Goal: Information Seeking & Learning: Learn about a topic

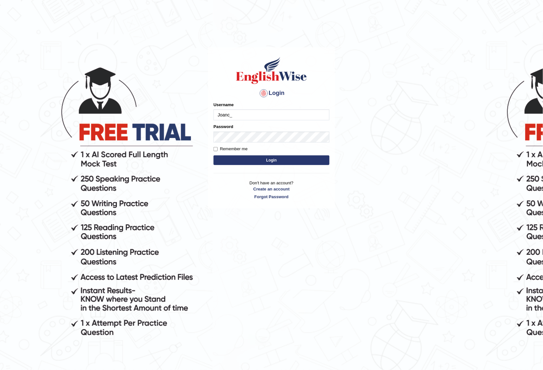
type input "Joanc_parramatta"
click at [271, 157] on button "Login" at bounding box center [271, 161] width 116 height 10
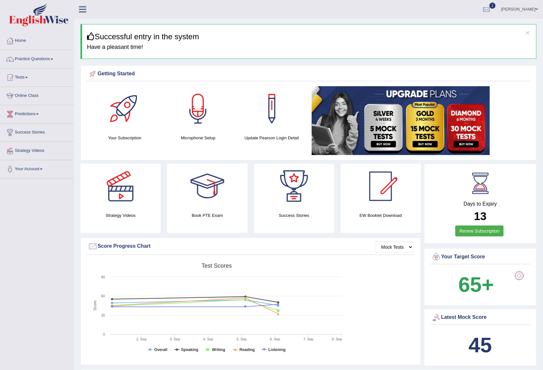
click at [53, 59] on span at bounding box center [52, 59] width 3 height 1
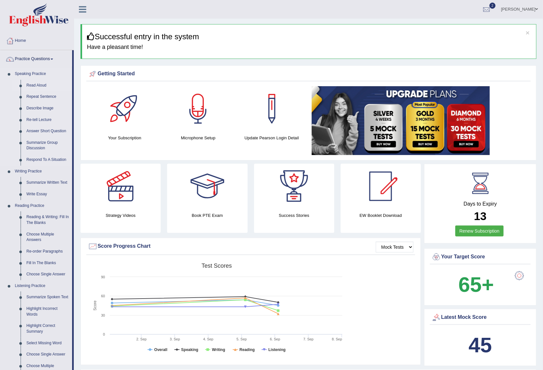
click at [37, 85] on link "Read Aloud" at bounding box center [48, 86] width 49 height 12
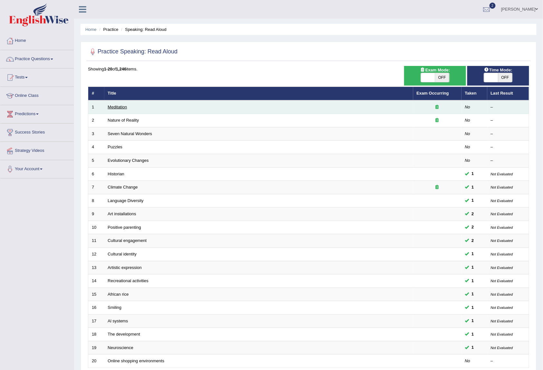
click at [117, 106] on link "Meditation" at bounding box center [117, 107] width 19 height 5
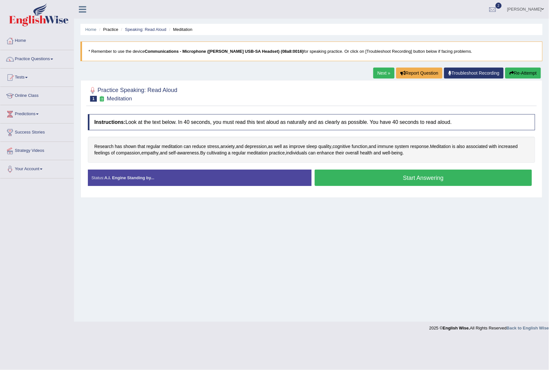
click at [427, 181] on button "Start Answering" at bounding box center [423, 178] width 217 height 16
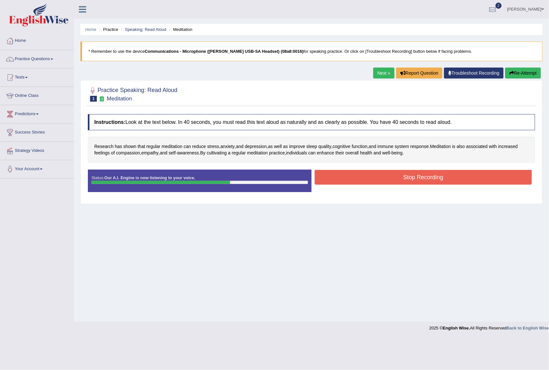
click at [405, 177] on button "Stop Recording" at bounding box center [423, 177] width 217 height 15
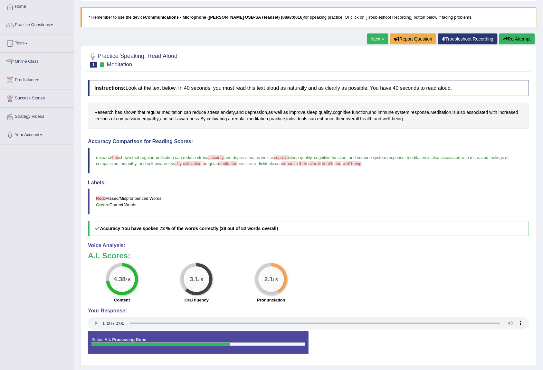
scroll to position [53, 0]
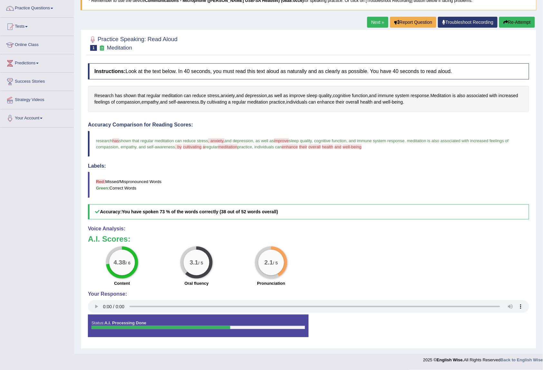
click at [370, 21] on link "Next »" at bounding box center [377, 22] width 21 height 11
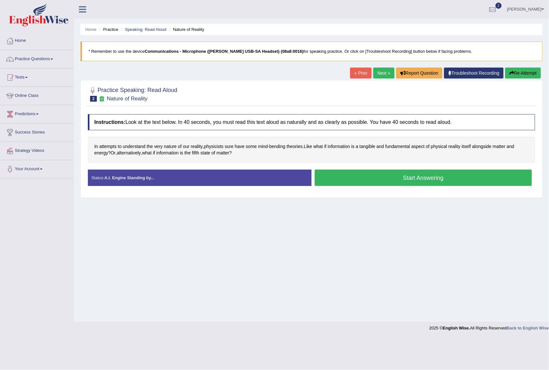
click at [388, 181] on button "Start Answering" at bounding box center [423, 178] width 217 height 16
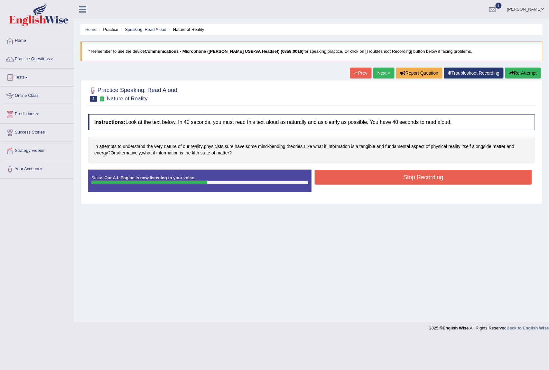
click at [395, 182] on button "Stop Recording" at bounding box center [423, 177] width 217 height 15
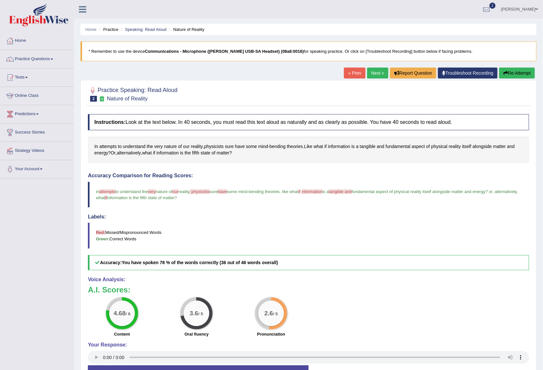
click at [367, 74] on link "Next »" at bounding box center [377, 73] width 21 height 11
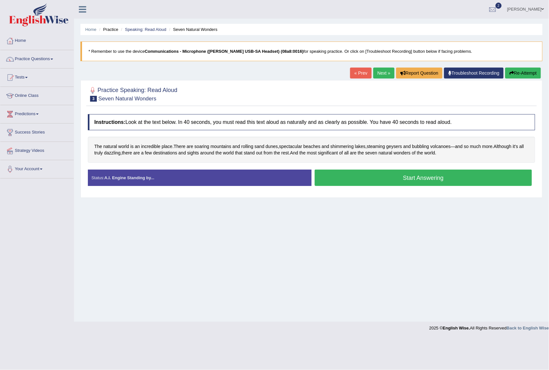
click at [381, 181] on button "Start Answering" at bounding box center [423, 178] width 217 height 16
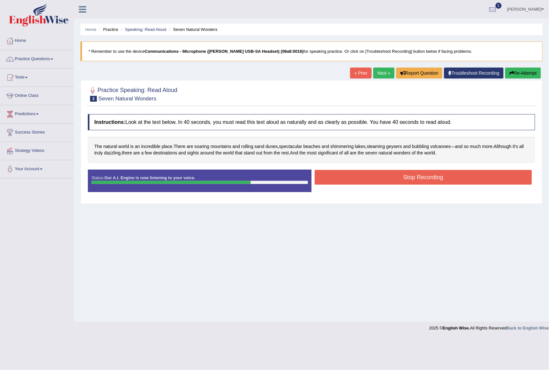
click at [413, 180] on button "Stop Recording" at bounding box center [423, 177] width 217 height 15
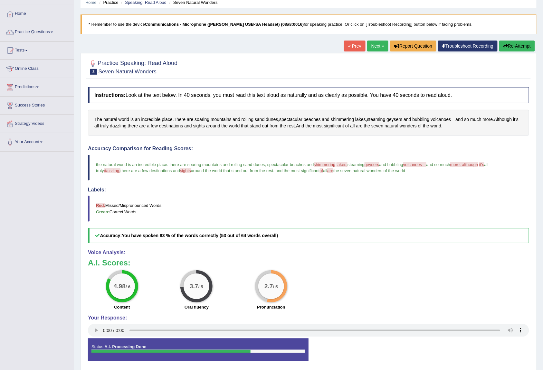
scroll to position [53, 0]
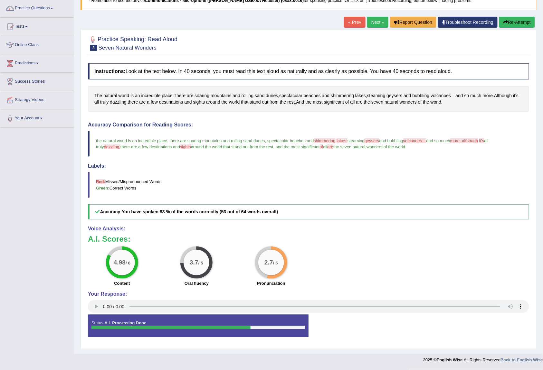
click at [372, 24] on link "Next »" at bounding box center [377, 22] width 21 height 11
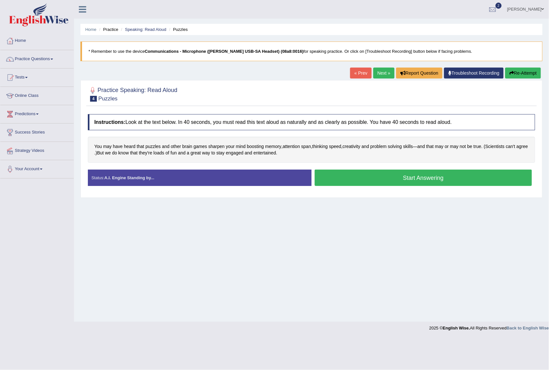
click at [414, 178] on button "Start Answering" at bounding box center [423, 178] width 217 height 16
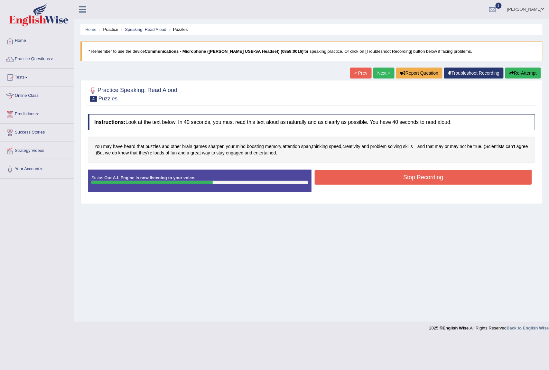
click at [424, 181] on button "Stop Recording" at bounding box center [423, 177] width 217 height 15
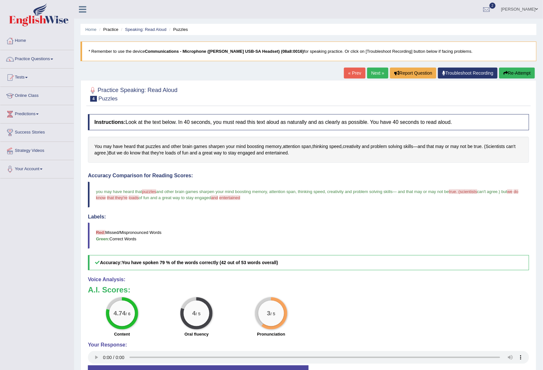
click at [371, 70] on link "Next »" at bounding box center [377, 73] width 21 height 11
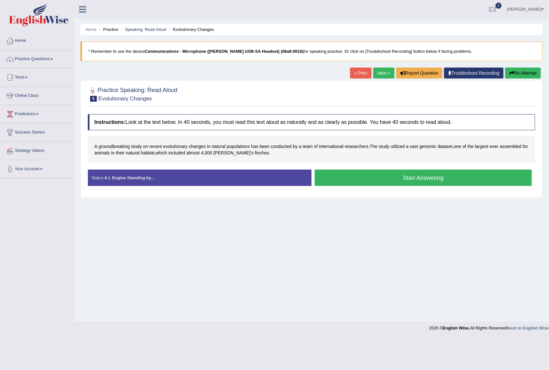
click at [383, 185] on button "Start Answering" at bounding box center [423, 178] width 217 height 16
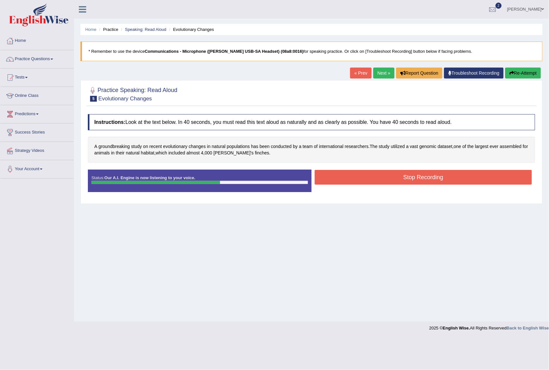
click at [388, 174] on button "Stop Recording" at bounding box center [423, 177] width 217 height 15
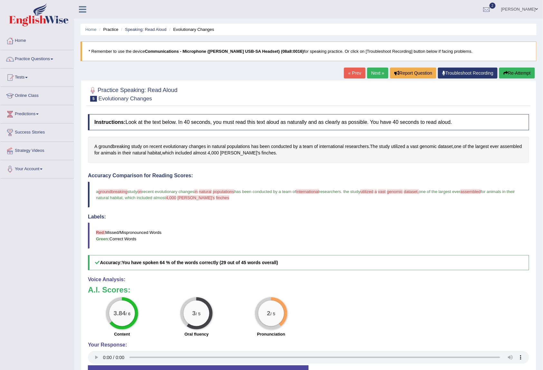
click at [374, 71] on link "Next »" at bounding box center [377, 73] width 21 height 11
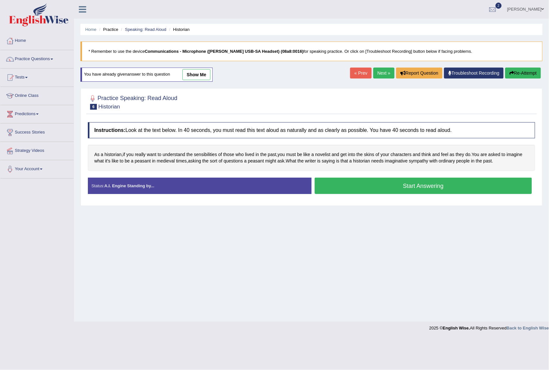
click at [432, 189] on button "Start Answering" at bounding box center [423, 186] width 217 height 16
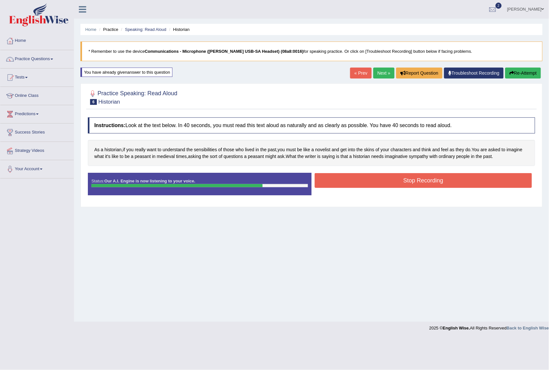
click at [424, 177] on button "Stop Recording" at bounding box center [423, 180] width 217 height 15
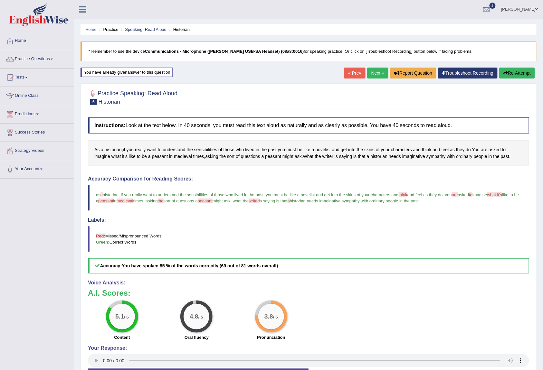
click at [373, 75] on link "Next »" at bounding box center [377, 73] width 21 height 11
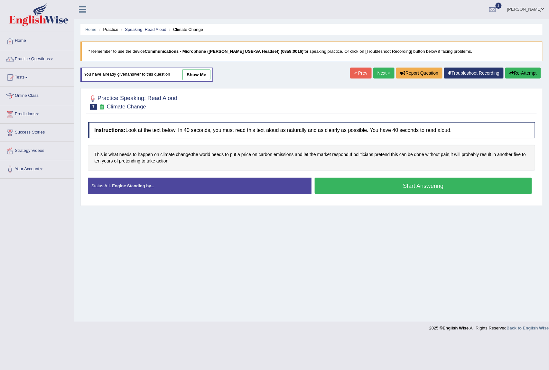
click at [422, 185] on button "Start Answering" at bounding box center [423, 186] width 217 height 16
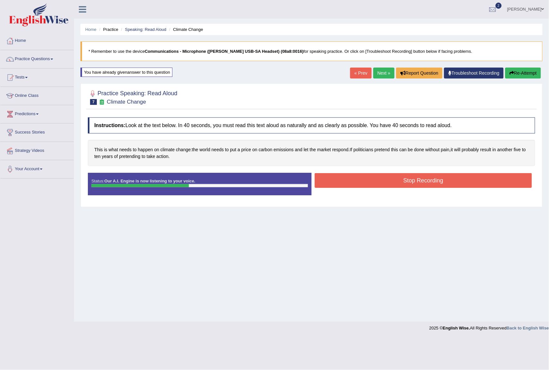
click at [417, 182] on button "Stop Recording" at bounding box center [423, 180] width 217 height 15
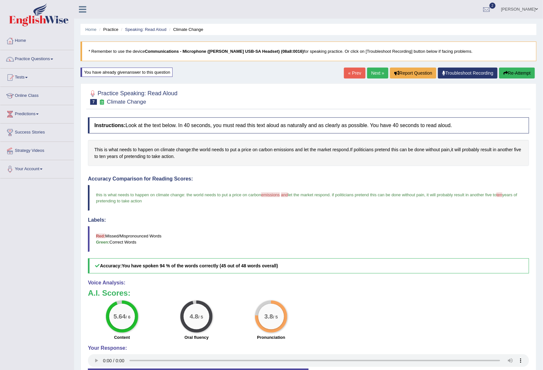
click at [377, 75] on link "Next »" at bounding box center [377, 73] width 21 height 11
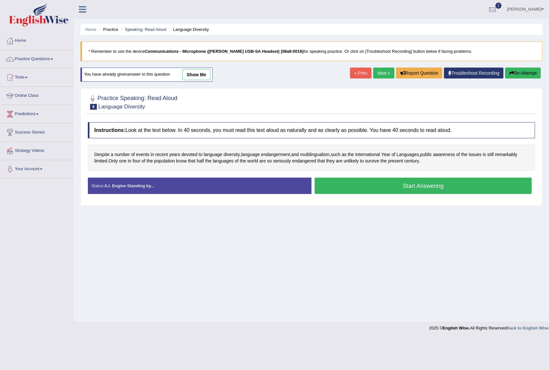
click at [406, 184] on button "Start Answering" at bounding box center [423, 186] width 217 height 16
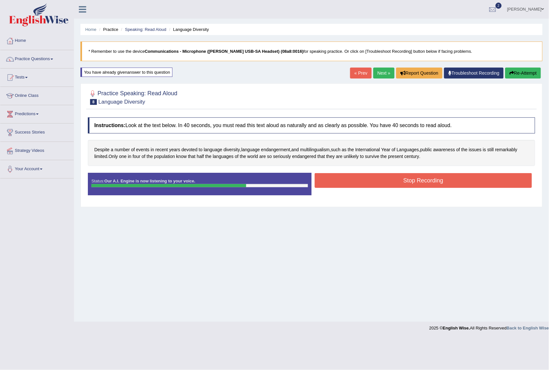
click at [406, 183] on button "Stop Recording" at bounding box center [423, 180] width 217 height 15
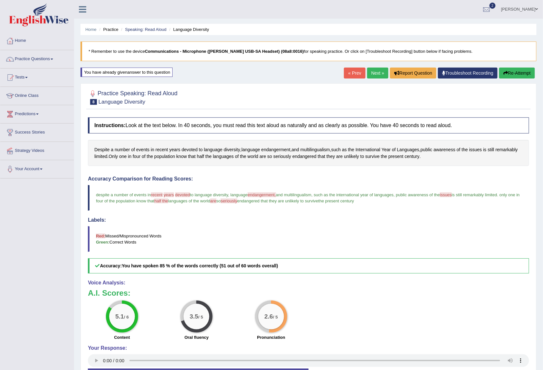
click at [374, 71] on link "Next »" at bounding box center [377, 73] width 21 height 11
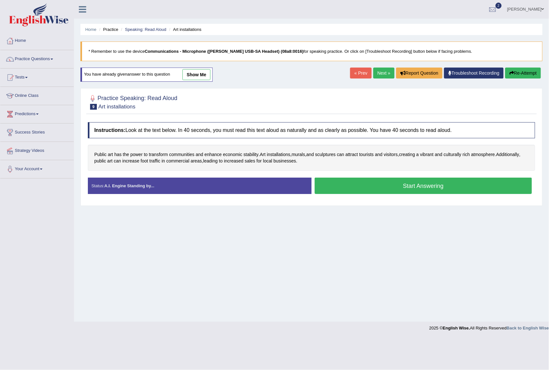
click at [395, 187] on button "Start Answering" at bounding box center [423, 186] width 217 height 16
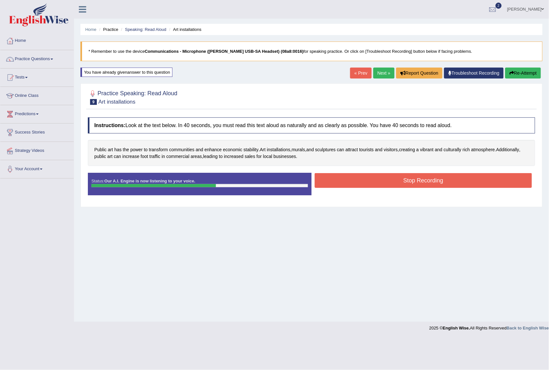
click at [405, 183] on button "Stop Recording" at bounding box center [423, 180] width 217 height 15
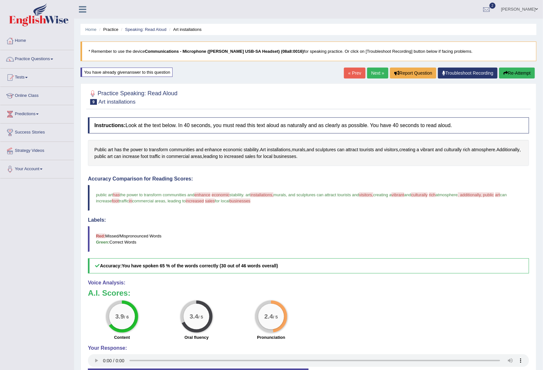
click at [376, 71] on link "Next »" at bounding box center [377, 73] width 21 height 11
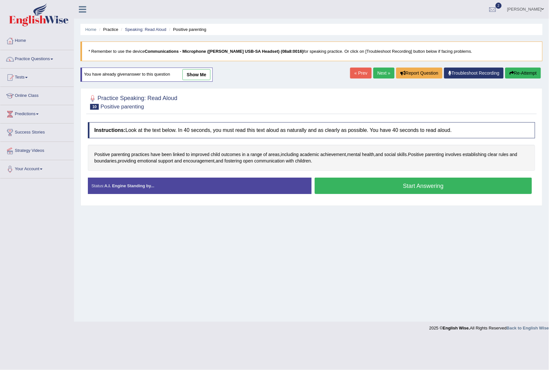
click at [419, 185] on button "Start Answering" at bounding box center [423, 186] width 217 height 16
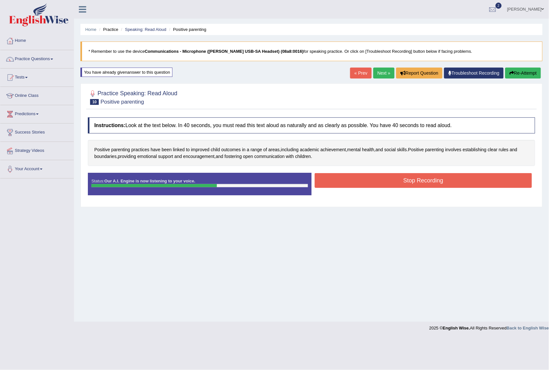
click at [414, 184] on button "Stop Recording" at bounding box center [423, 180] width 217 height 15
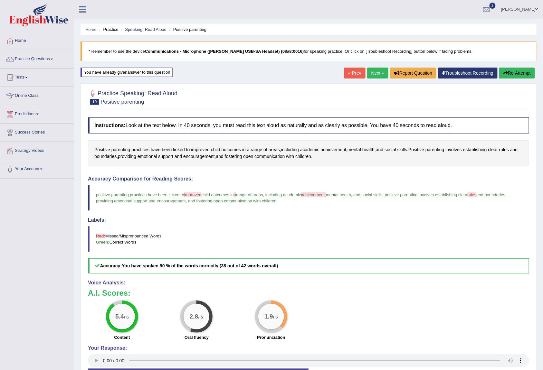
click at [374, 75] on link "Next »" at bounding box center [377, 73] width 21 height 11
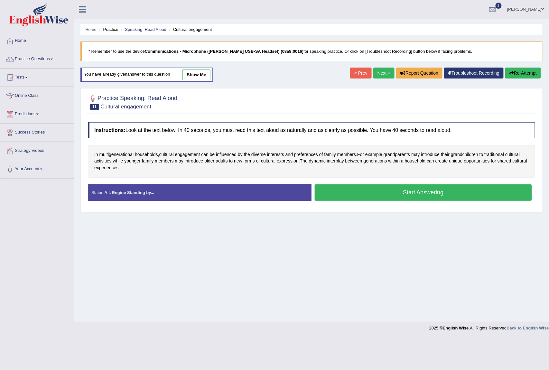
click at [396, 194] on button "Start Answering" at bounding box center [423, 193] width 217 height 16
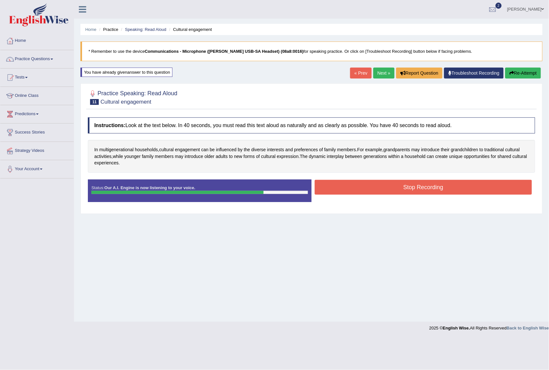
click at [396, 190] on button "Stop Recording" at bounding box center [423, 187] width 217 height 15
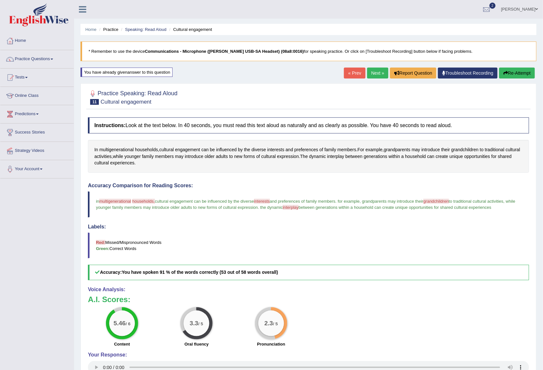
click at [374, 71] on link "Next »" at bounding box center [377, 73] width 21 height 11
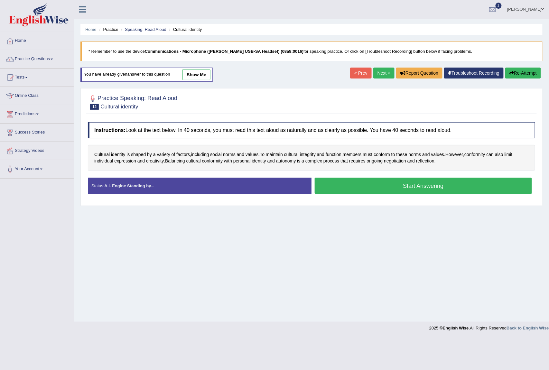
click at [394, 187] on button "Start Answering" at bounding box center [423, 186] width 217 height 16
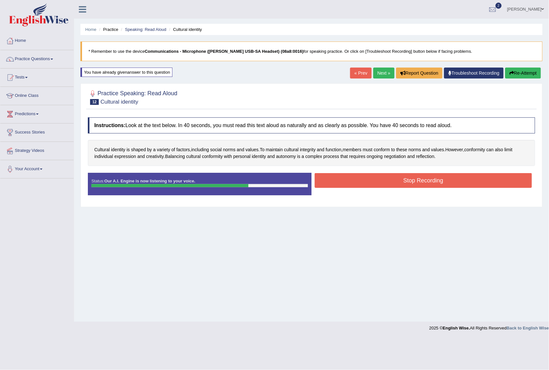
click at [394, 178] on button "Stop Recording" at bounding box center [423, 180] width 217 height 15
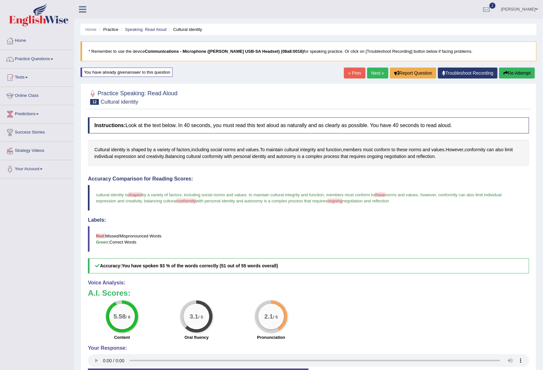
click at [53, 60] on span at bounding box center [52, 59] width 3 height 1
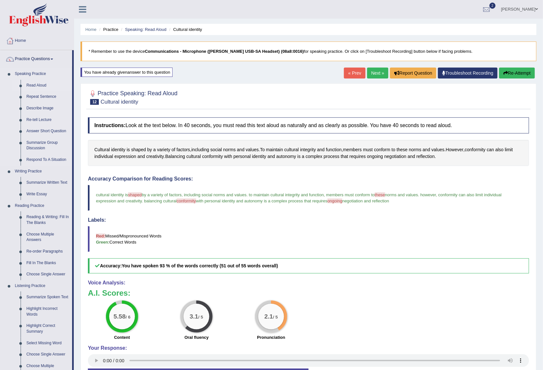
click at [43, 85] on link "Read Aloud" at bounding box center [48, 86] width 49 height 12
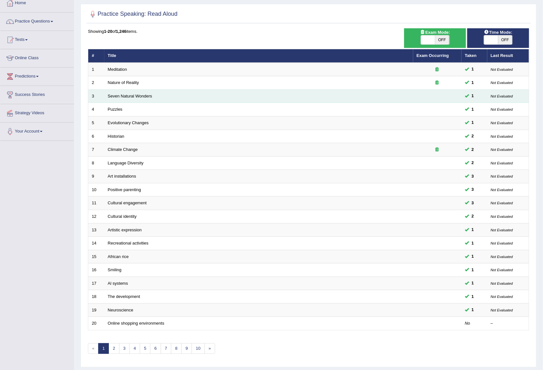
scroll to position [57, 0]
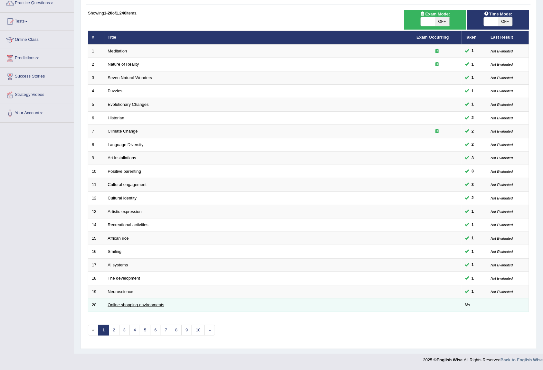
click at [137, 306] on link "Online shopping environments" at bounding box center [136, 305] width 57 height 5
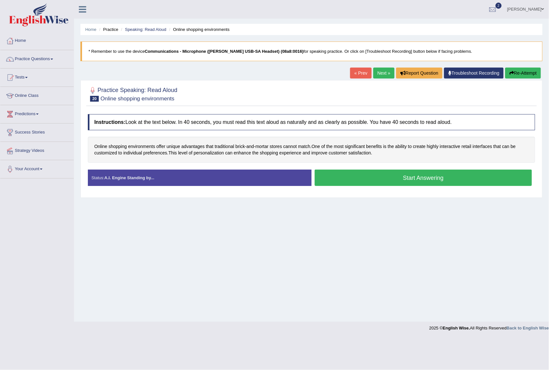
click at [422, 175] on button "Start Answering" at bounding box center [423, 178] width 217 height 16
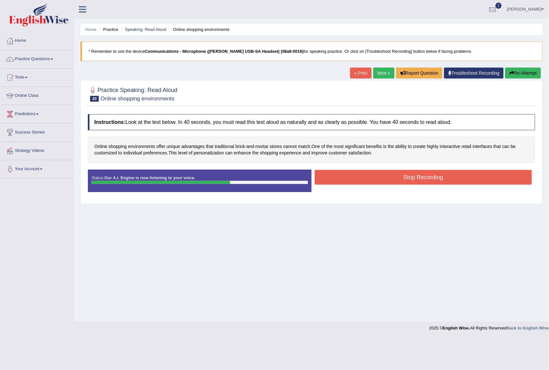
click at [420, 174] on button "Stop Recording" at bounding box center [423, 177] width 217 height 15
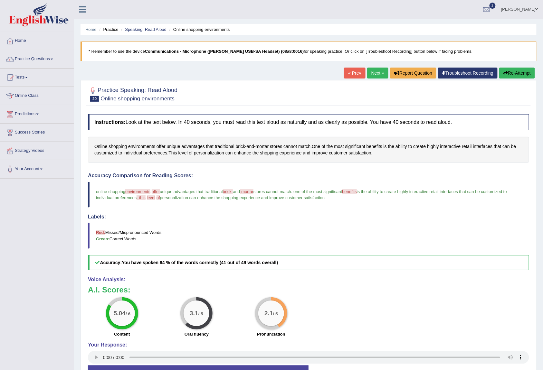
click at [53, 59] on span at bounding box center [52, 59] width 3 height 1
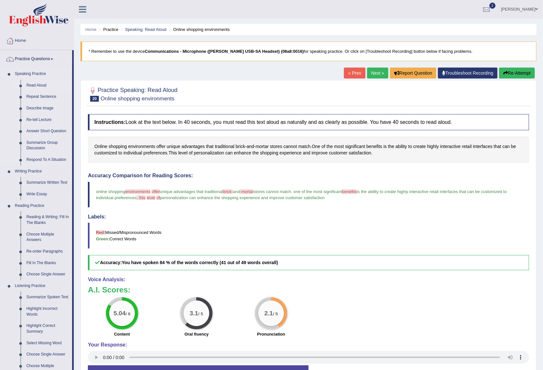
click at [45, 85] on link "Read Aloud" at bounding box center [48, 86] width 49 height 12
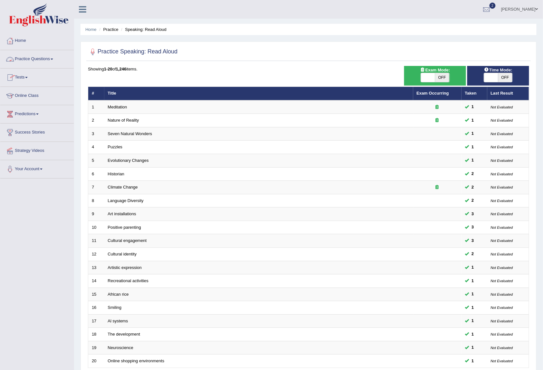
click at [45, 59] on link "Practice Questions" at bounding box center [36, 58] width 73 height 16
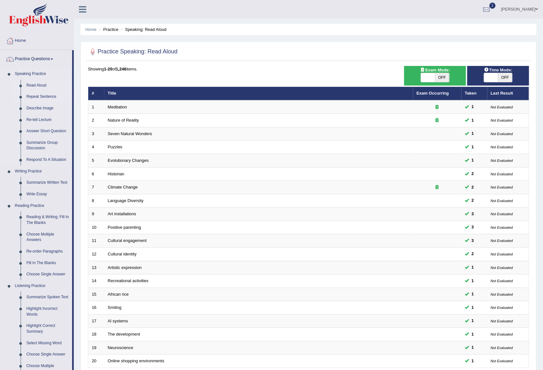
click at [43, 97] on link "Repeat Sentence" at bounding box center [48, 97] width 49 height 12
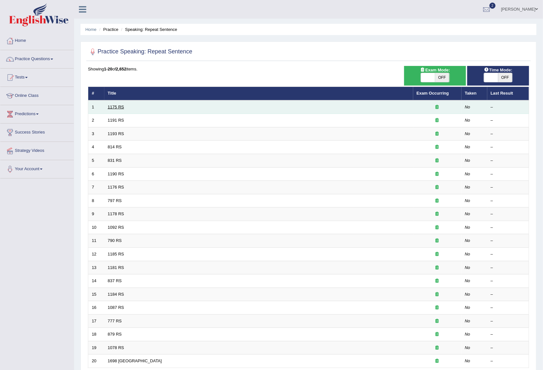
click at [117, 106] on link "1175 RS" at bounding box center [116, 107] width 16 height 5
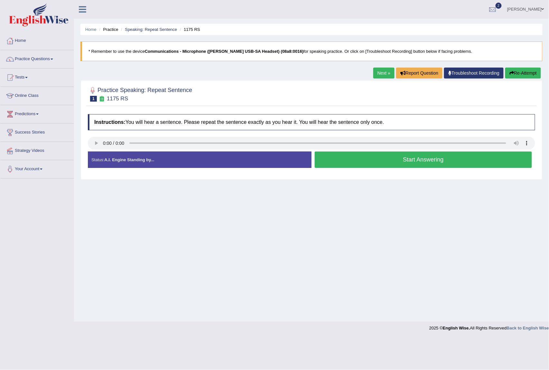
click at [377, 158] on button "Start Answering" at bounding box center [423, 160] width 217 height 16
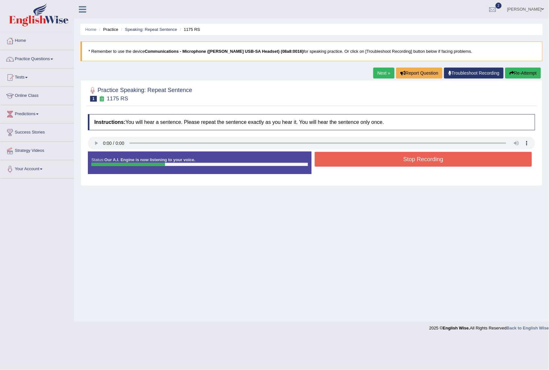
click at [377, 158] on button "Stop Recording" at bounding box center [423, 159] width 217 height 15
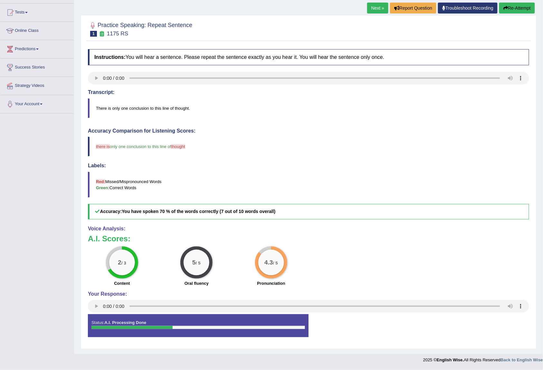
scroll to position [67, 0]
click at [374, 6] on link "Next »" at bounding box center [377, 8] width 21 height 11
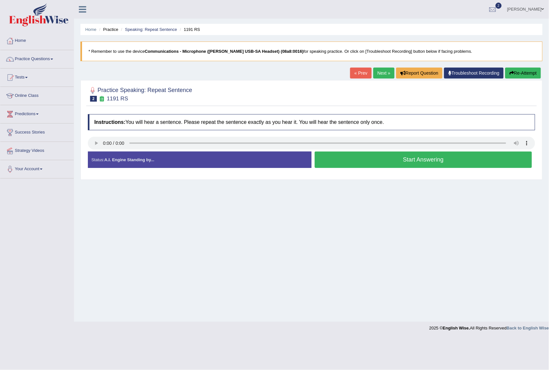
click at [385, 166] on button "Start Answering" at bounding box center [423, 160] width 217 height 16
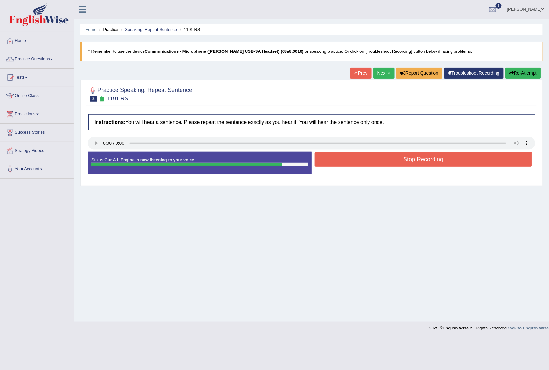
click at [389, 164] on button "Stop Recording" at bounding box center [423, 159] width 217 height 15
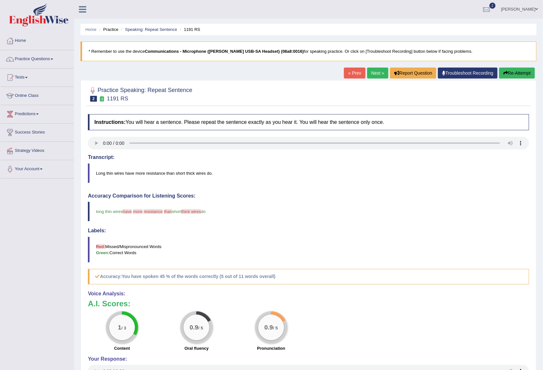
click at [370, 72] on link "Next »" at bounding box center [377, 73] width 21 height 11
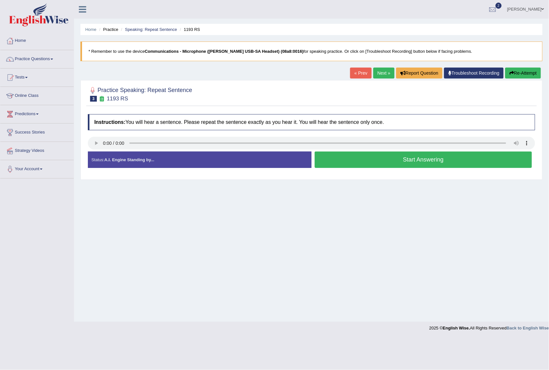
click at [348, 163] on button "Start Answering" at bounding box center [423, 160] width 217 height 16
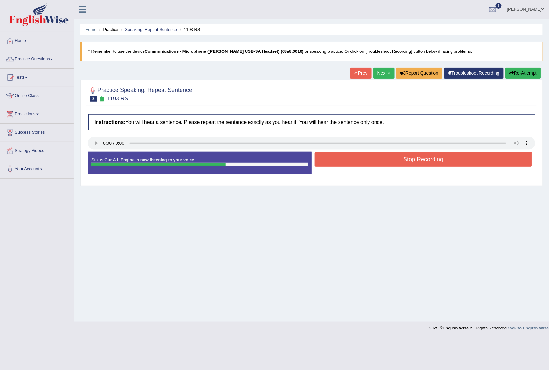
click at [406, 164] on button "Stop Recording" at bounding box center [423, 159] width 217 height 15
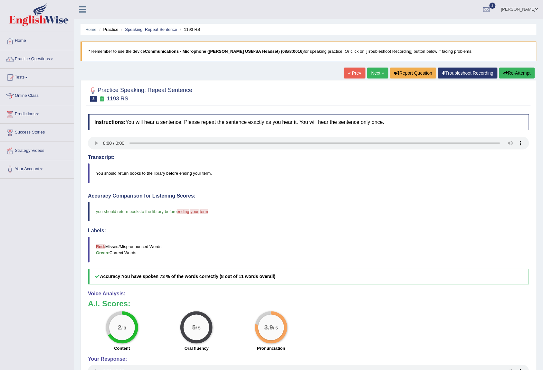
click at [374, 72] on link "Next »" at bounding box center [377, 73] width 21 height 11
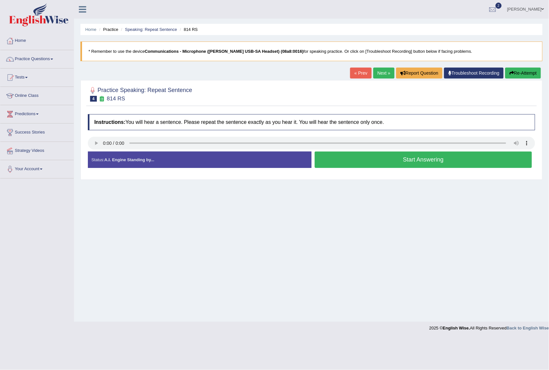
click at [365, 165] on button "Start Answering" at bounding box center [423, 160] width 217 height 16
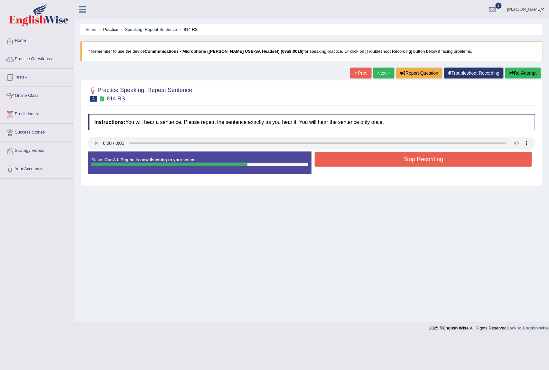
click at [407, 159] on button "Stop Recording" at bounding box center [423, 159] width 217 height 15
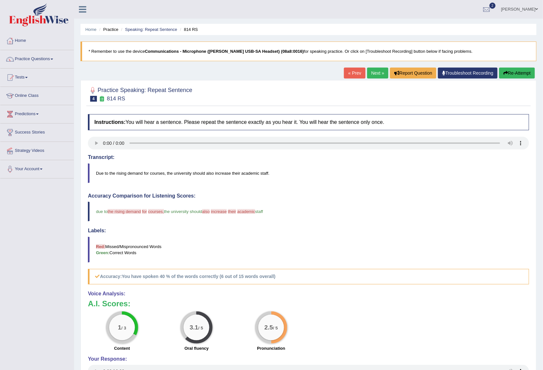
click at [375, 72] on link "Next »" at bounding box center [377, 73] width 21 height 11
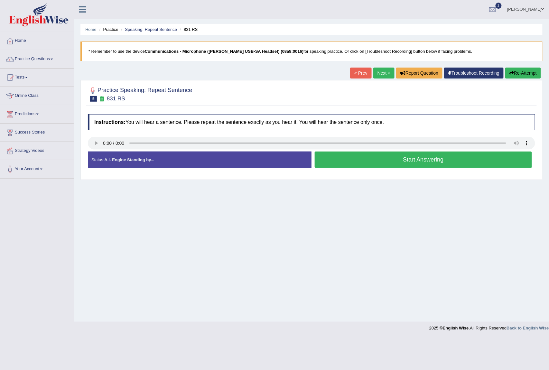
click at [384, 160] on button "Start Answering" at bounding box center [423, 160] width 217 height 16
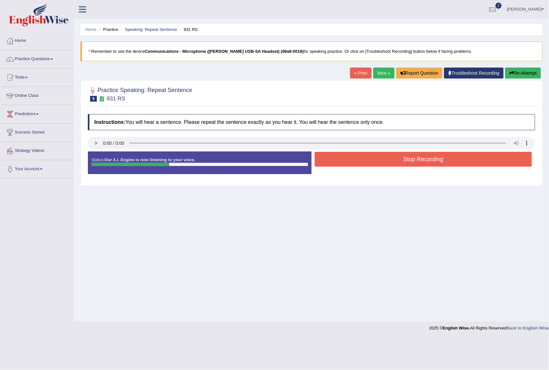
click at [383, 159] on button "Stop Recording" at bounding box center [423, 159] width 217 height 15
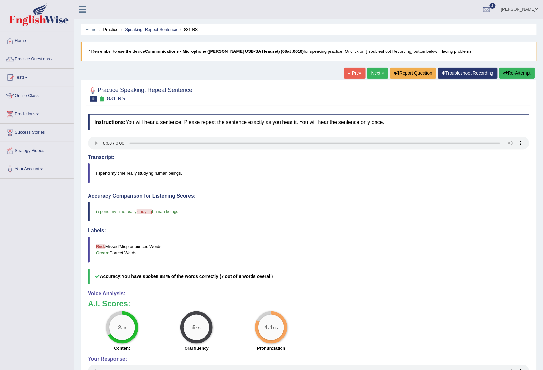
click at [376, 71] on link "Next »" at bounding box center [377, 73] width 21 height 11
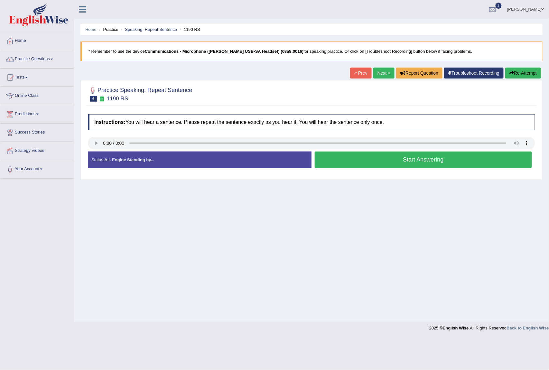
click at [371, 162] on button "Start Answering" at bounding box center [423, 160] width 217 height 16
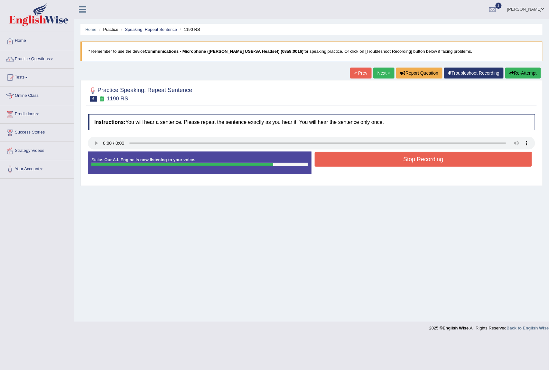
click at [371, 161] on button "Stop Recording" at bounding box center [423, 159] width 217 height 15
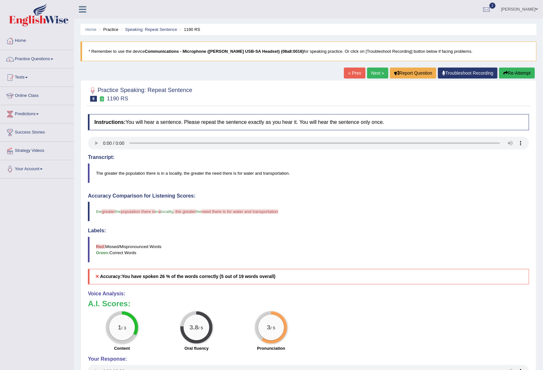
click at [374, 71] on link "Next »" at bounding box center [377, 73] width 21 height 11
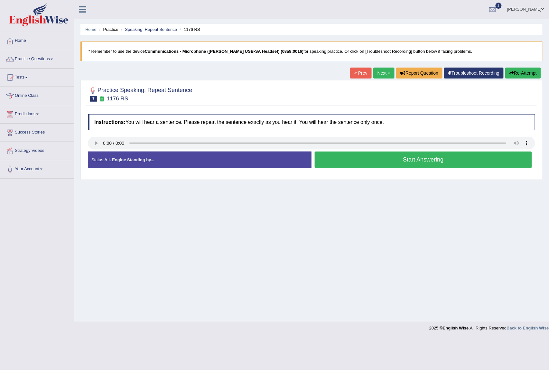
click at [371, 162] on button "Start Answering" at bounding box center [423, 160] width 217 height 16
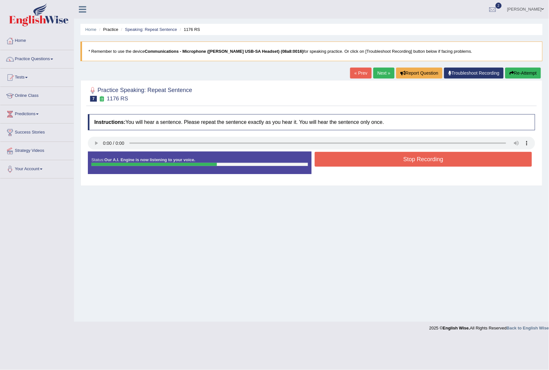
click at [371, 162] on button "Stop Recording" at bounding box center [423, 159] width 217 height 15
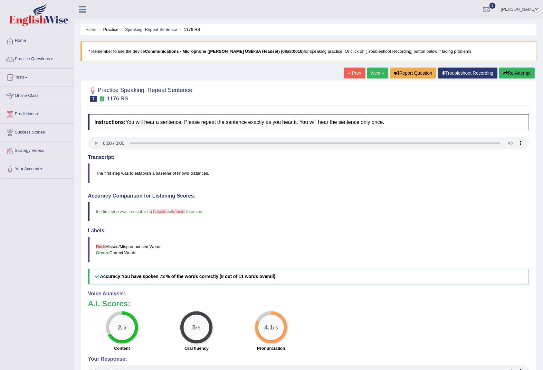
click at [367, 69] on link "Next »" at bounding box center [377, 73] width 21 height 11
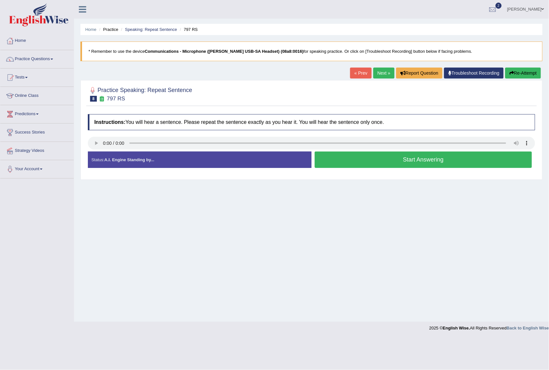
click at [407, 160] on button "Start Answering" at bounding box center [423, 160] width 217 height 16
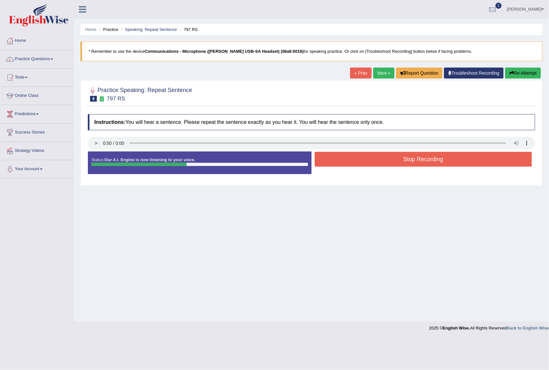
click at [407, 160] on button "Stop Recording" at bounding box center [423, 159] width 217 height 15
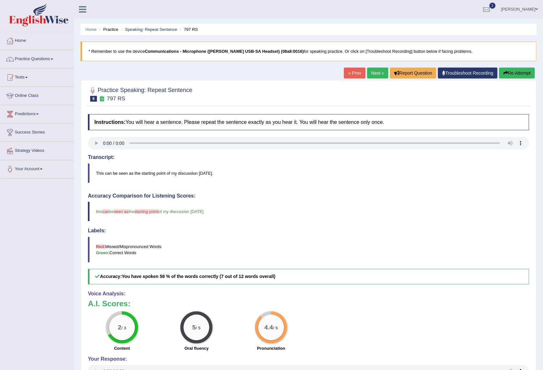
click at [375, 72] on link "Next »" at bounding box center [377, 73] width 21 height 11
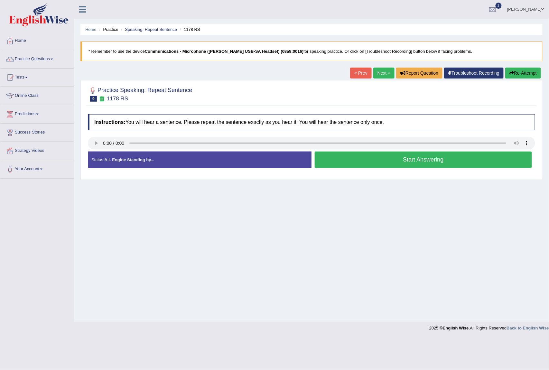
click at [411, 162] on button "Start Answering" at bounding box center [423, 160] width 217 height 16
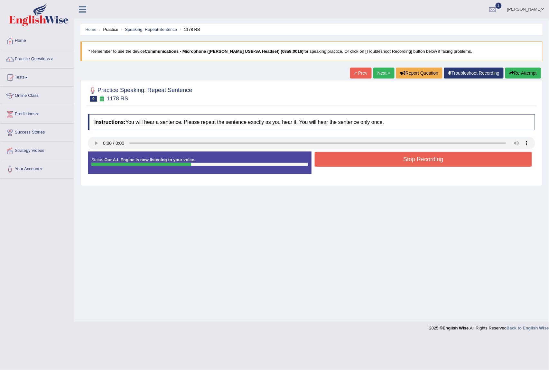
click at [413, 160] on button "Stop Recording" at bounding box center [423, 159] width 217 height 15
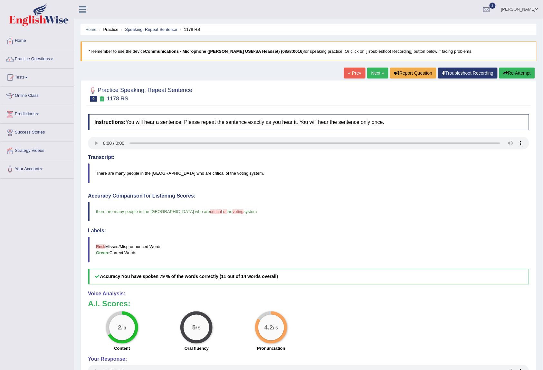
click at [371, 68] on link "Next »" at bounding box center [377, 73] width 21 height 11
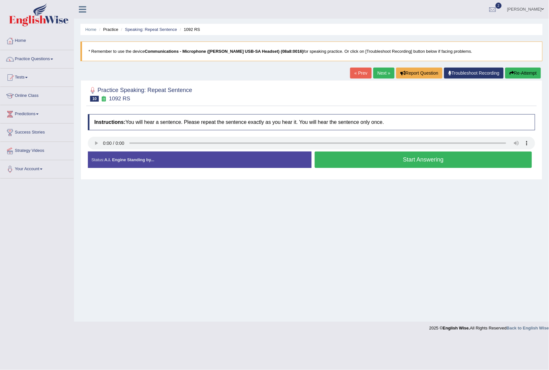
click at [392, 161] on button "Start Answering" at bounding box center [423, 160] width 217 height 16
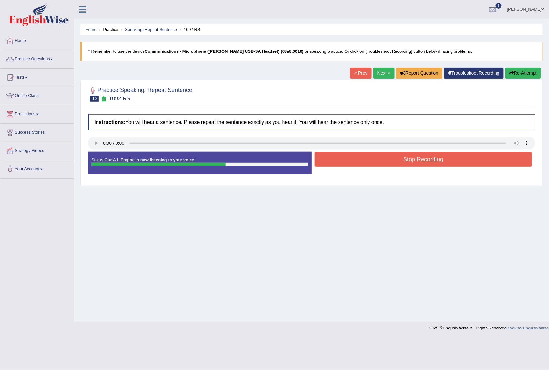
click at [392, 161] on button "Stop Recording" at bounding box center [423, 159] width 217 height 15
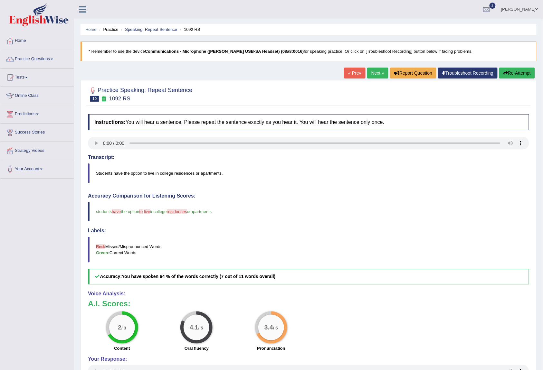
click at [374, 73] on link "Next »" at bounding box center [377, 73] width 21 height 11
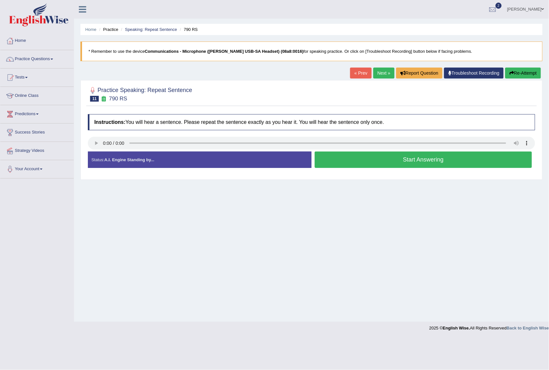
click at [425, 161] on button "Start Answering" at bounding box center [423, 160] width 217 height 16
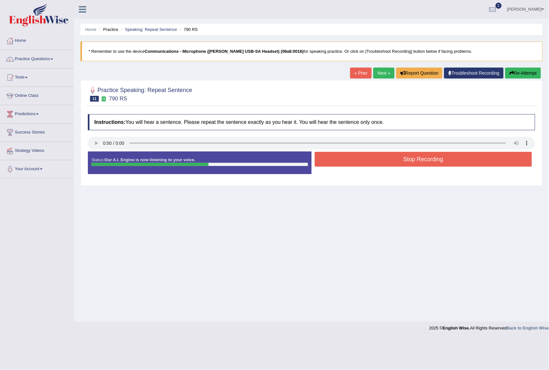
click at [424, 161] on button "Stop Recording" at bounding box center [423, 159] width 217 height 15
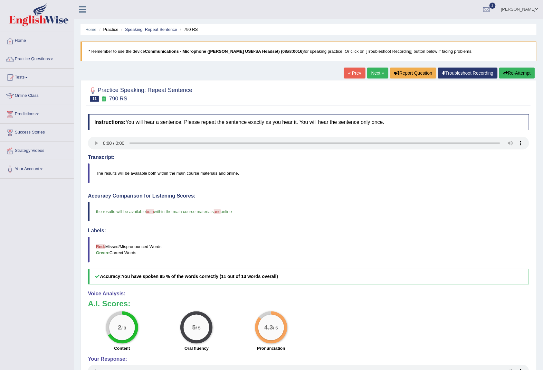
click at [369, 70] on link "Next »" at bounding box center [377, 73] width 21 height 11
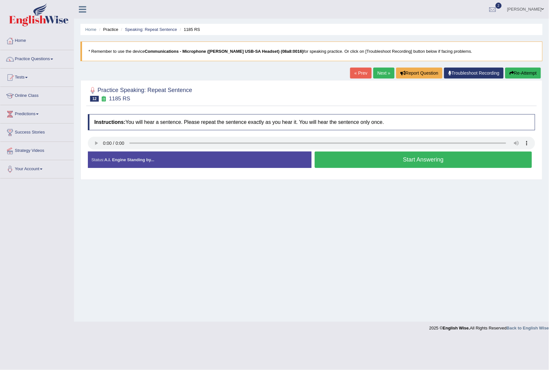
click at [414, 159] on button "Start Answering" at bounding box center [423, 160] width 217 height 16
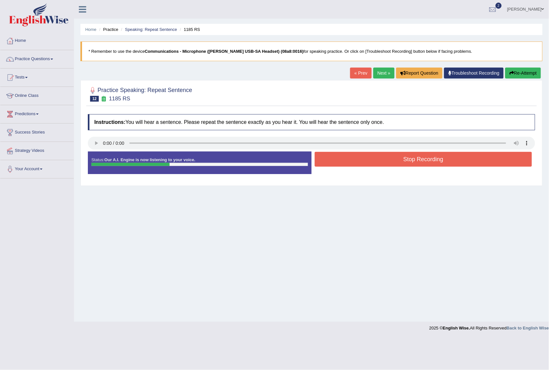
click at [413, 158] on button "Stop Recording" at bounding box center [423, 159] width 217 height 15
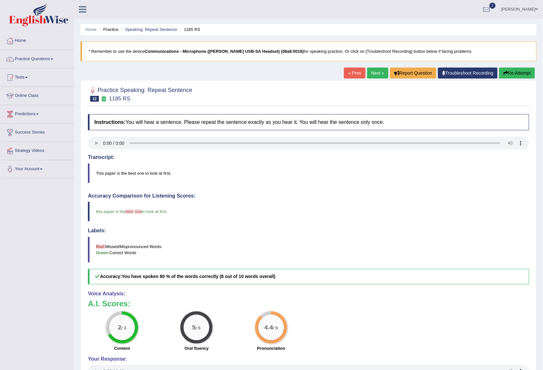
click at [370, 73] on link "Next »" at bounding box center [377, 73] width 21 height 11
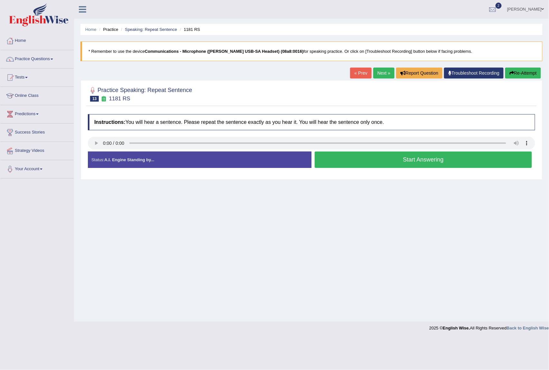
click at [386, 156] on button "Start Answering" at bounding box center [423, 160] width 217 height 16
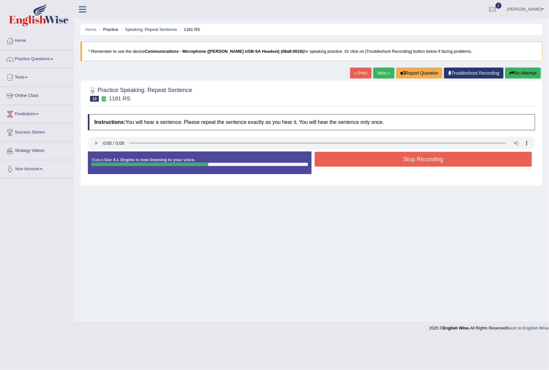
click at [421, 160] on button "Stop Recording" at bounding box center [423, 159] width 217 height 15
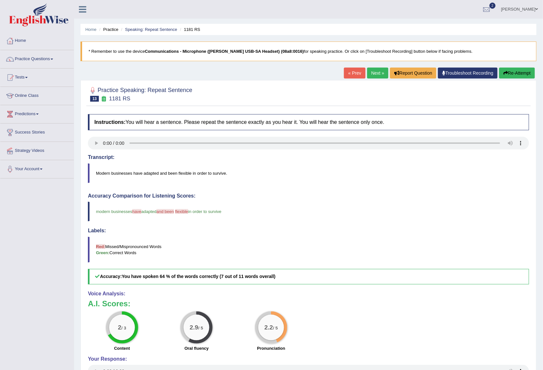
click at [369, 68] on link "Next »" at bounding box center [377, 73] width 21 height 11
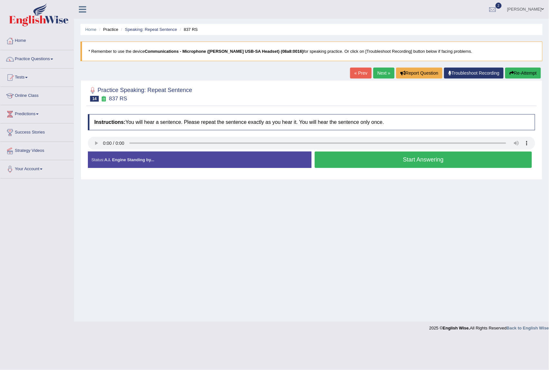
click at [380, 160] on button "Start Answering" at bounding box center [423, 160] width 217 height 16
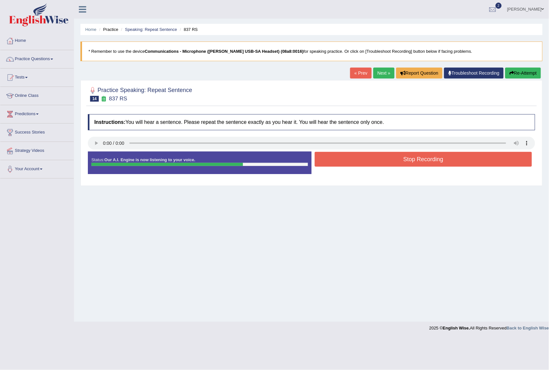
click at [438, 163] on button "Stop Recording" at bounding box center [423, 159] width 217 height 15
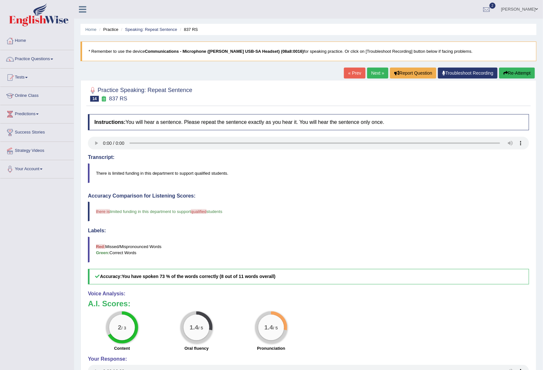
click at [374, 72] on link "Next »" at bounding box center [377, 73] width 21 height 11
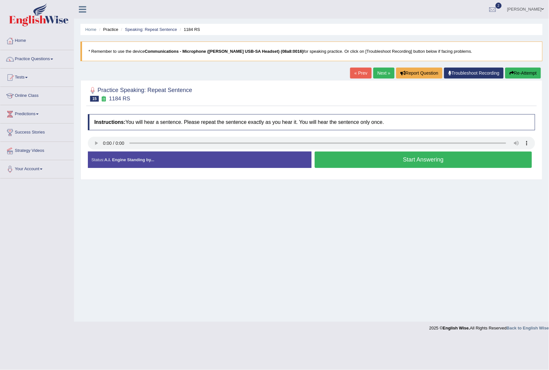
click at [384, 161] on button "Start Answering" at bounding box center [423, 160] width 217 height 16
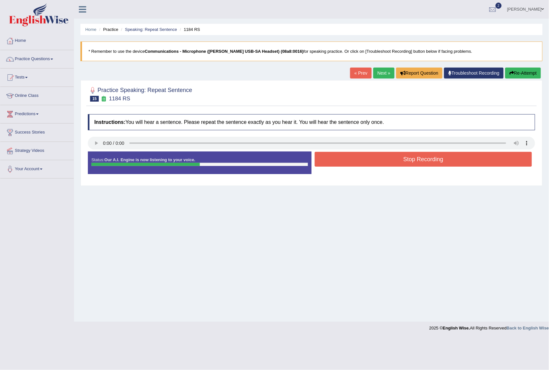
click at [394, 162] on button "Stop Recording" at bounding box center [423, 159] width 217 height 15
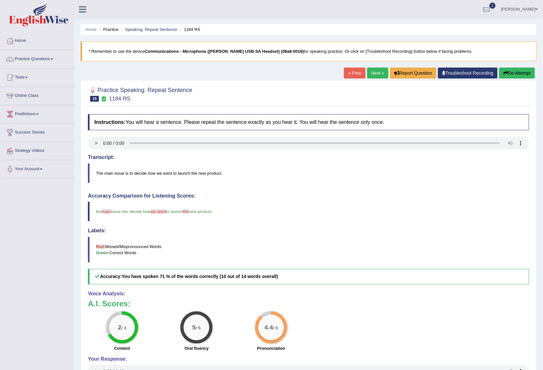
click at [373, 70] on link "Next »" at bounding box center [377, 73] width 21 height 11
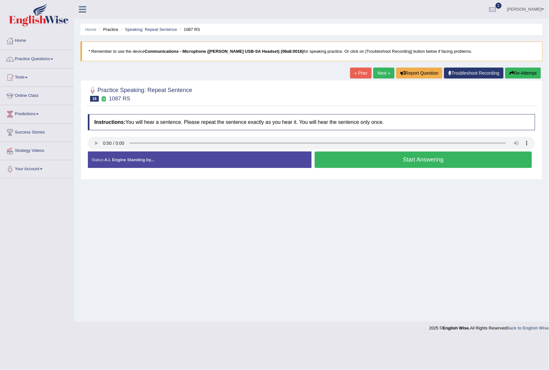
click at [388, 156] on button "Start Answering" at bounding box center [423, 160] width 217 height 16
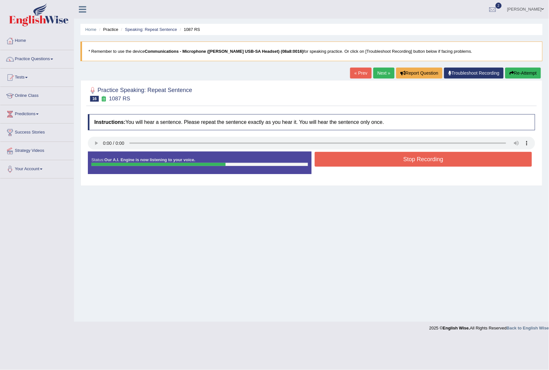
click at [422, 162] on button "Stop Recording" at bounding box center [423, 159] width 217 height 15
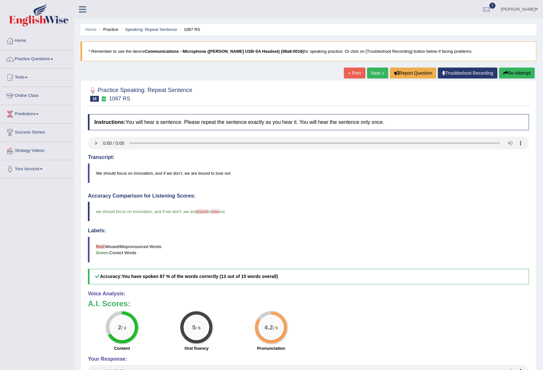
click at [375, 75] on link "Next »" at bounding box center [377, 73] width 21 height 11
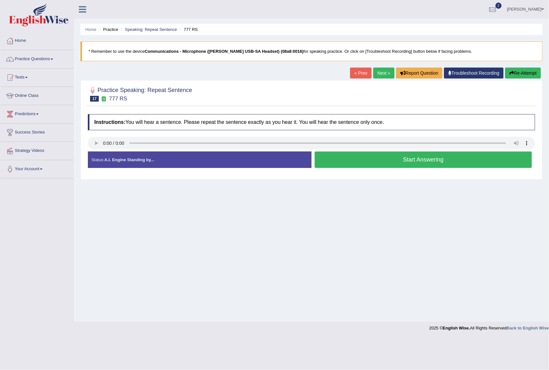
click at [385, 161] on button "Start Answering" at bounding box center [423, 160] width 217 height 16
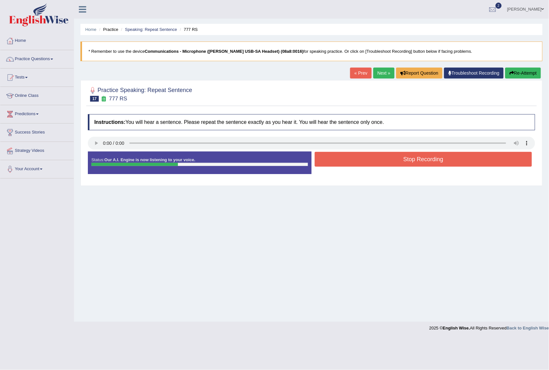
click at [385, 161] on button "Stop Recording" at bounding box center [423, 159] width 217 height 15
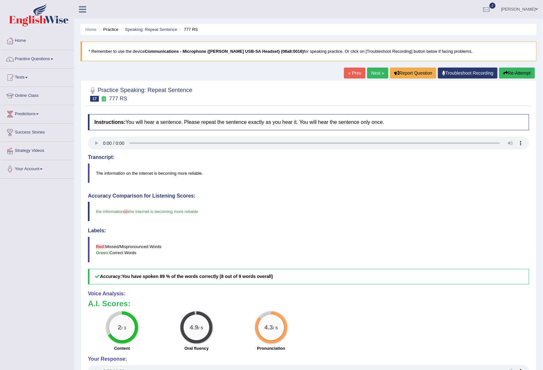
click at [370, 71] on link "Next »" at bounding box center [377, 73] width 21 height 11
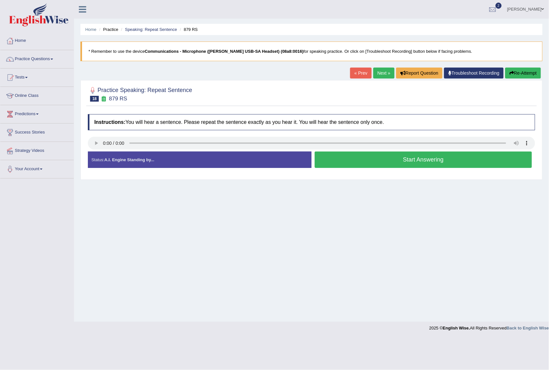
click at [377, 164] on button "Start Answering" at bounding box center [423, 160] width 217 height 16
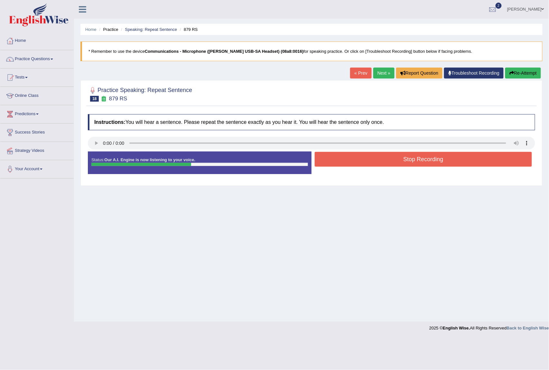
click at [377, 160] on button "Stop Recording" at bounding box center [423, 159] width 217 height 15
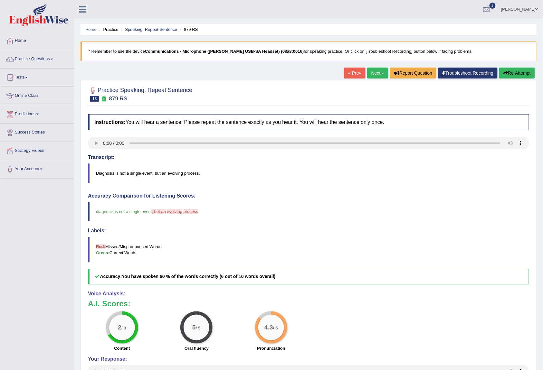
click at [376, 74] on link "Next »" at bounding box center [377, 73] width 21 height 11
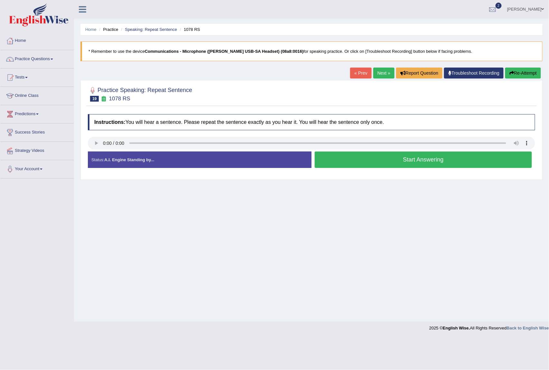
click at [354, 161] on button "Start Answering" at bounding box center [423, 160] width 217 height 16
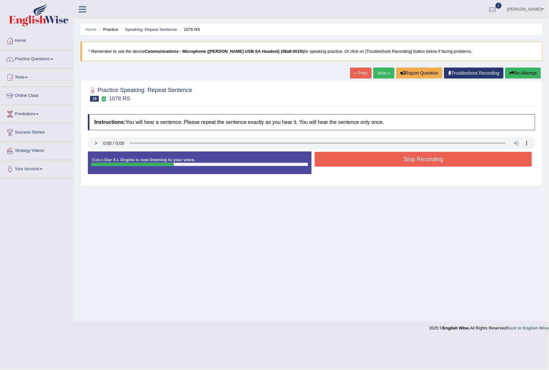
click at [355, 161] on button "Stop Recording" at bounding box center [423, 159] width 217 height 15
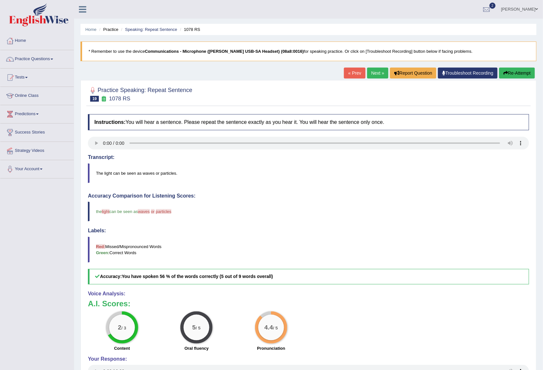
click at [373, 72] on link "Next »" at bounding box center [377, 73] width 21 height 11
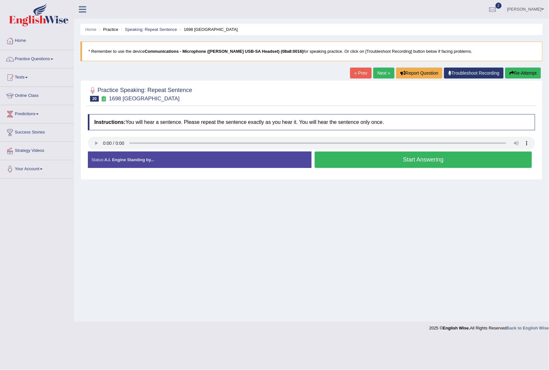
click at [385, 158] on button "Start Answering" at bounding box center [423, 160] width 217 height 16
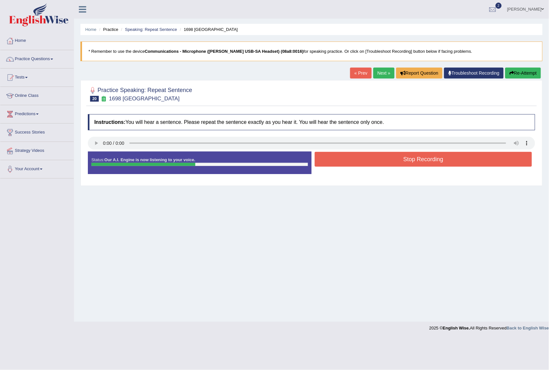
click at [417, 164] on button "Stop Recording" at bounding box center [423, 159] width 217 height 15
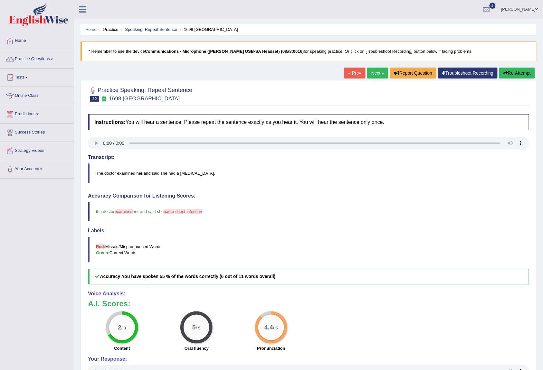
click at [372, 71] on link "Next »" at bounding box center [377, 73] width 21 height 11
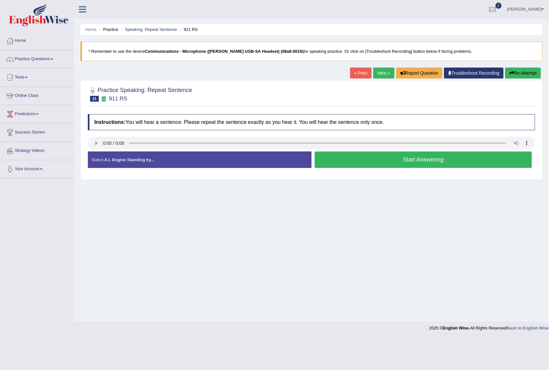
click at [365, 161] on button "Start Answering" at bounding box center [423, 160] width 217 height 16
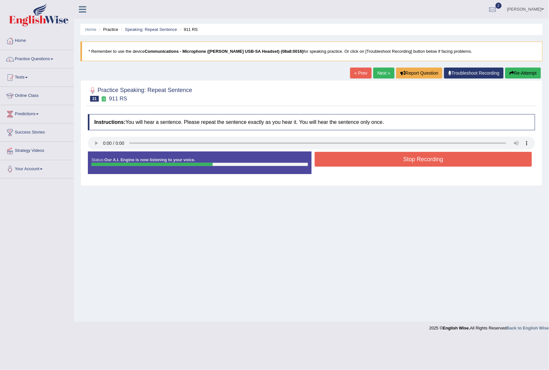
click at [409, 160] on button "Stop Recording" at bounding box center [423, 159] width 217 height 15
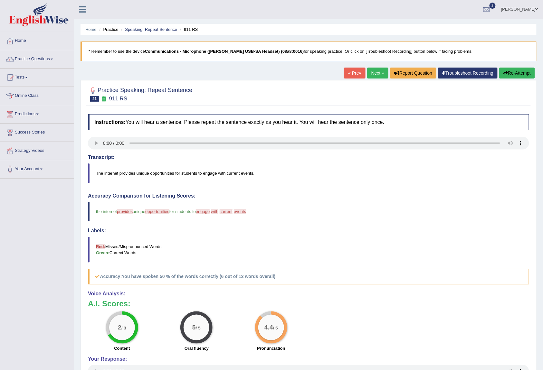
click at [372, 70] on link "Next »" at bounding box center [377, 73] width 21 height 11
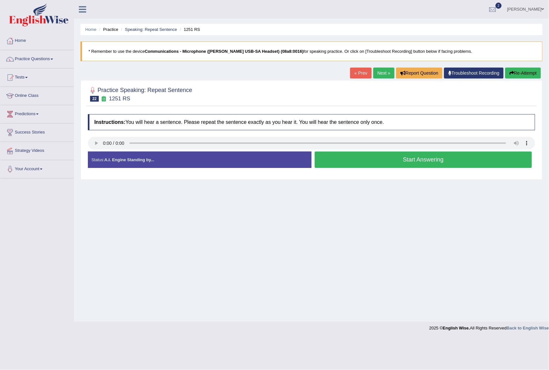
click at [384, 157] on button "Start Answering" at bounding box center [423, 160] width 217 height 16
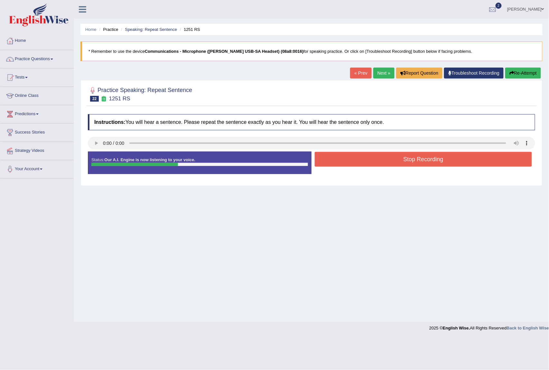
click at [415, 159] on button "Stop Recording" at bounding box center [423, 159] width 217 height 15
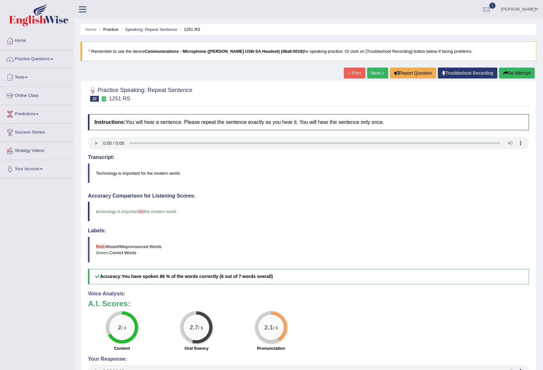
click at [375, 71] on link "Next »" at bounding box center [377, 73] width 21 height 11
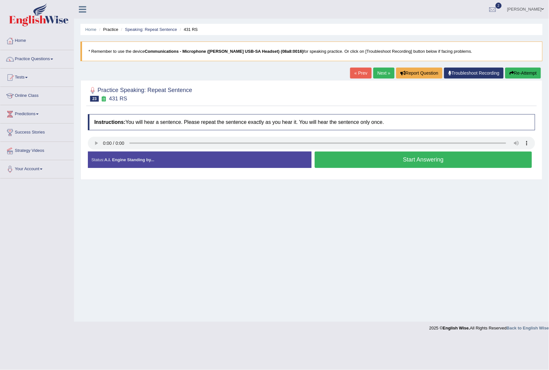
click at [350, 162] on button "Start Answering" at bounding box center [423, 160] width 217 height 16
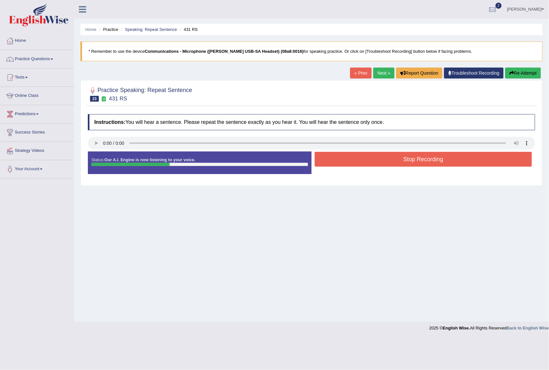
click at [368, 156] on button "Stop Recording" at bounding box center [423, 159] width 217 height 15
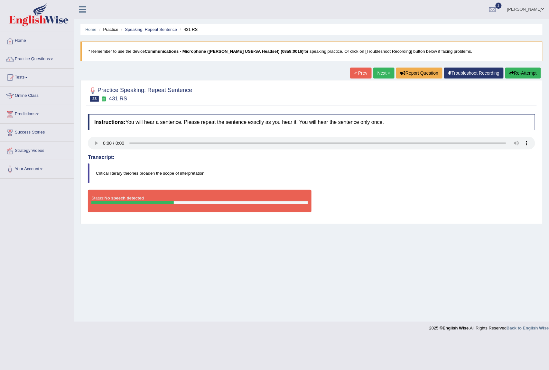
click at [520, 71] on button "Re-Attempt" at bounding box center [524, 73] width 36 height 11
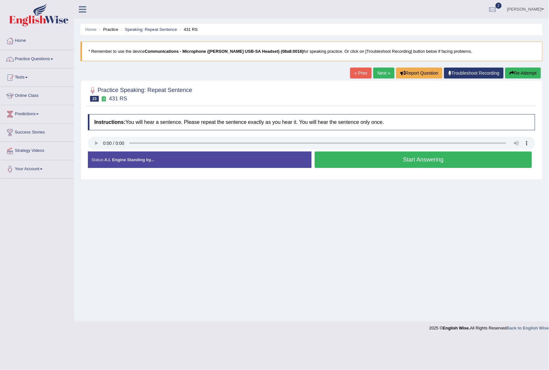
click at [409, 163] on button "Start Answering" at bounding box center [423, 160] width 217 height 16
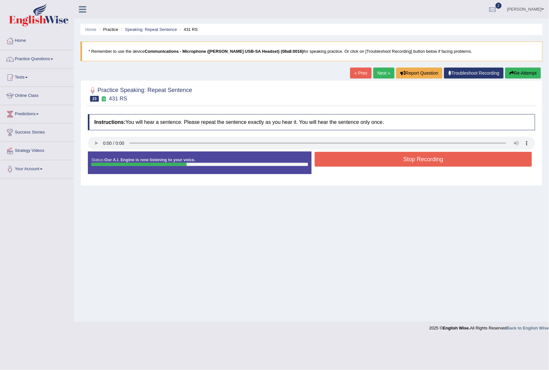
click at [432, 163] on button "Stop Recording" at bounding box center [423, 159] width 217 height 15
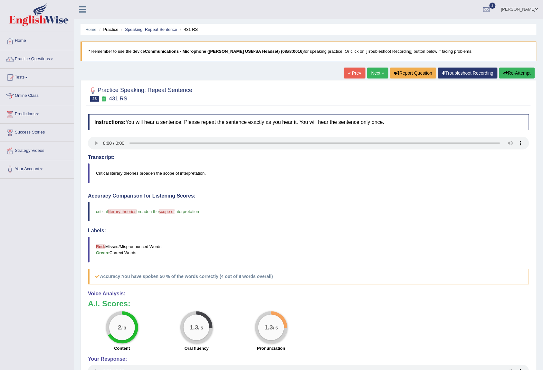
click at [509, 76] on button "Re-Attempt" at bounding box center [517, 73] width 36 height 11
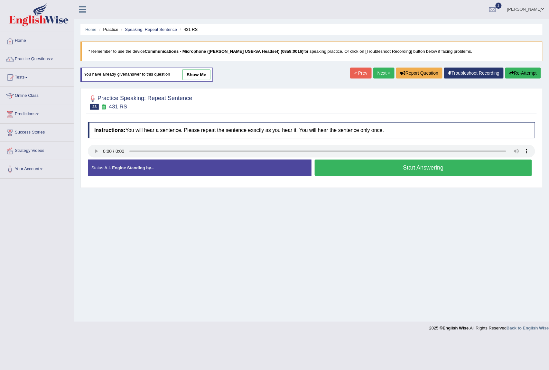
click at [418, 167] on button "Start Answering" at bounding box center [423, 168] width 217 height 16
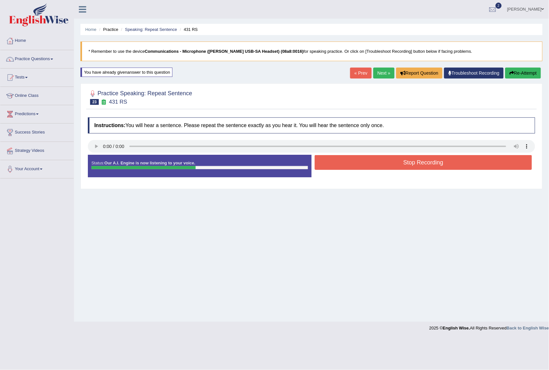
click at [418, 161] on button "Stop Recording" at bounding box center [423, 162] width 217 height 15
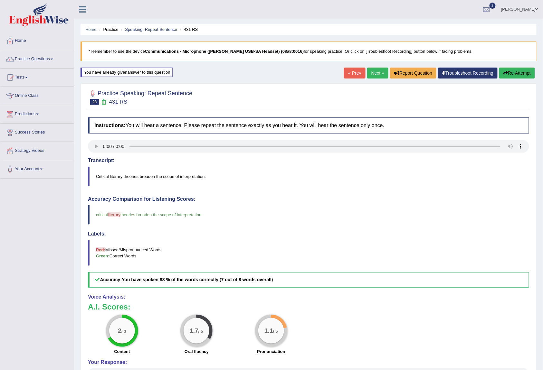
click at [371, 70] on link "Next »" at bounding box center [377, 73] width 21 height 11
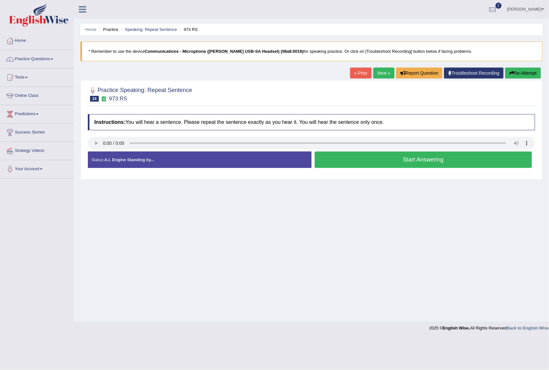
click at [354, 160] on button "Start Answering" at bounding box center [423, 160] width 217 height 16
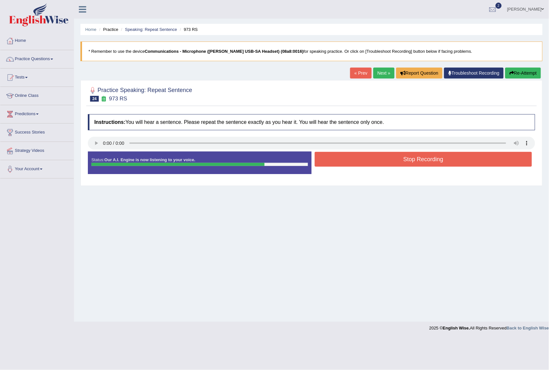
click at [412, 165] on button "Stop Recording" at bounding box center [423, 159] width 217 height 15
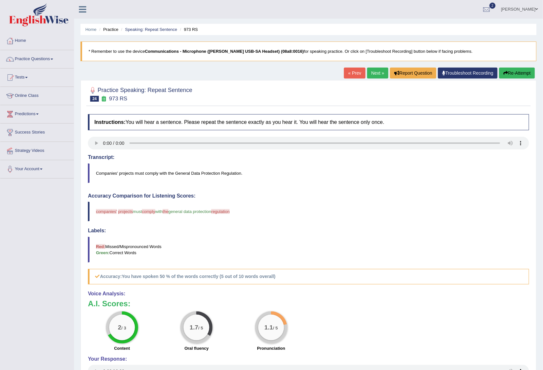
click at [510, 72] on button "Re-Attempt" at bounding box center [517, 73] width 36 height 11
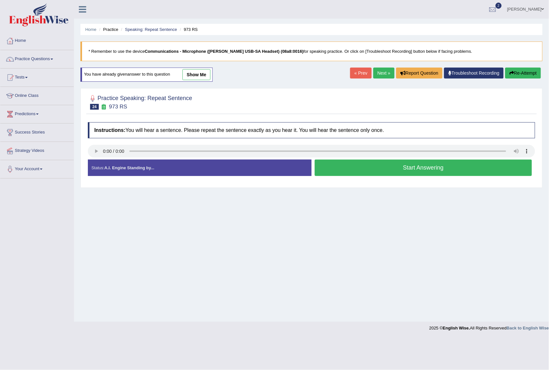
click at [381, 171] on button "Start Answering" at bounding box center [423, 168] width 217 height 16
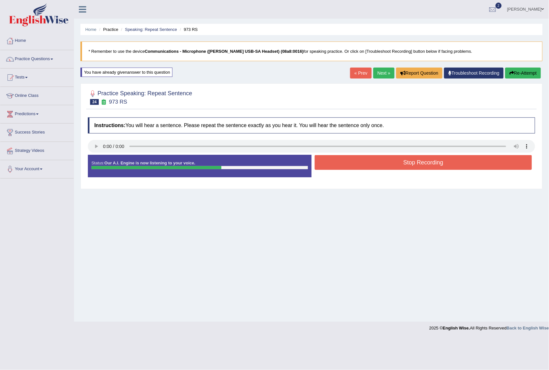
click at [381, 164] on button "Stop Recording" at bounding box center [423, 162] width 217 height 15
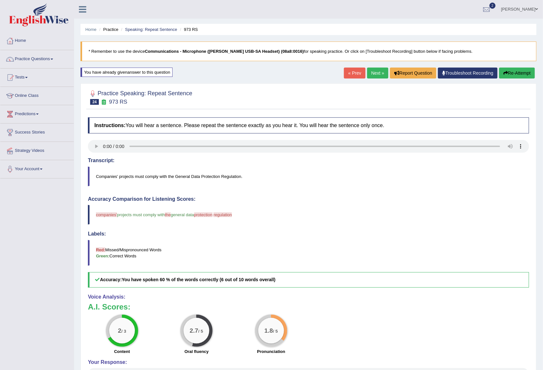
click at [369, 70] on link "Next »" at bounding box center [377, 73] width 21 height 11
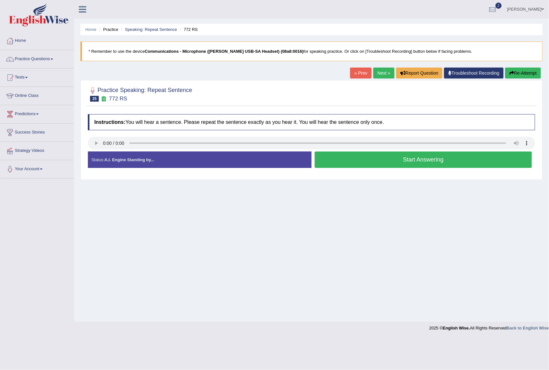
click at [363, 162] on button "Start Answering" at bounding box center [423, 160] width 217 height 16
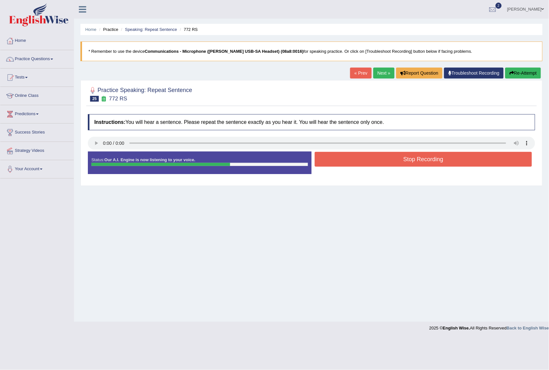
click at [385, 160] on button "Stop Recording" at bounding box center [423, 159] width 217 height 15
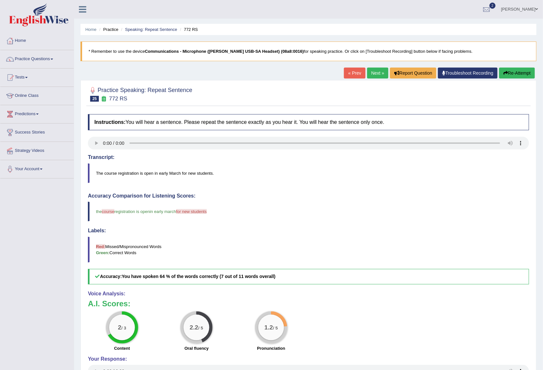
click at [374, 71] on link "Next »" at bounding box center [377, 73] width 21 height 11
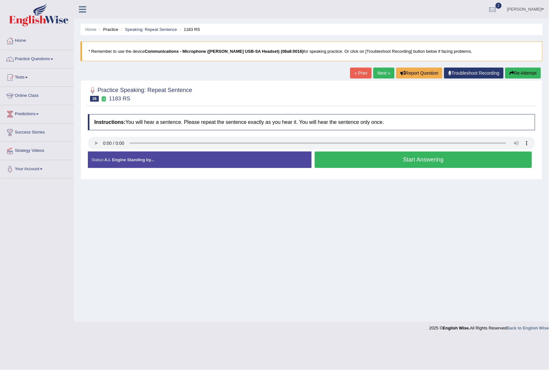
click at [356, 161] on button "Start Answering" at bounding box center [423, 160] width 217 height 16
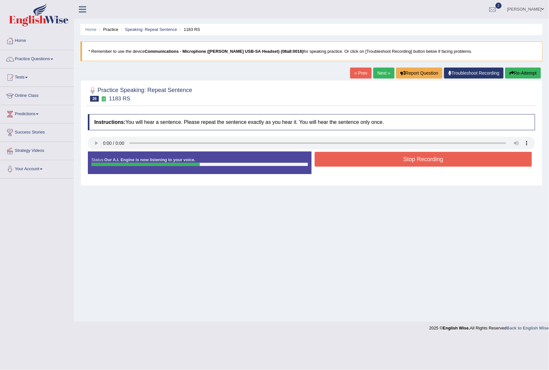
click at [366, 160] on button "Stop Recording" at bounding box center [423, 159] width 217 height 15
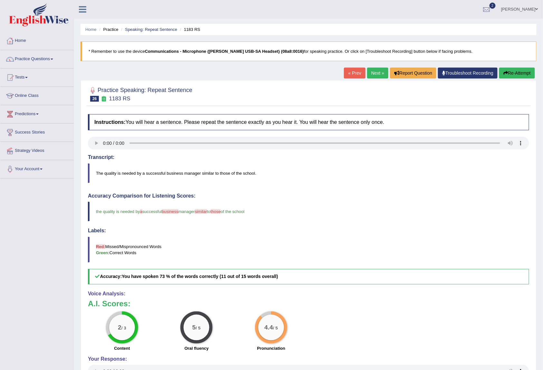
click at [369, 72] on link "Next »" at bounding box center [377, 73] width 21 height 11
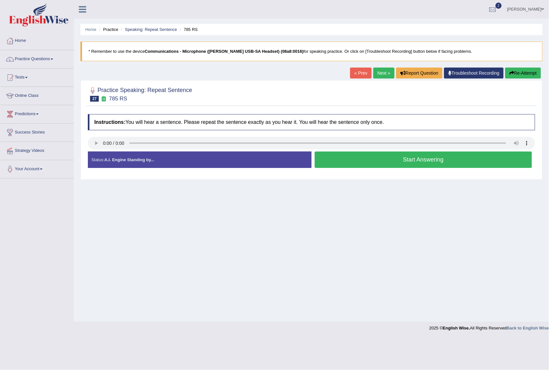
click at [402, 161] on button "Start Answering" at bounding box center [423, 160] width 217 height 16
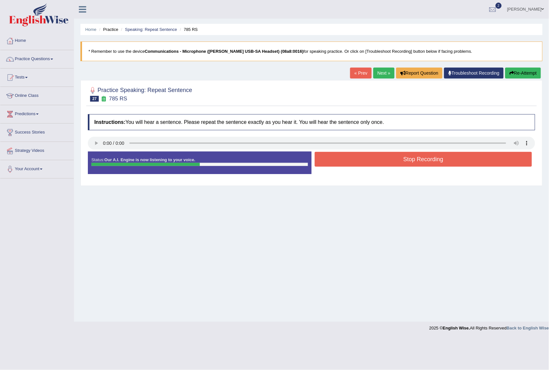
click at [399, 160] on button "Stop Recording" at bounding box center [423, 159] width 217 height 15
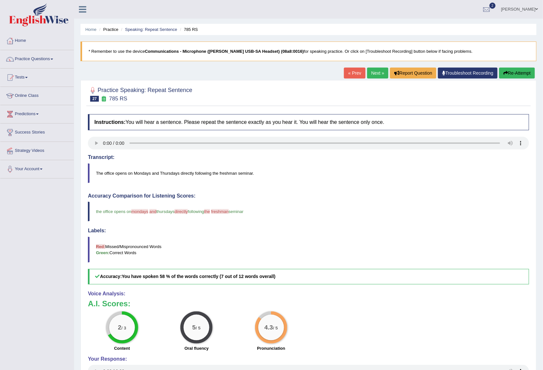
click at [371, 71] on link "Next »" at bounding box center [377, 73] width 21 height 11
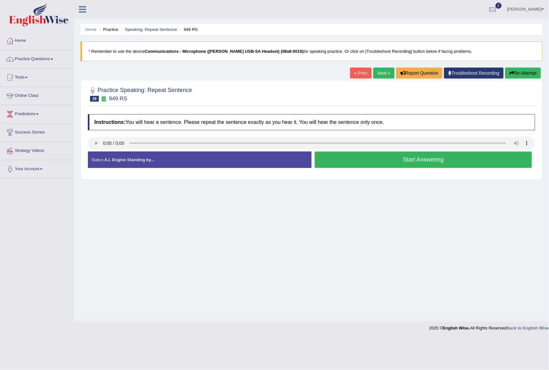
click at [359, 162] on button "Start Answering" at bounding box center [423, 160] width 217 height 16
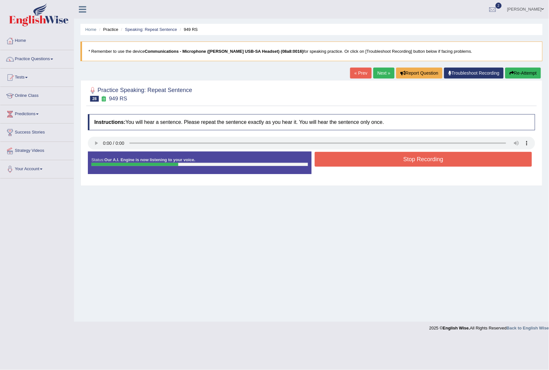
click at [356, 161] on button "Stop Recording" at bounding box center [423, 159] width 217 height 15
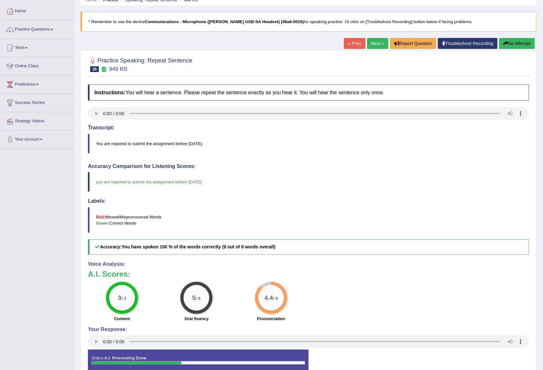
scroll to position [57, 0]
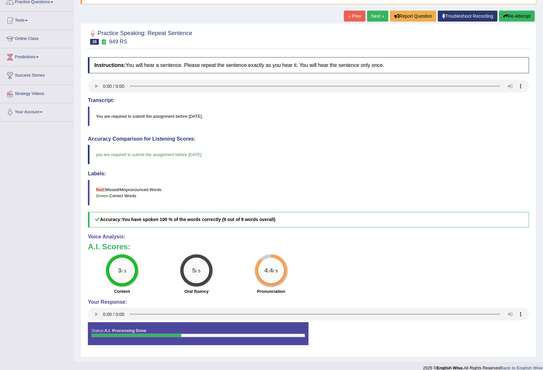
click at [372, 11] on link "Next »" at bounding box center [377, 16] width 21 height 11
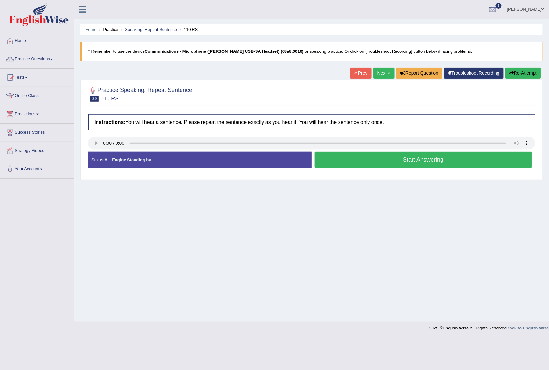
click at [366, 160] on button "Start Answering" at bounding box center [423, 160] width 217 height 16
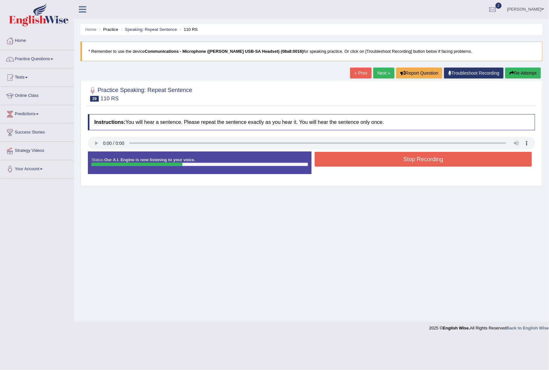
click at [366, 160] on button "Stop Recording" at bounding box center [423, 159] width 217 height 15
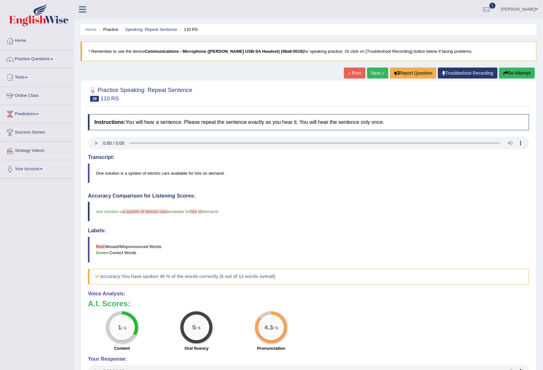
click at [371, 70] on link "Next »" at bounding box center [377, 73] width 21 height 11
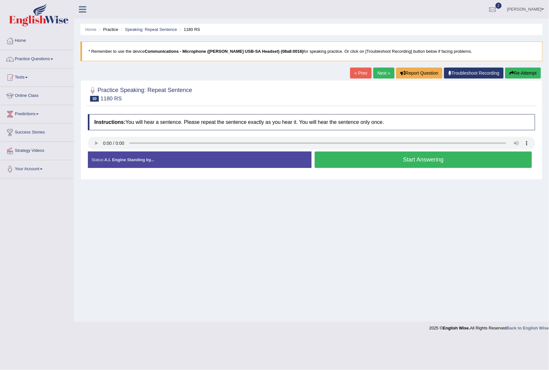
click at [418, 159] on button "Start Answering" at bounding box center [423, 160] width 217 height 16
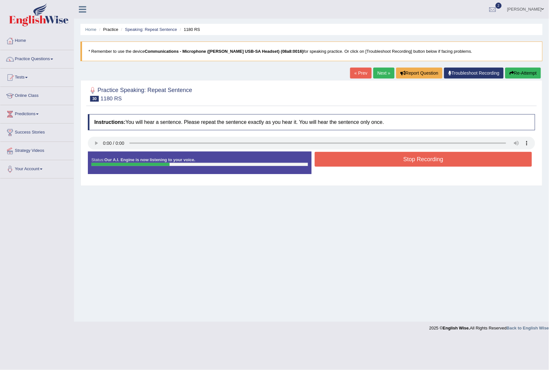
click at [419, 159] on button "Stop Recording" at bounding box center [423, 159] width 217 height 15
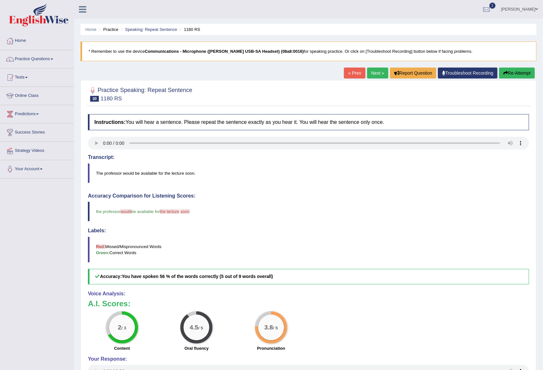
click at [370, 75] on link "Next »" at bounding box center [377, 73] width 21 height 11
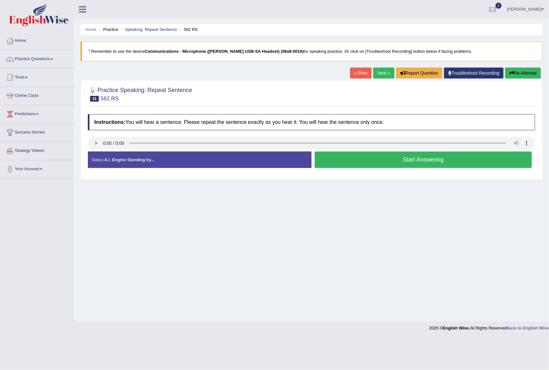
click at [386, 161] on button "Start Answering" at bounding box center [423, 160] width 217 height 16
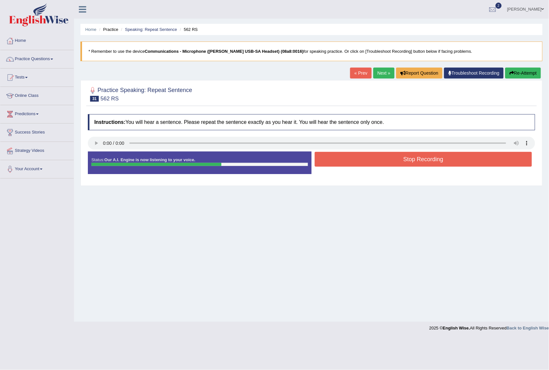
click at [386, 159] on button "Stop Recording" at bounding box center [423, 159] width 217 height 15
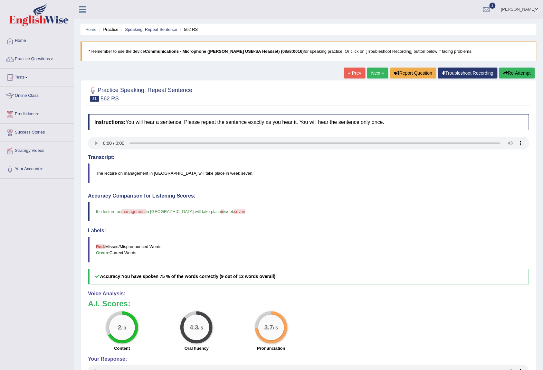
click at [372, 73] on link "Next »" at bounding box center [377, 73] width 21 height 11
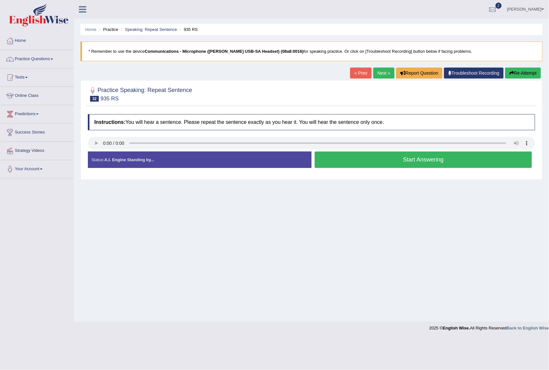
click at [379, 163] on button "Start Answering" at bounding box center [423, 160] width 217 height 16
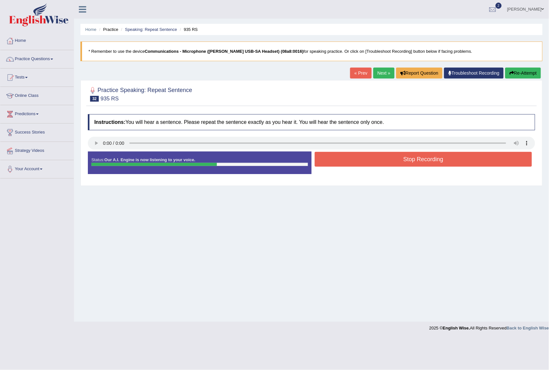
click at [379, 160] on button "Stop Recording" at bounding box center [423, 159] width 217 height 15
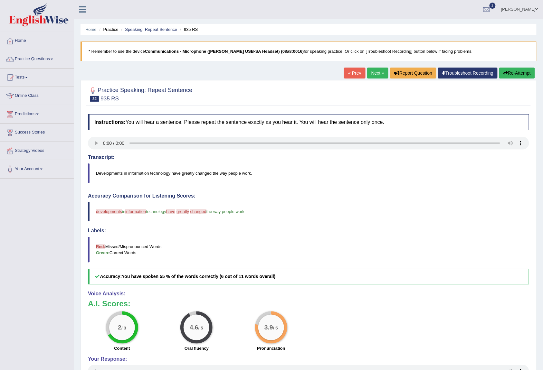
click at [372, 70] on link "Next »" at bounding box center [377, 73] width 21 height 11
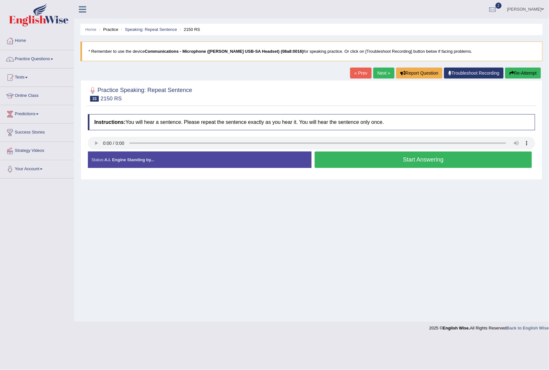
click at [415, 159] on button "Start Answering" at bounding box center [423, 160] width 217 height 16
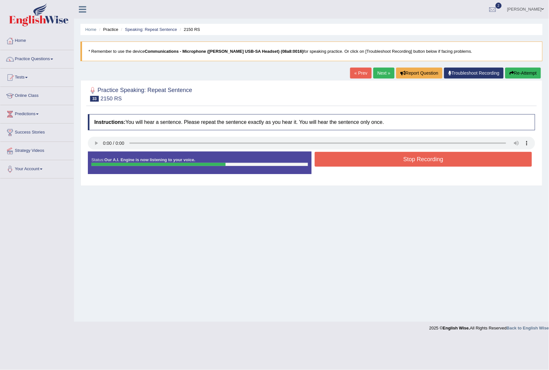
click at [422, 160] on button "Stop Recording" at bounding box center [423, 159] width 217 height 15
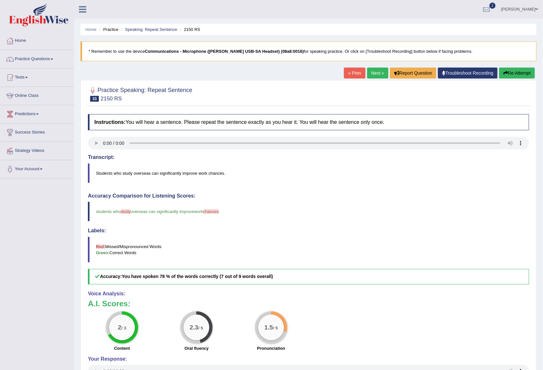
click at [375, 73] on link "Next »" at bounding box center [377, 73] width 21 height 11
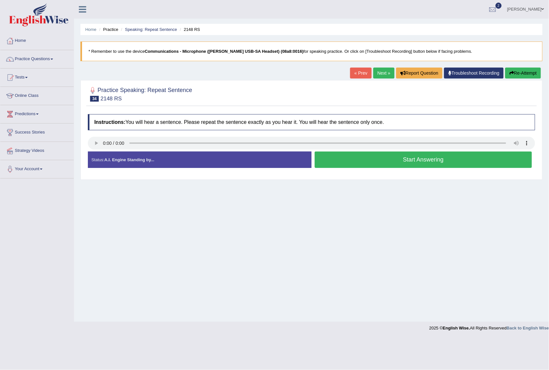
click at [379, 160] on button "Start Answering" at bounding box center [423, 160] width 217 height 16
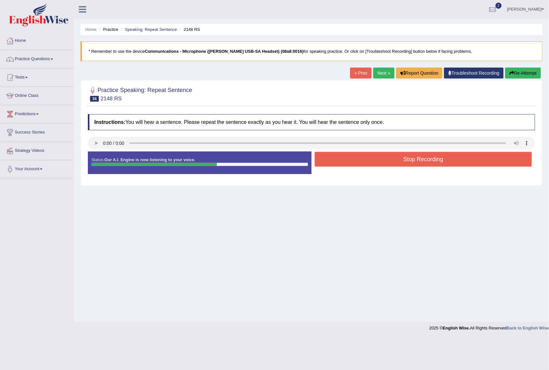
click at [380, 158] on button "Stop Recording" at bounding box center [423, 159] width 217 height 15
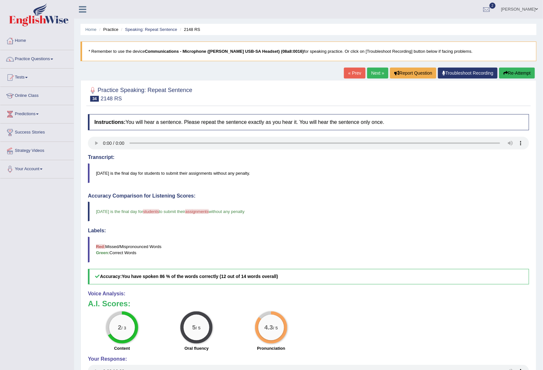
click at [50, 58] on link "Practice Questions" at bounding box center [36, 58] width 73 height 16
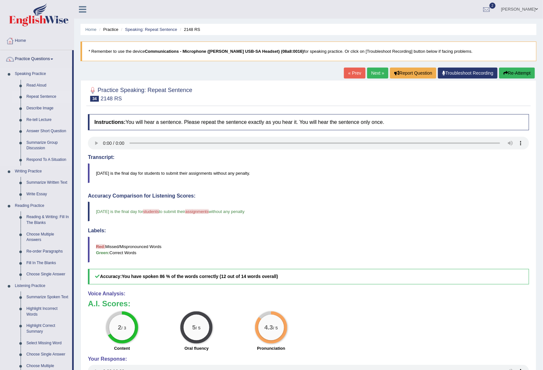
click at [43, 95] on link "Repeat Sentence" at bounding box center [48, 97] width 49 height 12
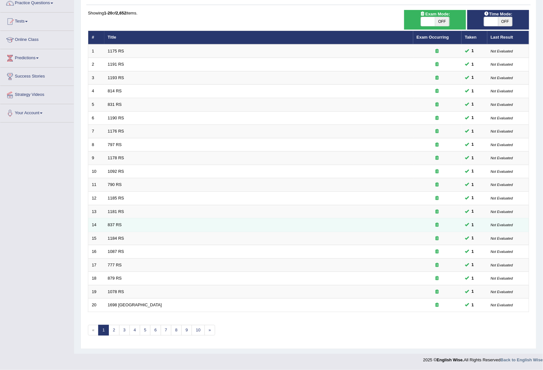
scroll to position [59, 0]
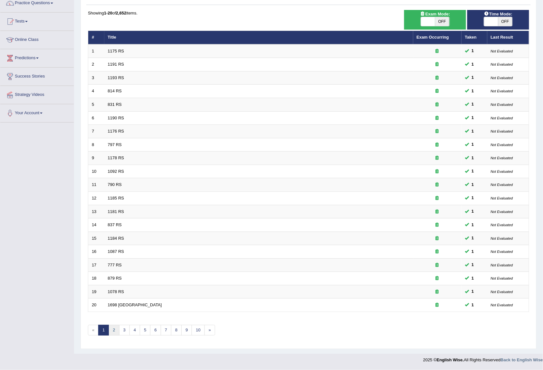
click at [116, 332] on link "2" at bounding box center [114, 330] width 11 height 11
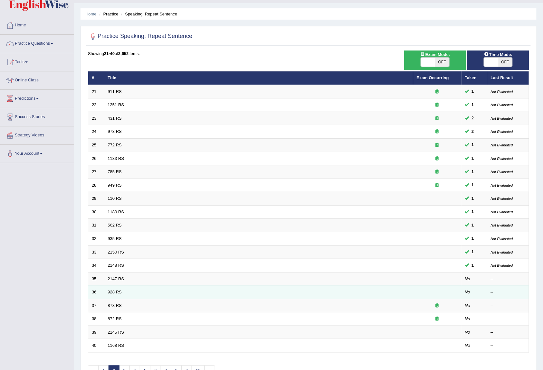
scroll to position [57, 0]
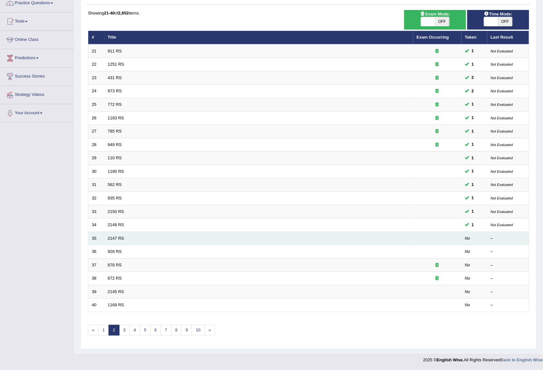
click at [470, 240] on em "No" at bounding box center [467, 238] width 5 height 5
click at [118, 238] on link "2147 RS" at bounding box center [116, 238] width 16 height 5
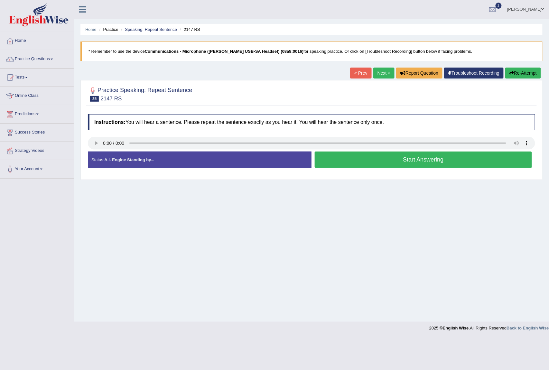
click at [430, 161] on button "Start Answering" at bounding box center [423, 160] width 217 height 16
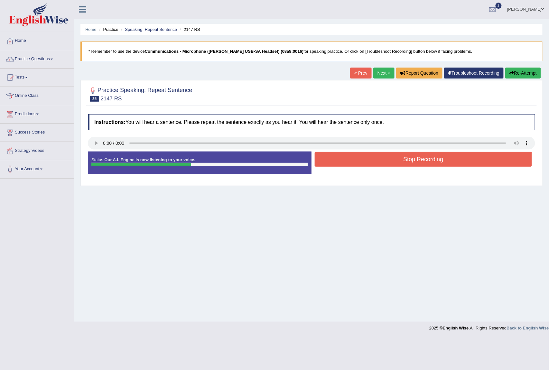
click at [426, 158] on button "Stop Recording" at bounding box center [423, 159] width 217 height 15
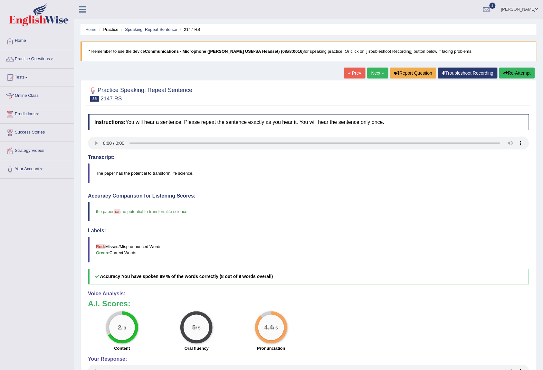
click at [371, 73] on link "Next »" at bounding box center [377, 73] width 21 height 11
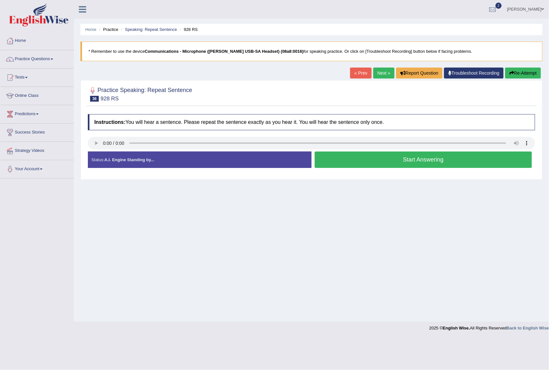
click at [384, 163] on button "Start Answering" at bounding box center [423, 160] width 217 height 16
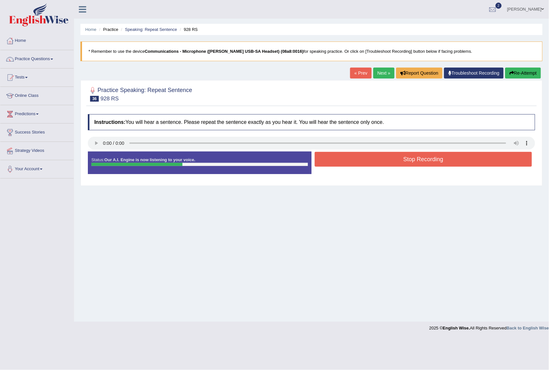
click at [385, 162] on button "Stop Recording" at bounding box center [423, 159] width 217 height 15
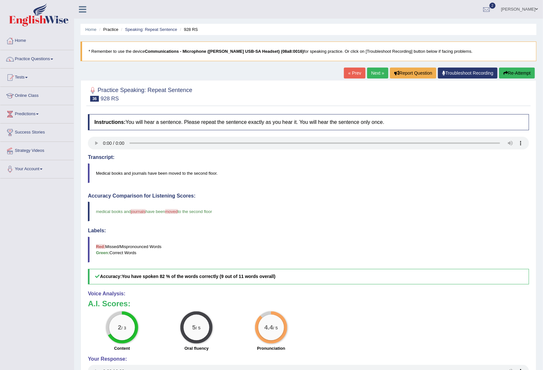
click at [372, 75] on link "Next »" at bounding box center [377, 73] width 21 height 11
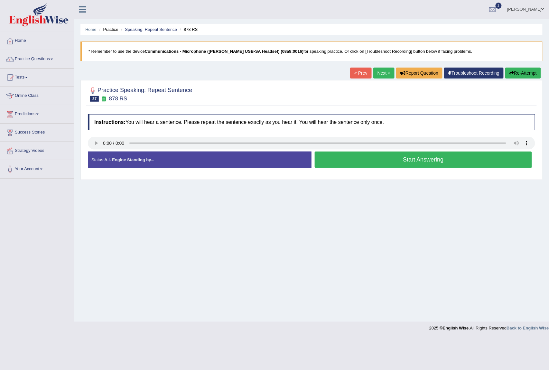
click at [413, 162] on button "Start Answering" at bounding box center [423, 160] width 217 height 16
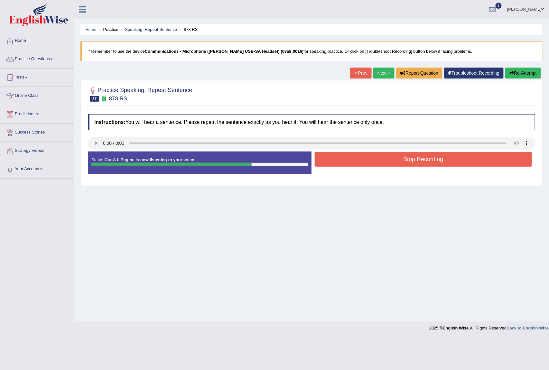
click at [421, 163] on button "Stop Recording" at bounding box center [423, 159] width 217 height 15
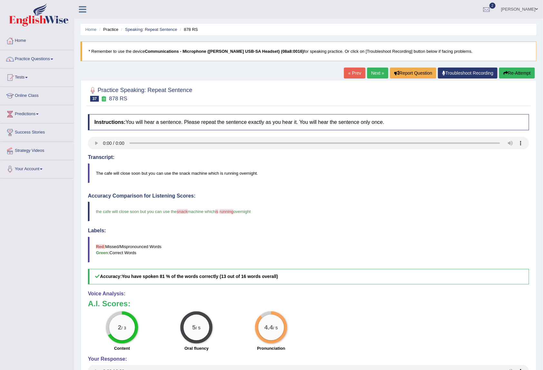
click at [375, 75] on link "Next »" at bounding box center [377, 73] width 21 height 11
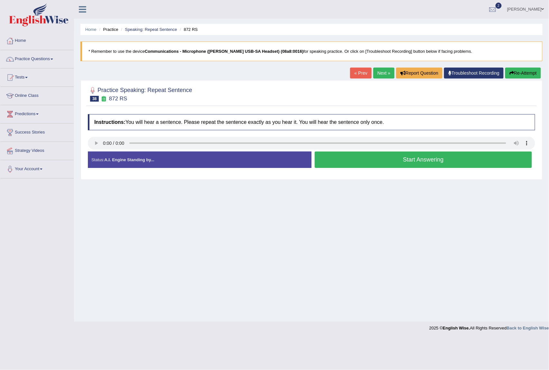
click at [405, 161] on button "Start Answering" at bounding box center [423, 160] width 217 height 16
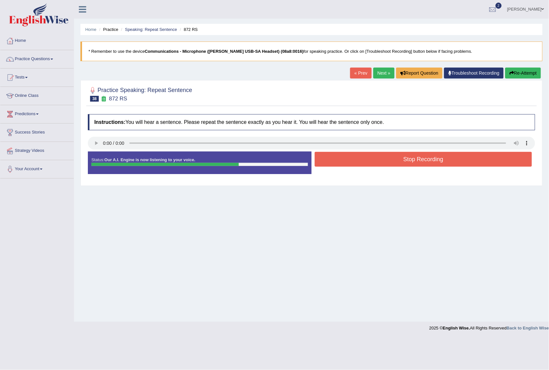
click at [415, 164] on button "Stop Recording" at bounding box center [423, 159] width 217 height 15
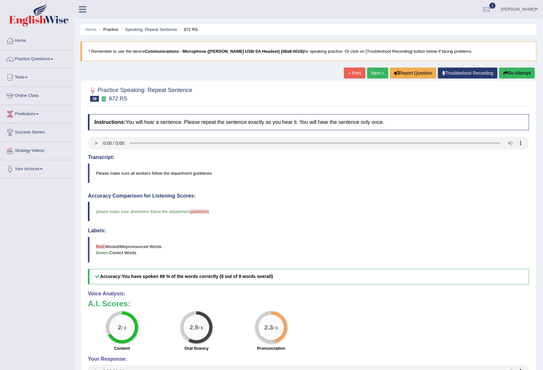
click at [374, 75] on link "Next »" at bounding box center [377, 73] width 21 height 11
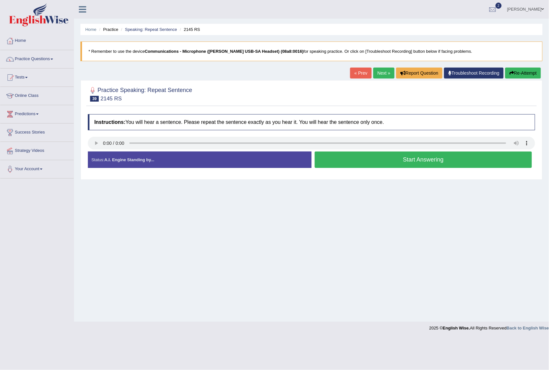
click at [352, 77] on link "« Prev" at bounding box center [360, 73] width 21 height 11
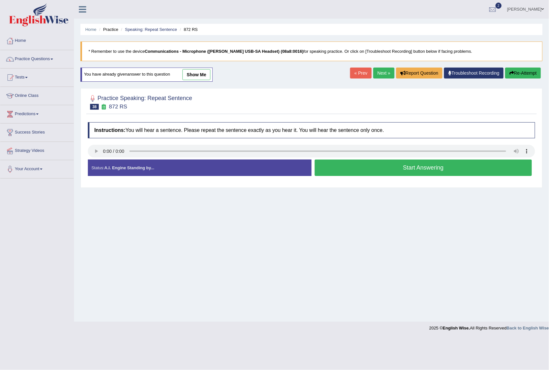
click at [410, 171] on button "Start Answering" at bounding box center [423, 168] width 217 height 16
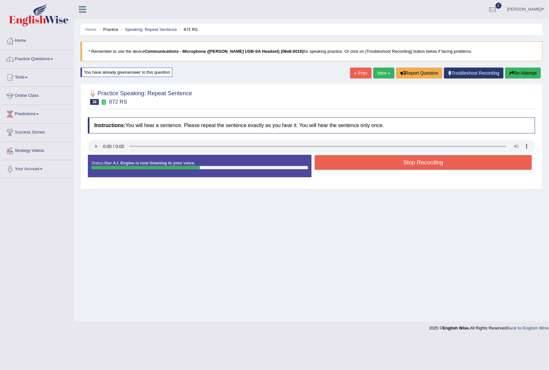
click at [410, 162] on button "Stop Recording" at bounding box center [423, 162] width 217 height 15
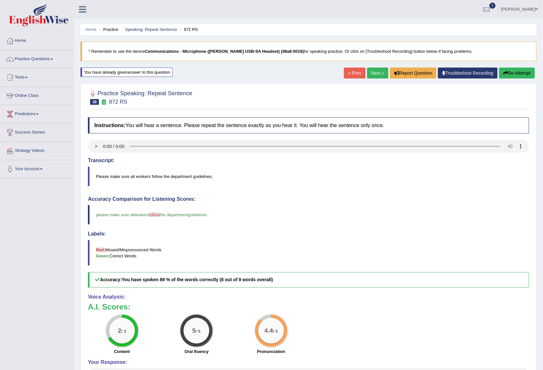
click at [367, 73] on link "Next »" at bounding box center [377, 73] width 21 height 11
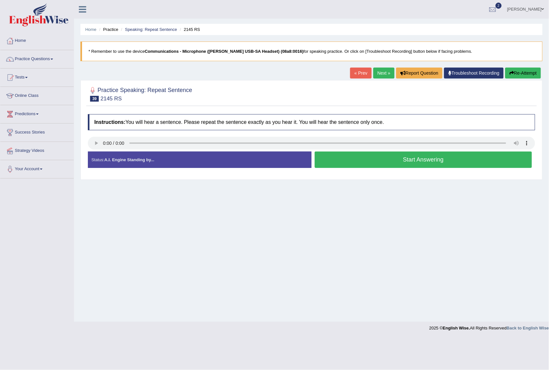
click at [362, 164] on button "Start Answering" at bounding box center [423, 160] width 217 height 16
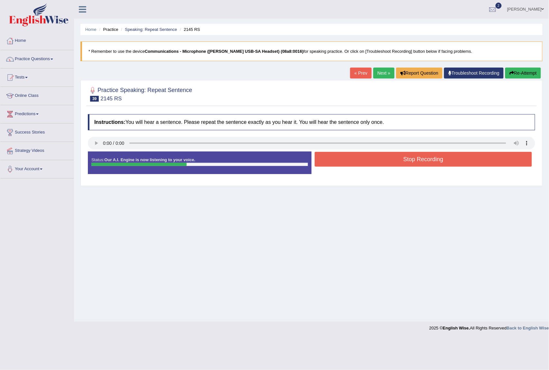
click at [366, 166] on button "Stop Recording" at bounding box center [423, 159] width 217 height 15
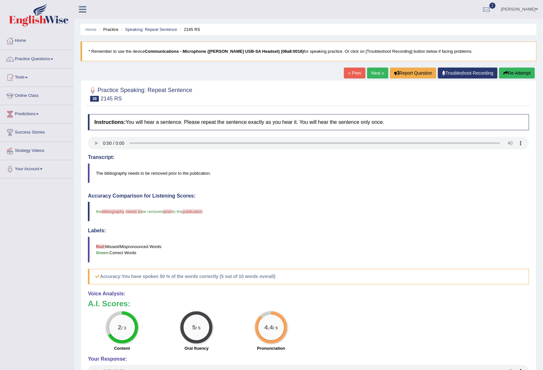
click at [375, 70] on link "Next »" at bounding box center [377, 73] width 21 height 11
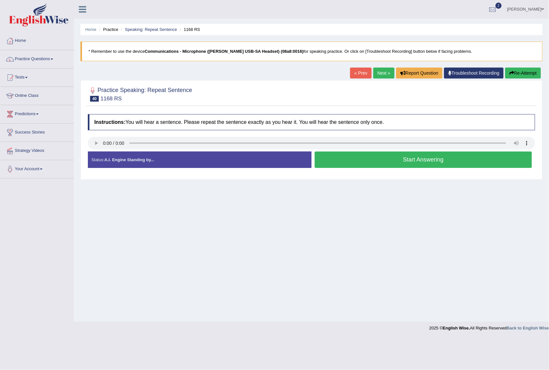
click at [390, 163] on button "Start Answering" at bounding box center [423, 160] width 217 height 16
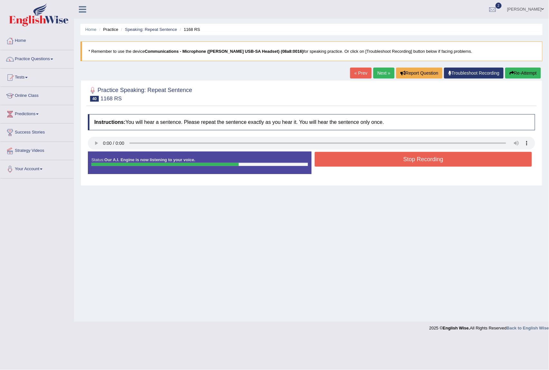
click at [421, 159] on button "Stop Recording" at bounding box center [423, 159] width 217 height 15
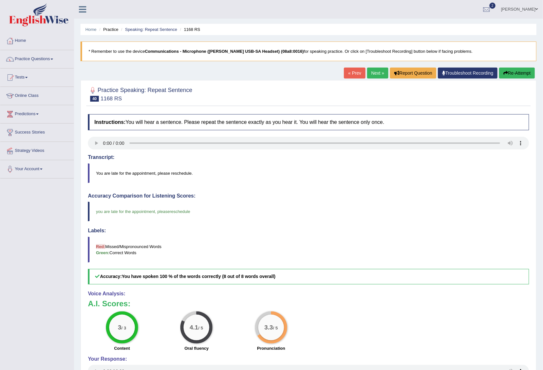
click at [370, 76] on link "Next »" at bounding box center [377, 73] width 21 height 11
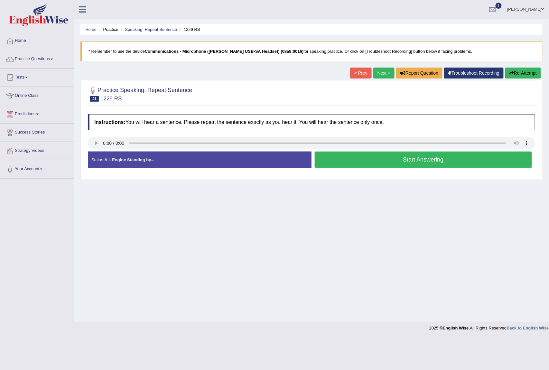
click at [388, 163] on button "Start Answering" at bounding box center [423, 160] width 217 height 16
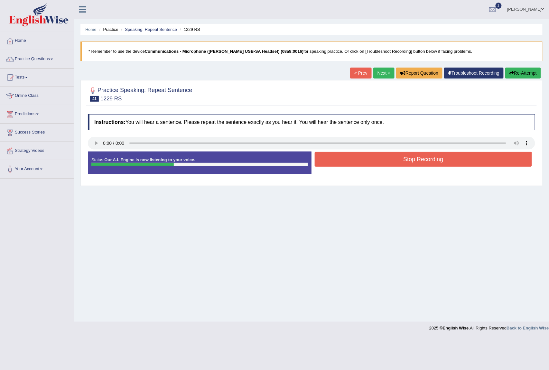
click at [388, 163] on button "Stop Recording" at bounding box center [423, 159] width 217 height 15
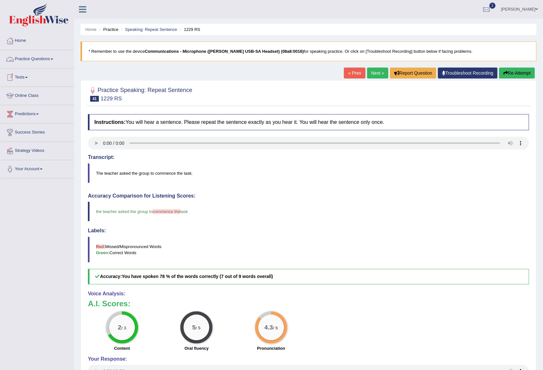
click at [52, 56] on link "Practice Questions" at bounding box center [36, 58] width 73 height 16
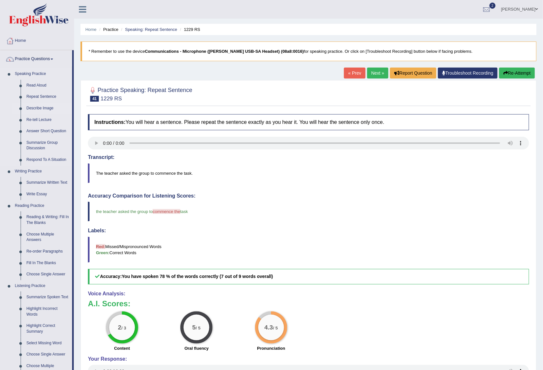
click at [48, 106] on link "Describe Image" at bounding box center [48, 109] width 49 height 12
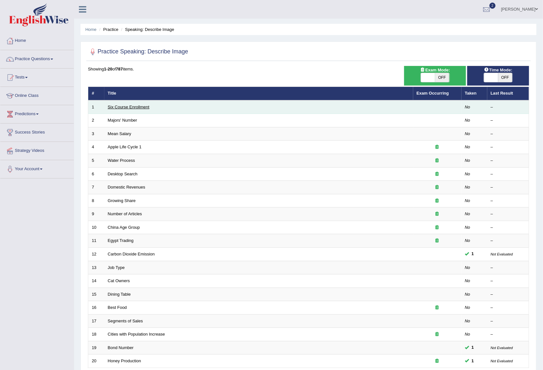
click at [135, 108] on link "Six Course Enrollment" at bounding box center [129, 107] width 42 height 5
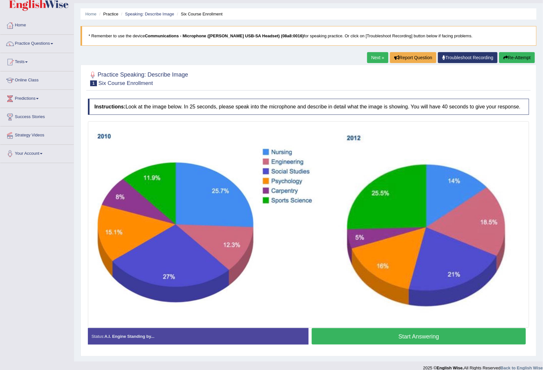
scroll to position [24, 0]
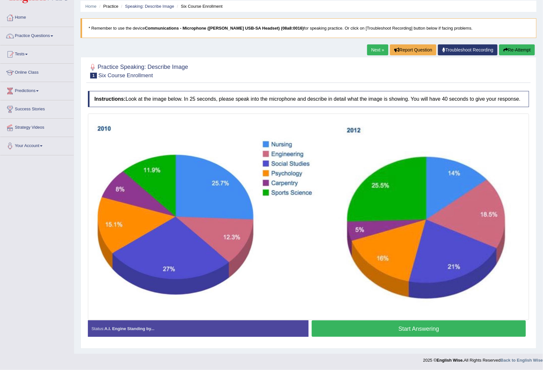
click at [422, 331] on button "Start Answering" at bounding box center [419, 329] width 214 height 16
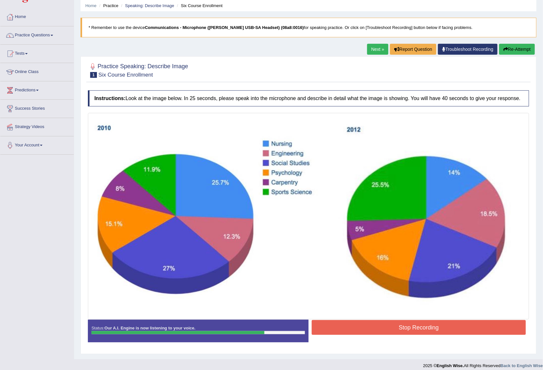
click at [422, 328] on button "Stop Recording" at bounding box center [419, 327] width 214 height 15
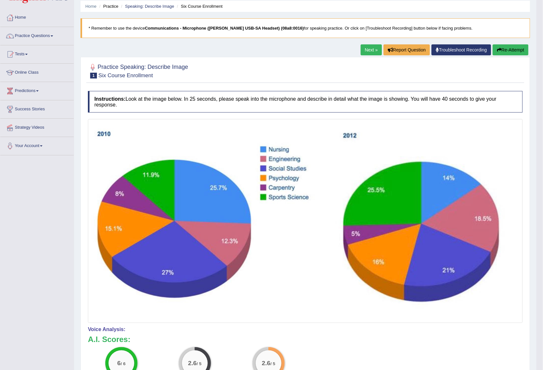
scroll to position [0, 0]
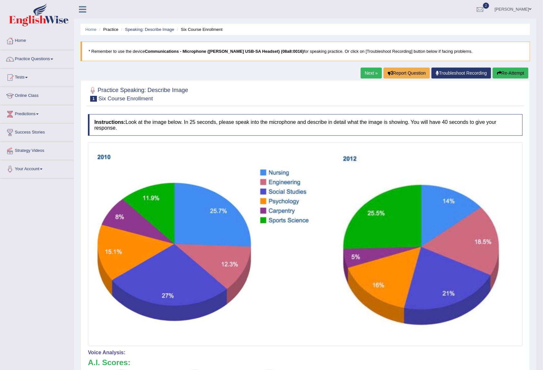
click at [365, 75] on link "Next »" at bounding box center [371, 73] width 21 height 11
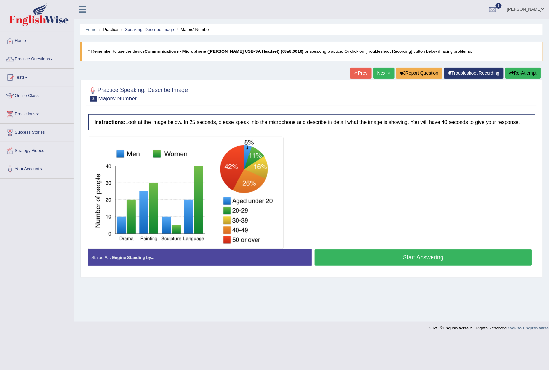
click at [397, 260] on button "Start Answering" at bounding box center [423, 258] width 217 height 16
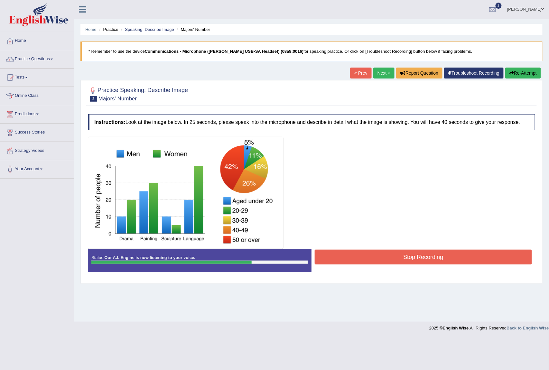
click at [437, 256] on button "Stop Recording" at bounding box center [423, 257] width 217 height 15
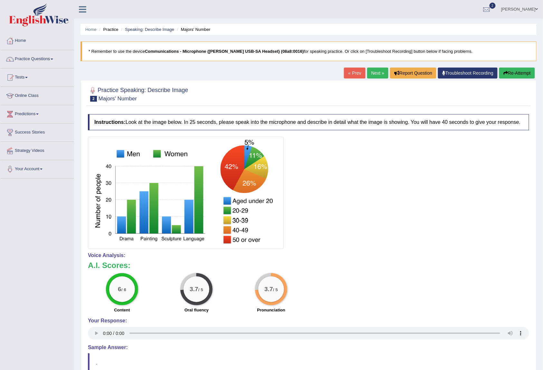
click at [372, 73] on link "Next »" at bounding box center [377, 73] width 21 height 11
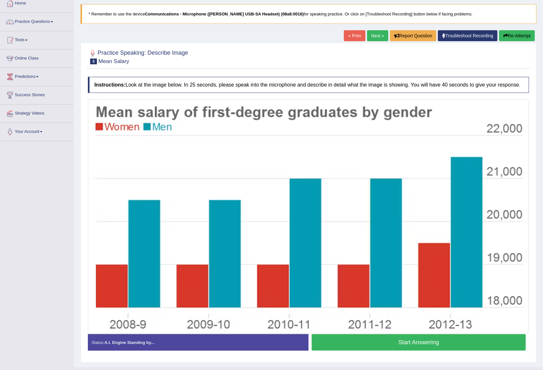
scroll to position [52, 0]
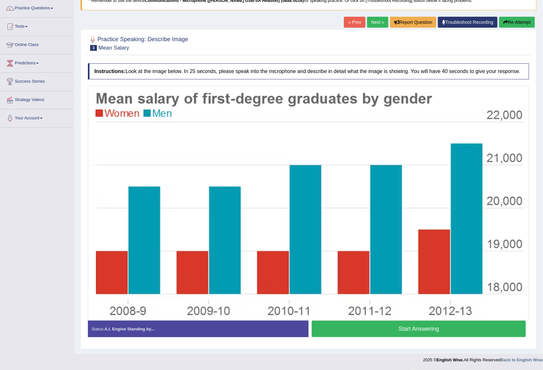
click at [438, 330] on button "Start Answering" at bounding box center [419, 329] width 214 height 16
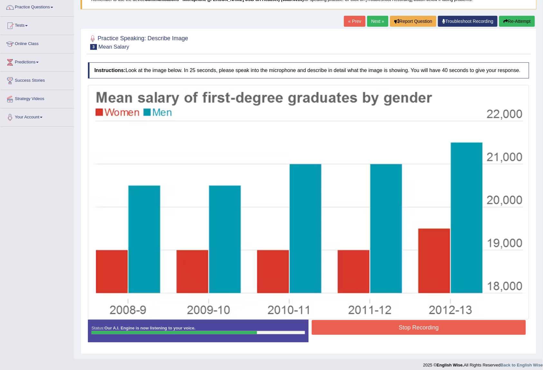
click at [440, 323] on button "Stop Recording" at bounding box center [419, 327] width 214 height 15
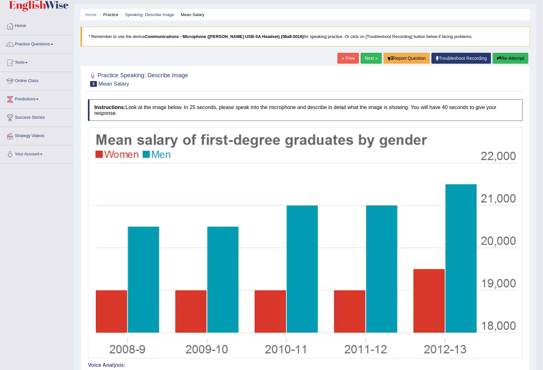
scroll to position [0, 0]
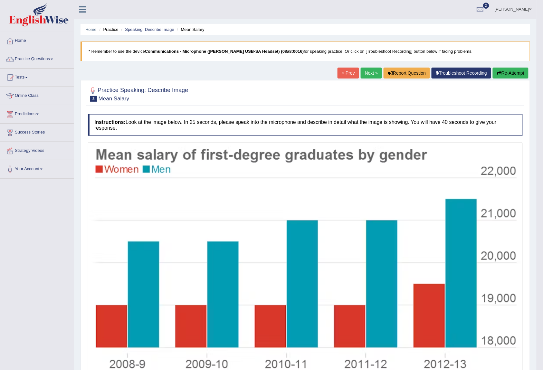
click at [368, 74] on link "Next »" at bounding box center [371, 73] width 21 height 11
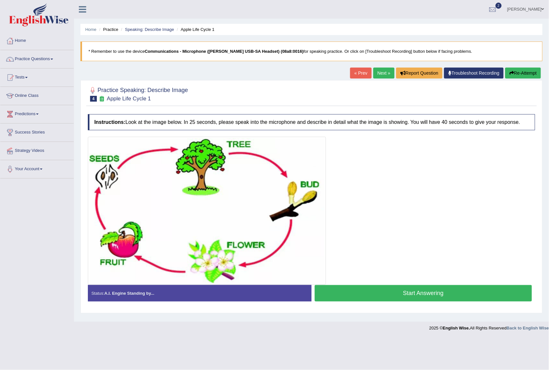
click at [431, 294] on button "Start Answering" at bounding box center [423, 293] width 217 height 16
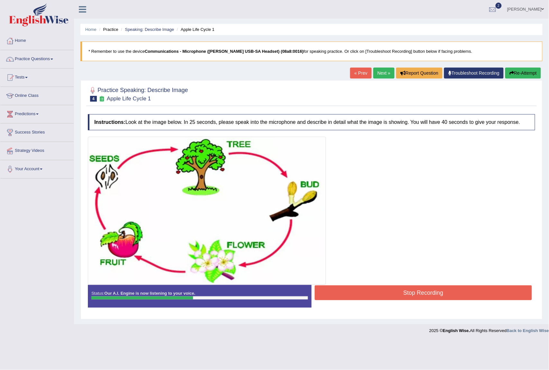
click at [431, 294] on button "Stop Recording" at bounding box center [423, 293] width 217 height 15
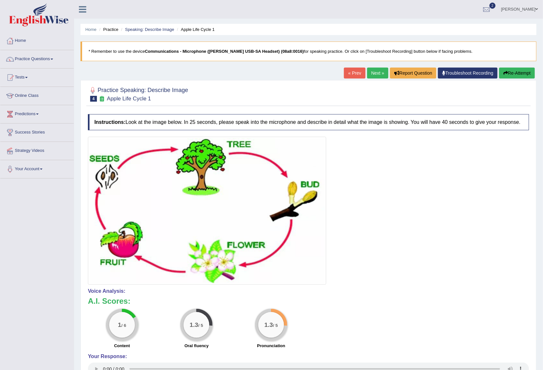
click at [374, 71] on link "Next »" at bounding box center [377, 73] width 21 height 11
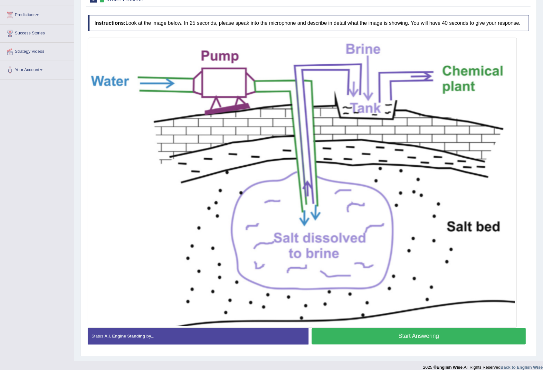
scroll to position [108, 0]
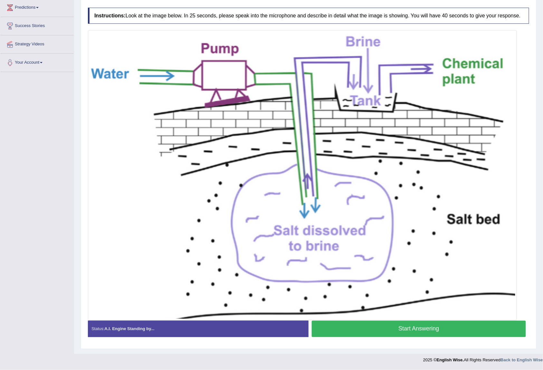
click at [422, 326] on button "Start Answering" at bounding box center [419, 329] width 214 height 16
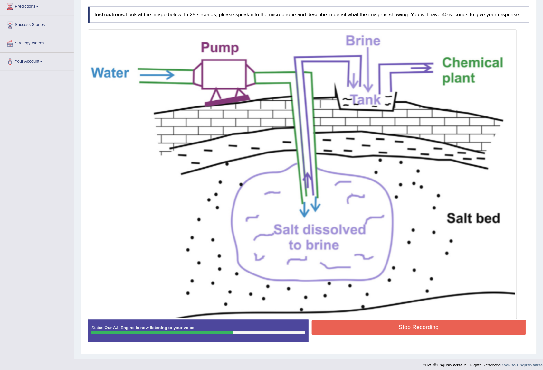
click at [447, 328] on button "Stop Recording" at bounding box center [419, 327] width 214 height 15
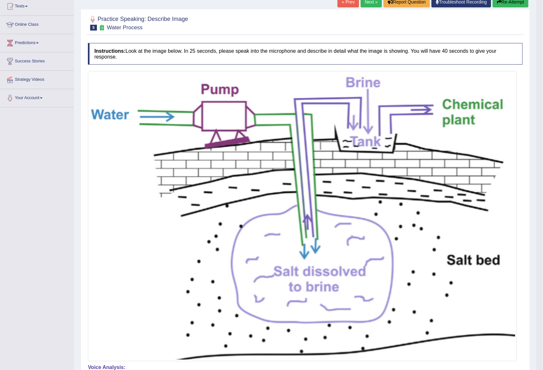
scroll to position [0, 0]
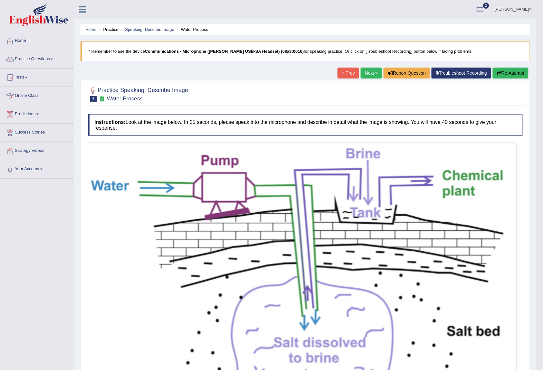
click at [363, 75] on link "Next »" at bounding box center [371, 73] width 21 height 11
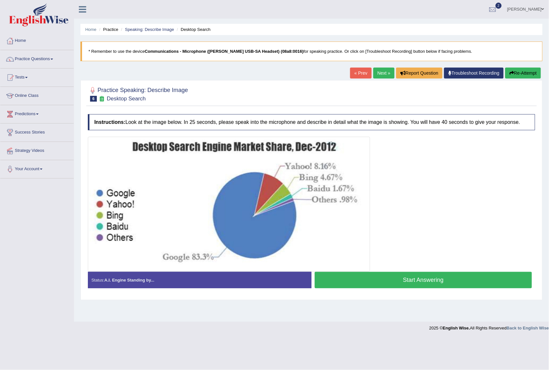
click at [421, 280] on button "Start Answering" at bounding box center [423, 280] width 217 height 16
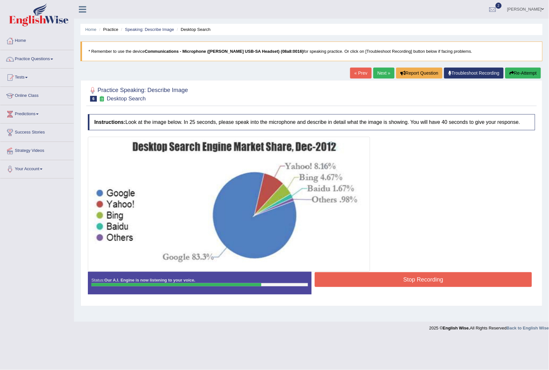
click at [432, 279] on button "Stop Recording" at bounding box center [423, 279] width 217 height 15
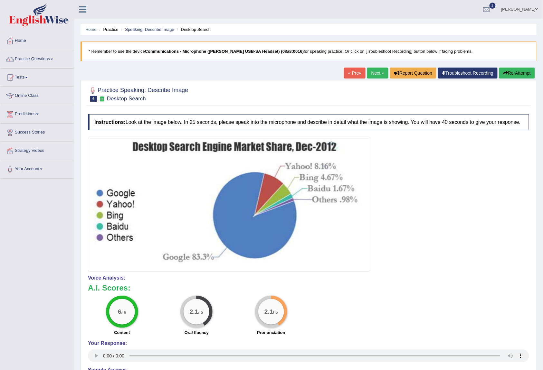
click at [371, 70] on link "Next »" at bounding box center [377, 73] width 21 height 11
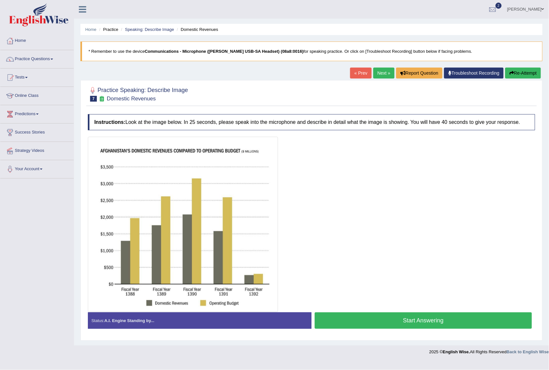
click at [420, 322] on button "Start Answering" at bounding box center [423, 321] width 217 height 16
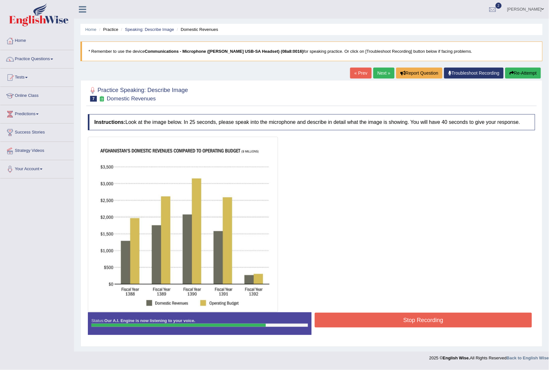
click at [434, 327] on button "Stop Recording" at bounding box center [423, 320] width 217 height 15
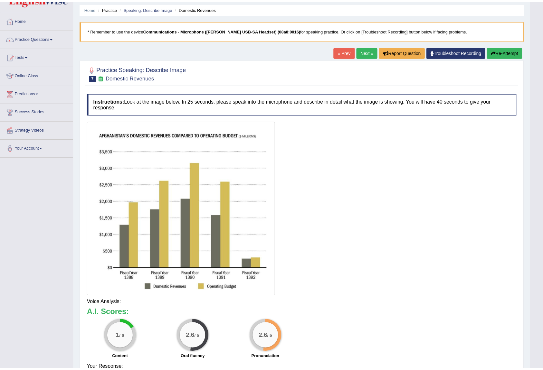
scroll to position [43, 0]
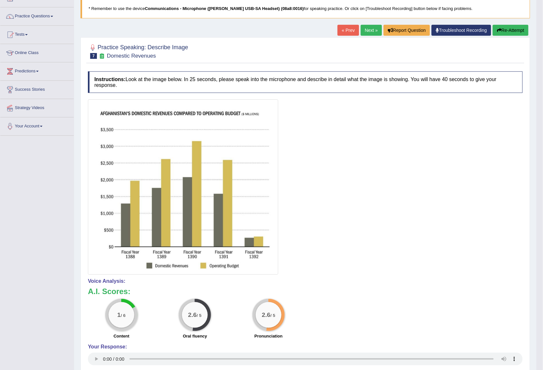
click at [516, 26] on button "Re-Attempt" at bounding box center [511, 30] width 36 height 11
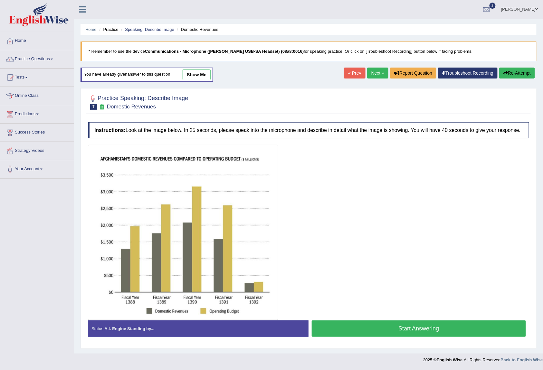
click at [389, 330] on button "Start Answering" at bounding box center [419, 329] width 214 height 16
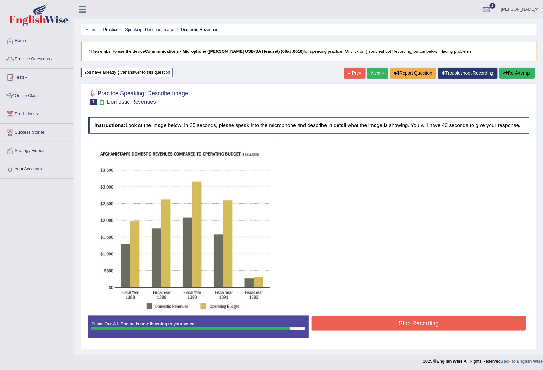
click at [413, 324] on button "Stop Recording" at bounding box center [419, 323] width 214 height 15
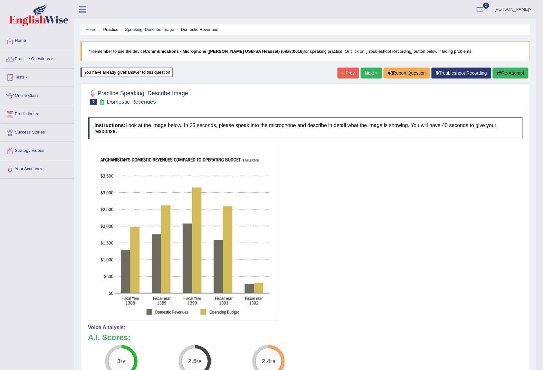
click at [365, 72] on link "Next »" at bounding box center [371, 73] width 21 height 11
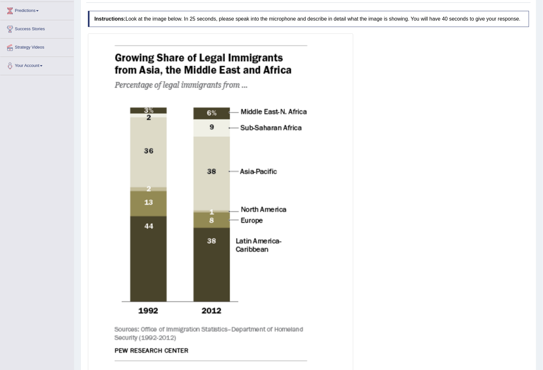
scroll to position [160, 0]
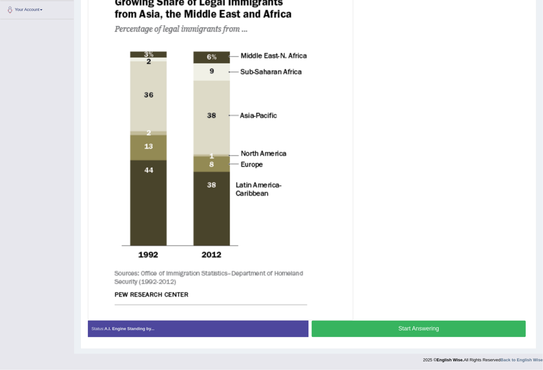
click at [377, 323] on button "Start Answering" at bounding box center [419, 329] width 214 height 16
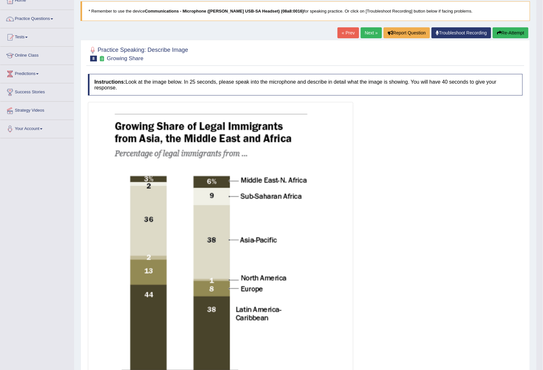
scroll to position [17, 0]
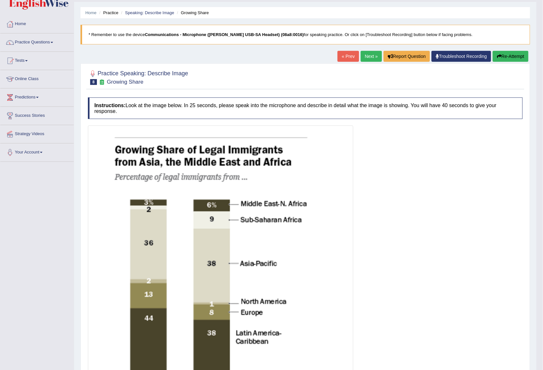
click at [368, 57] on link "Next »" at bounding box center [371, 56] width 21 height 11
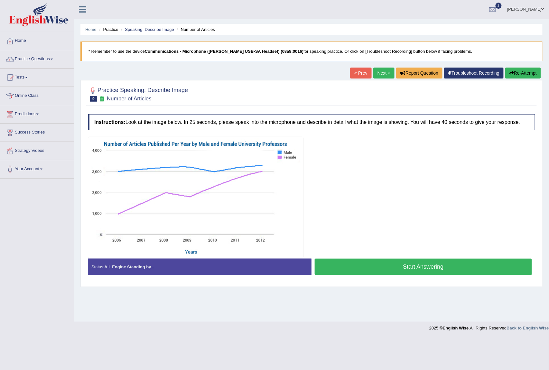
click at [383, 272] on button "Start Answering" at bounding box center [423, 267] width 217 height 16
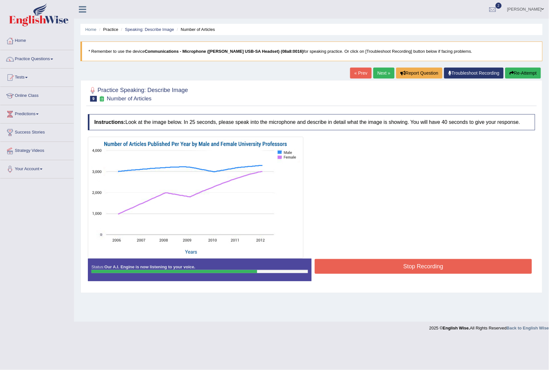
click at [362, 269] on button "Stop Recording" at bounding box center [423, 266] width 217 height 15
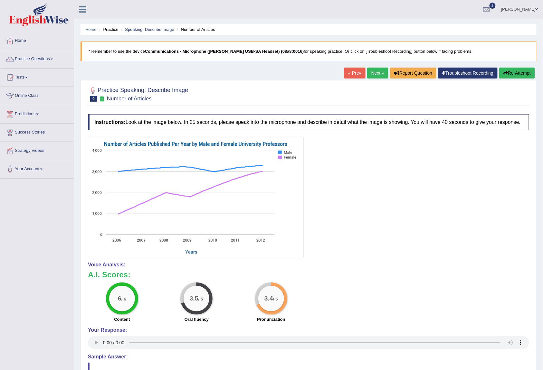
click at [370, 72] on link "Next »" at bounding box center [377, 73] width 21 height 11
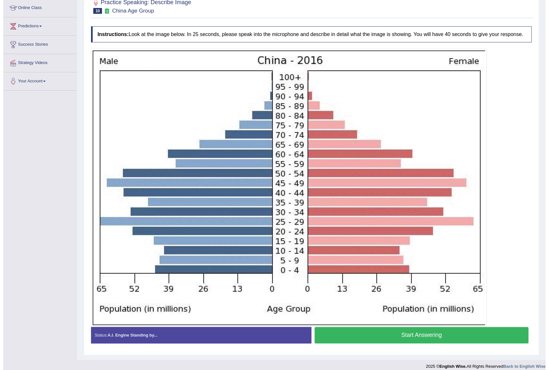
scroll to position [96, 0]
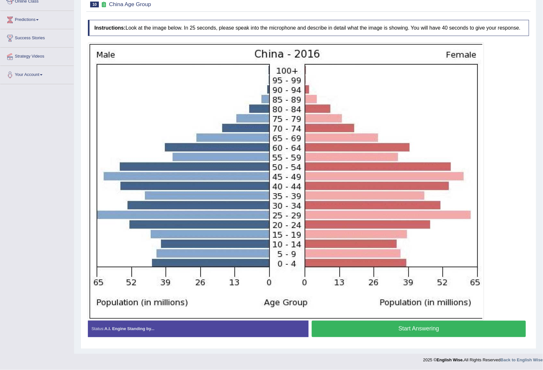
click at [415, 329] on button "Start Answering" at bounding box center [419, 329] width 214 height 16
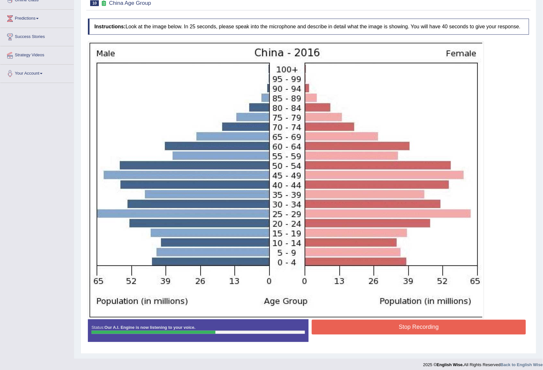
click at [427, 329] on button "Stop Recording" at bounding box center [419, 327] width 214 height 15
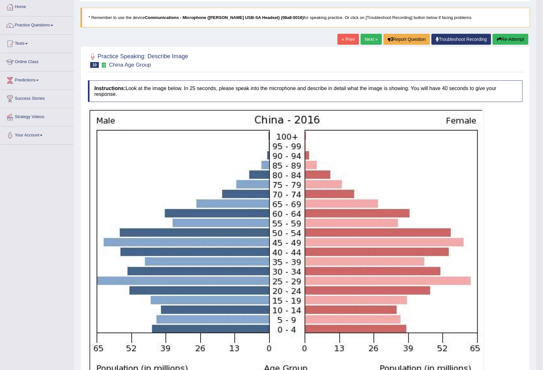
scroll to position [57, 0]
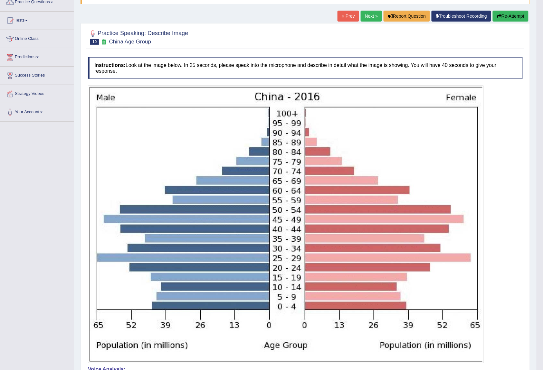
click at [506, 13] on button "Re-Attempt" at bounding box center [511, 16] width 36 height 11
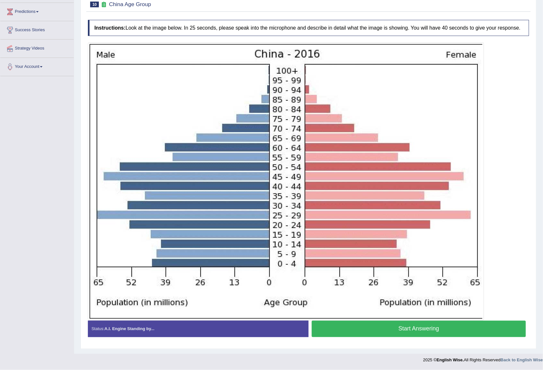
scroll to position [104, 0]
click at [396, 330] on button "Start Answering" at bounding box center [419, 329] width 214 height 16
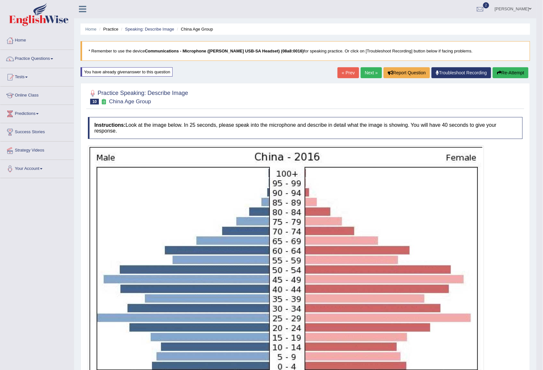
scroll to position [0, 0]
click at [366, 71] on link "Next »" at bounding box center [371, 73] width 21 height 11
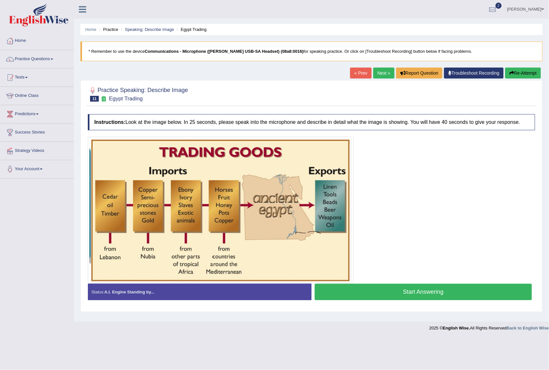
click at [414, 294] on button "Start Answering" at bounding box center [423, 292] width 217 height 16
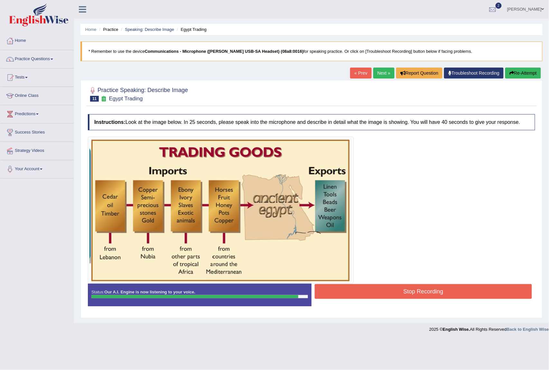
click at [433, 292] on button "Stop Recording" at bounding box center [423, 291] width 217 height 15
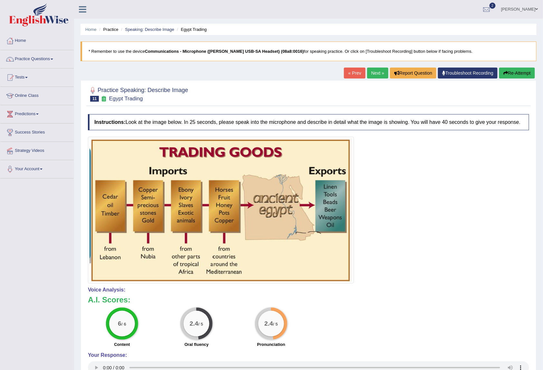
click at [367, 74] on link "Next »" at bounding box center [377, 73] width 21 height 11
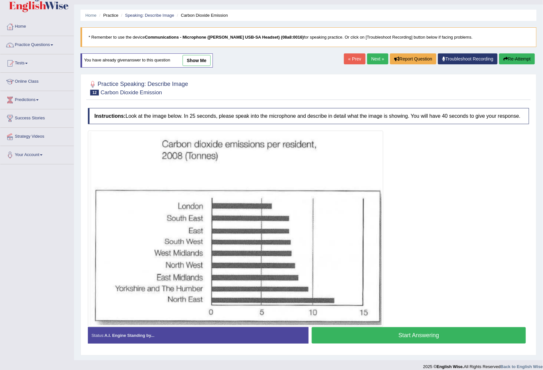
scroll to position [22, 0]
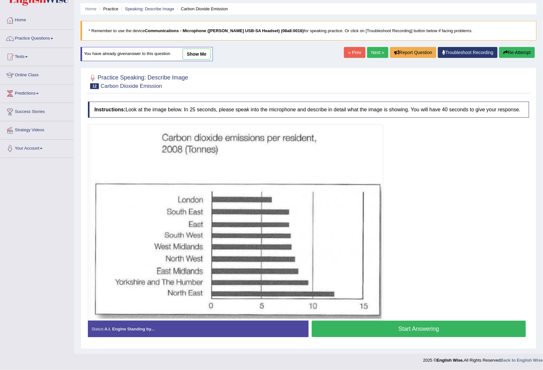
click at [404, 328] on button "Start Answering" at bounding box center [419, 329] width 214 height 16
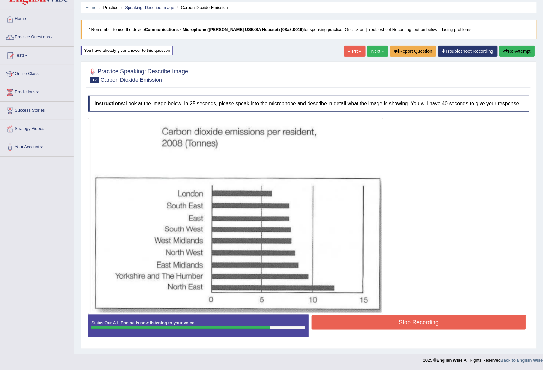
click at [402, 324] on button "Stop Recording" at bounding box center [419, 322] width 214 height 15
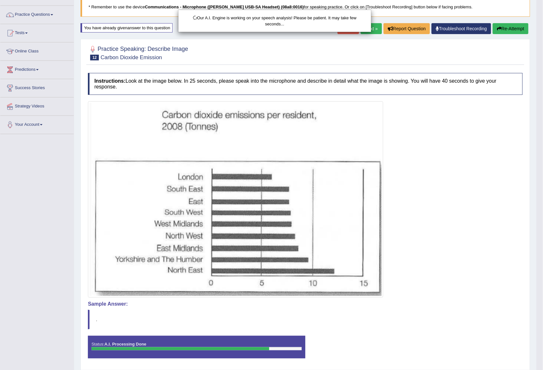
scroll to position [67, 0]
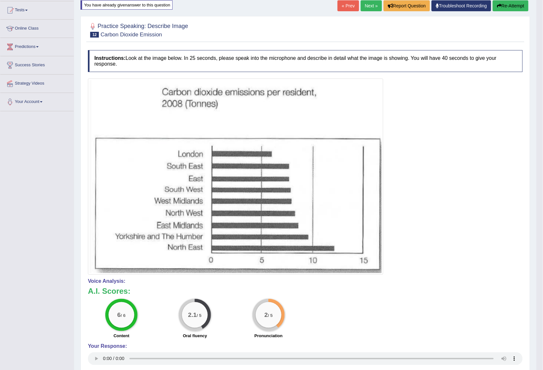
click at [366, 3] on link "Next »" at bounding box center [371, 5] width 21 height 11
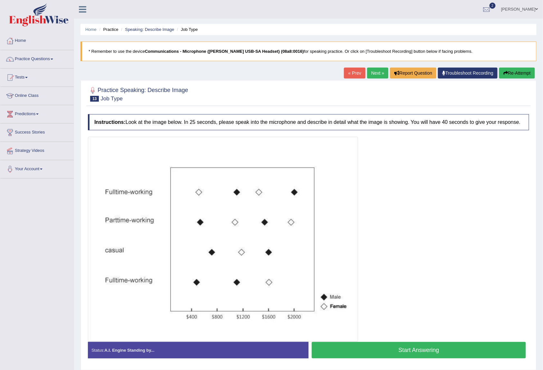
click at [420, 352] on button "Start Answering" at bounding box center [419, 350] width 214 height 16
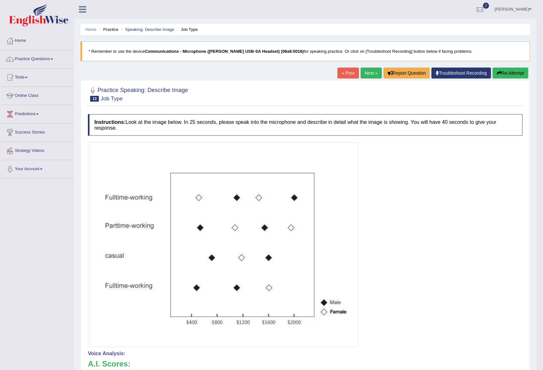
click at [365, 69] on link "Next »" at bounding box center [371, 73] width 21 height 11
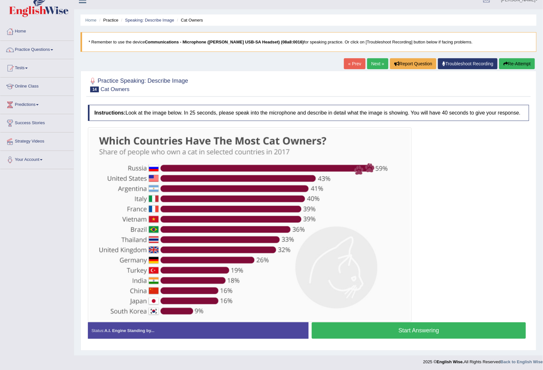
scroll to position [12, 0]
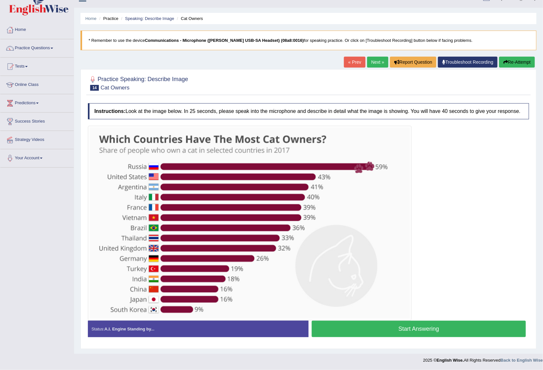
click at [414, 330] on button "Start Answering" at bounding box center [419, 329] width 214 height 16
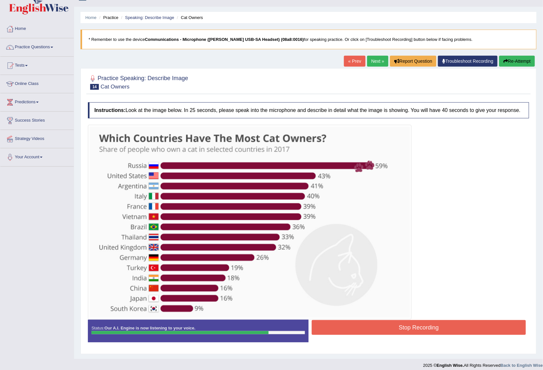
click at [355, 321] on button "Stop Recording" at bounding box center [419, 327] width 214 height 15
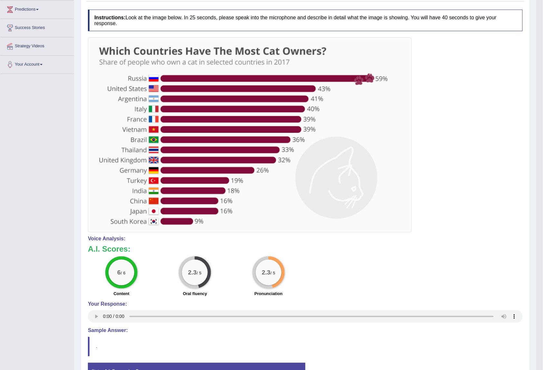
scroll to position [0, 0]
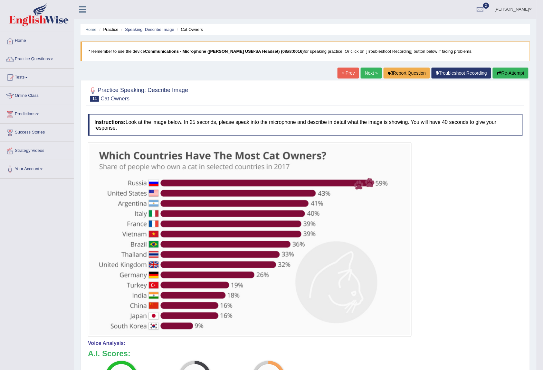
click at [367, 75] on link "Next »" at bounding box center [371, 73] width 21 height 11
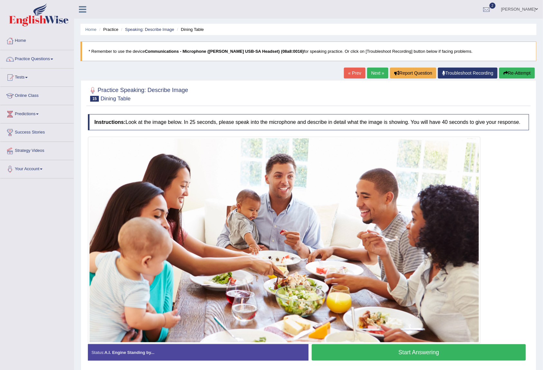
scroll to position [25, 0]
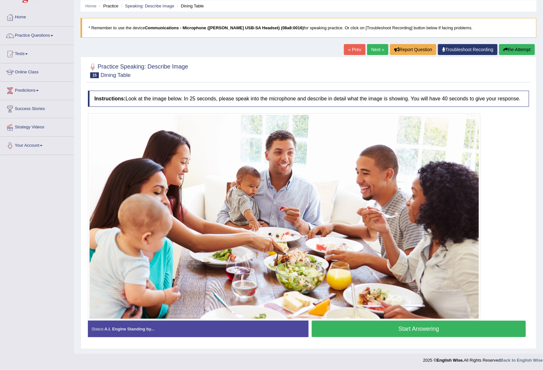
click at [374, 50] on link "Next »" at bounding box center [377, 49] width 21 height 11
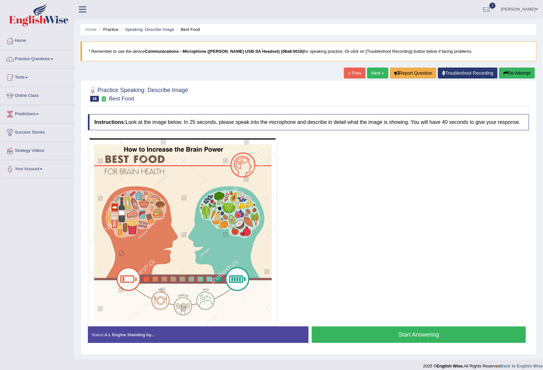
click at [348, 71] on link "« Prev" at bounding box center [354, 73] width 21 height 11
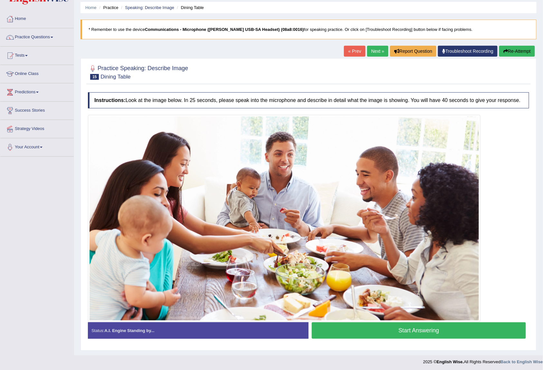
scroll to position [25, 0]
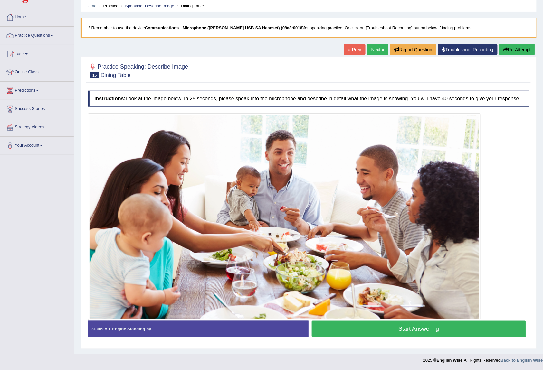
click at [365, 329] on button "Start Answering" at bounding box center [419, 329] width 214 height 16
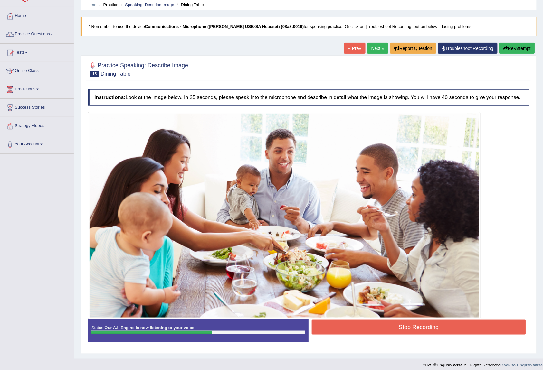
click at [386, 321] on button "Stop Recording" at bounding box center [419, 327] width 214 height 15
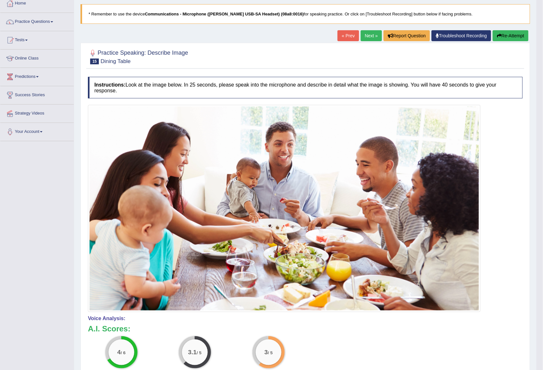
scroll to position [0, 0]
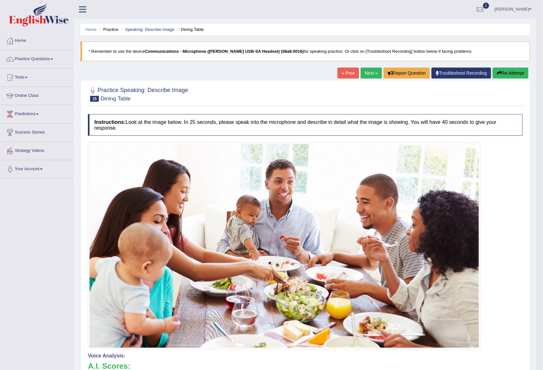
click at [366, 73] on link "Next »" at bounding box center [371, 73] width 21 height 11
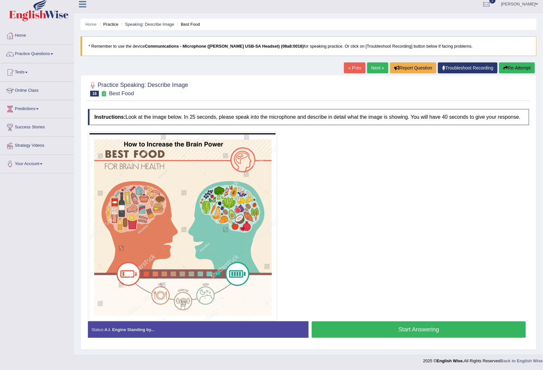
scroll to position [7, 0]
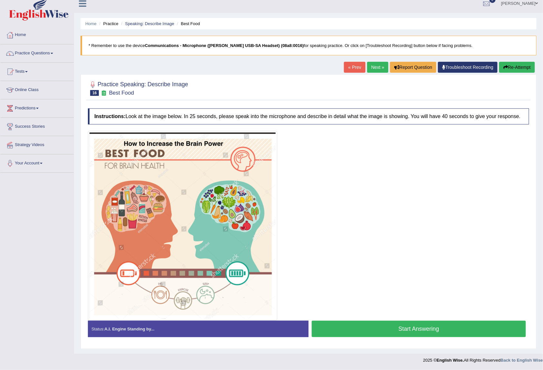
click at [416, 328] on button "Start Answering" at bounding box center [419, 329] width 214 height 16
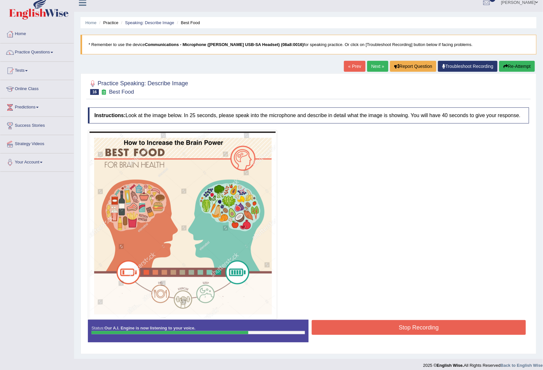
click at [404, 324] on button "Stop Recording" at bounding box center [419, 327] width 214 height 15
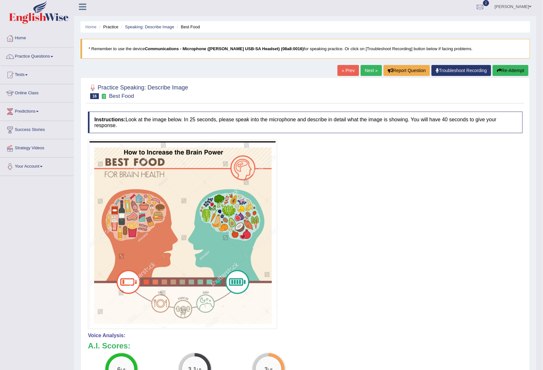
scroll to position [0, 0]
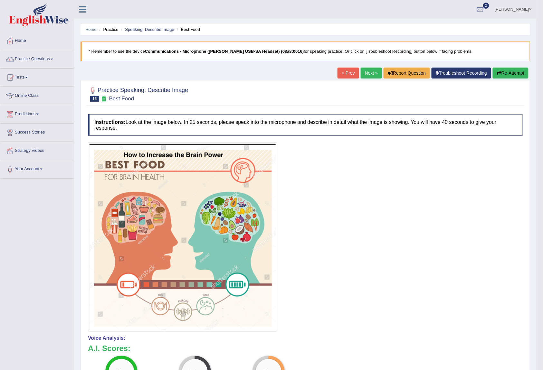
click at [366, 71] on link "Next »" at bounding box center [371, 73] width 21 height 11
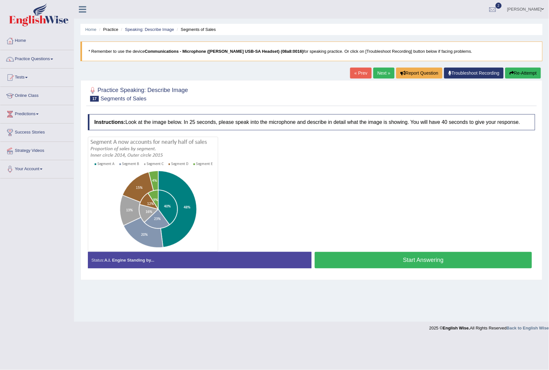
click at [35, 59] on link "Practice Questions" at bounding box center [36, 58] width 73 height 16
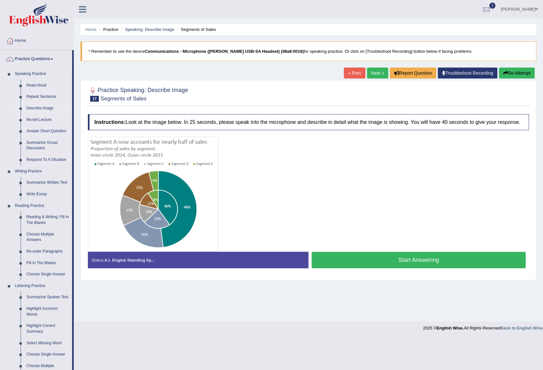
click at [36, 105] on link "Describe Image" at bounding box center [48, 109] width 49 height 12
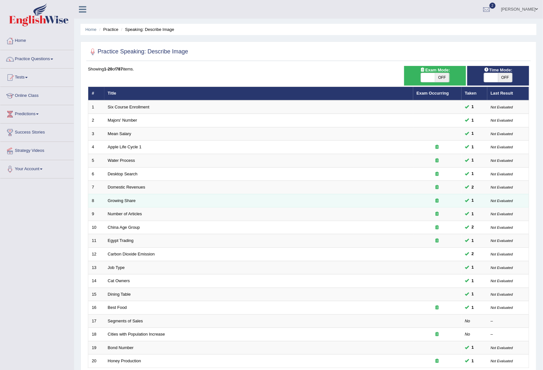
scroll to position [59, 0]
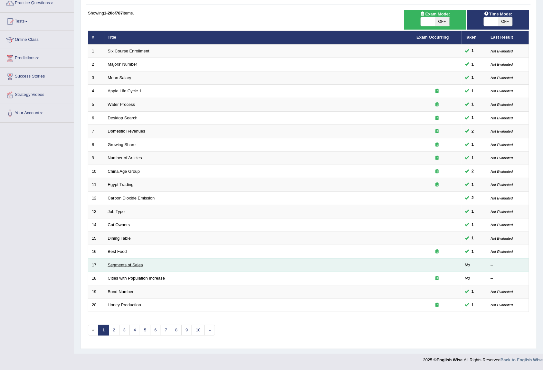
click at [123, 264] on link "Segments of Sales" at bounding box center [125, 265] width 35 height 5
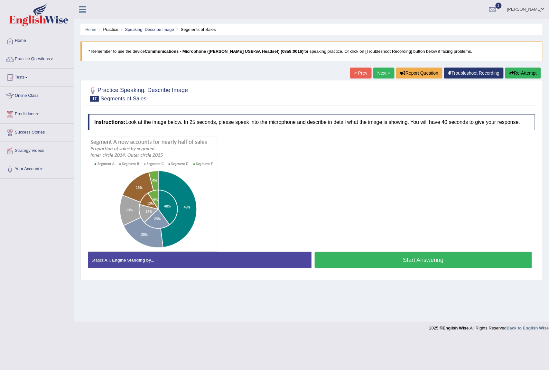
click at [370, 262] on button "Start Answering" at bounding box center [423, 260] width 217 height 16
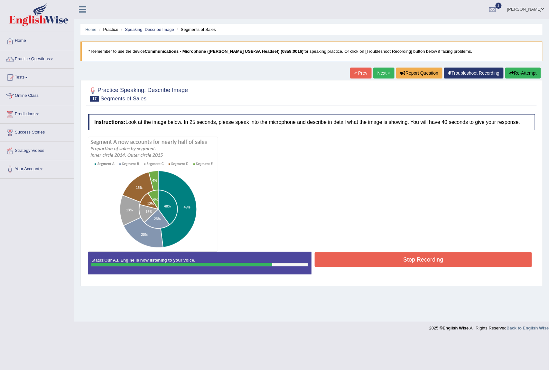
click at [359, 263] on button "Stop Recording" at bounding box center [423, 259] width 217 height 15
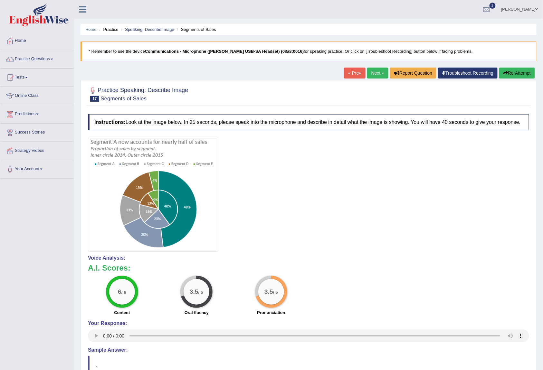
click at [370, 72] on link "Next »" at bounding box center [377, 73] width 21 height 11
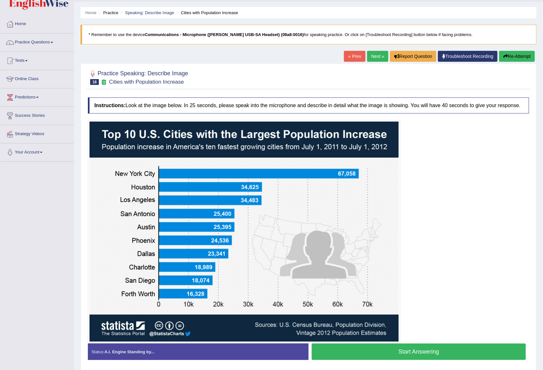
scroll to position [41, 0]
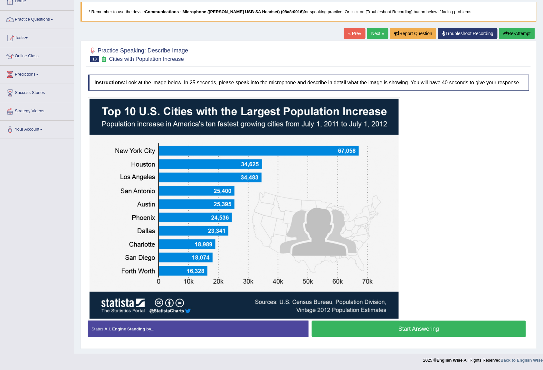
click at [416, 331] on button "Start Answering" at bounding box center [419, 329] width 214 height 16
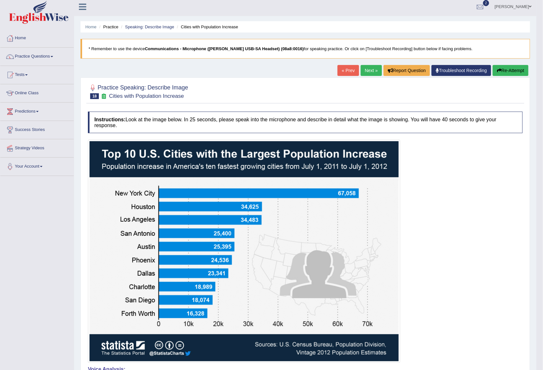
scroll to position [0, 0]
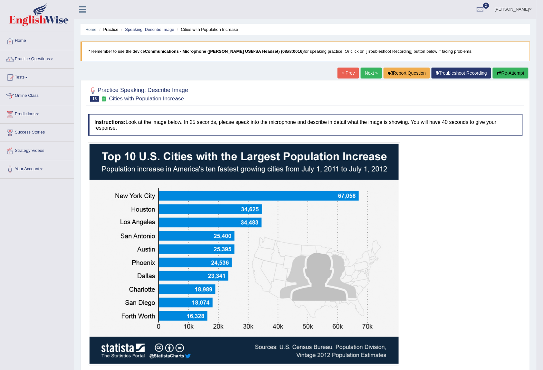
click at [361, 73] on link "Next »" at bounding box center [371, 73] width 21 height 11
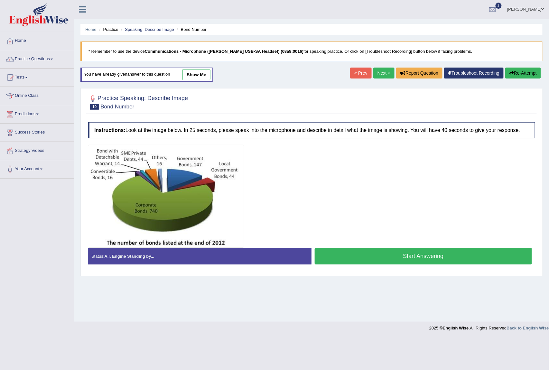
click at [355, 259] on button "Start Answering" at bounding box center [423, 256] width 217 height 16
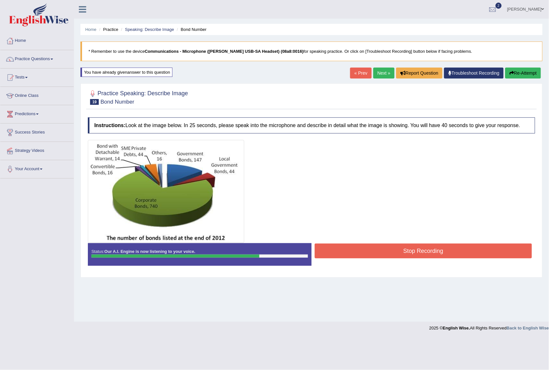
click at [409, 251] on button "Stop Recording" at bounding box center [423, 251] width 217 height 15
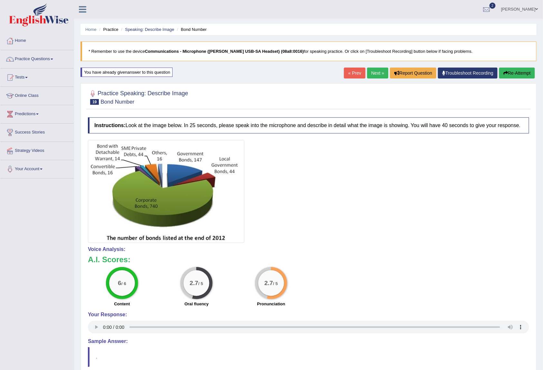
click at [370, 71] on link "Next »" at bounding box center [377, 73] width 21 height 11
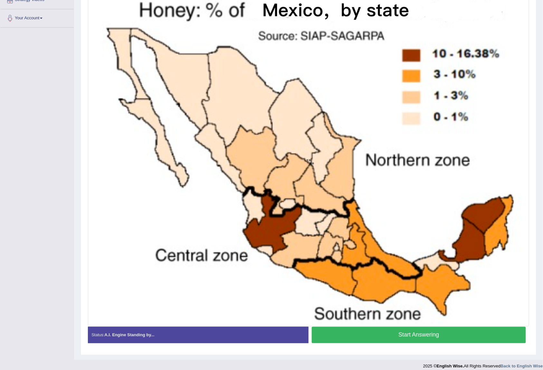
scroll to position [158, 0]
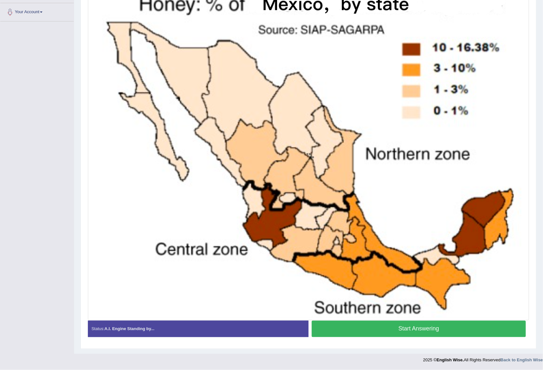
click at [354, 325] on button "Start Answering" at bounding box center [419, 329] width 214 height 16
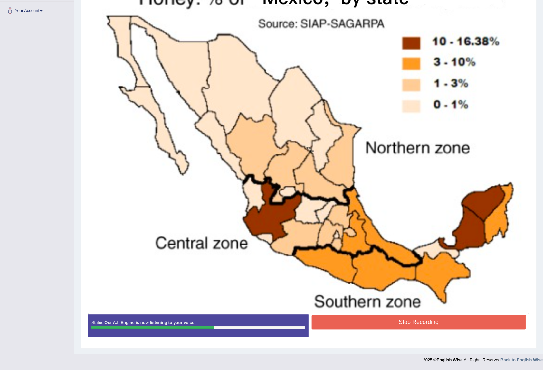
click at [359, 326] on button "Stop Recording" at bounding box center [419, 322] width 214 height 15
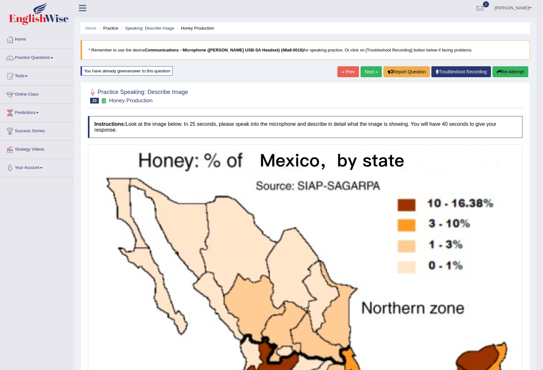
scroll to position [0, 0]
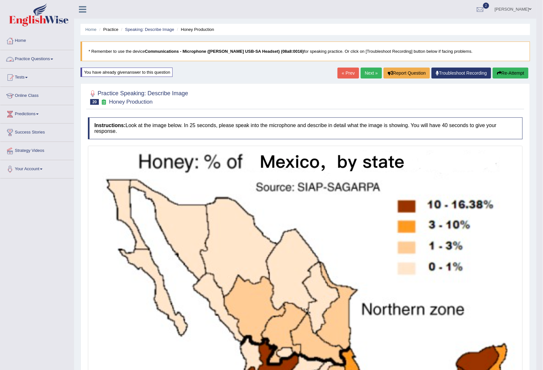
click at [53, 57] on link "Practice Questions" at bounding box center [36, 58] width 73 height 16
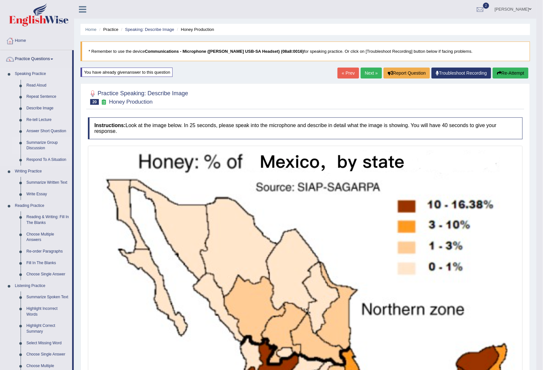
click at [39, 145] on link "Summarize Group Discussion" at bounding box center [48, 145] width 49 height 17
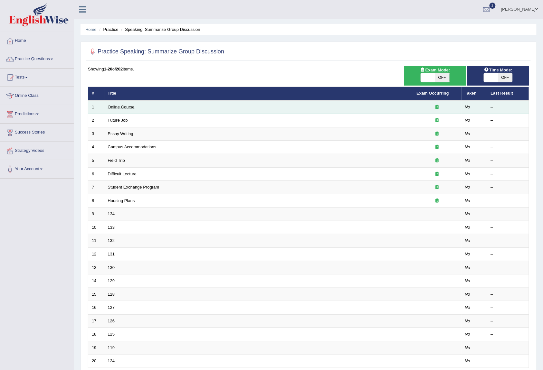
click at [117, 108] on link "Online Course" at bounding box center [121, 107] width 27 height 5
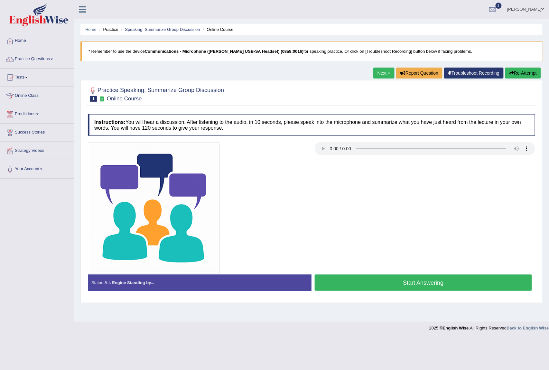
click at [421, 284] on button "Start Answering" at bounding box center [423, 283] width 217 height 16
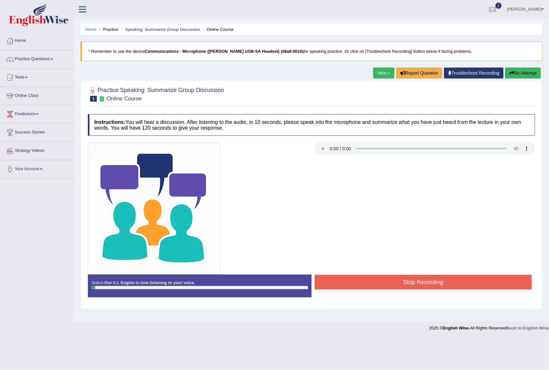
click at [419, 285] on button "Stop Recording" at bounding box center [423, 282] width 217 height 15
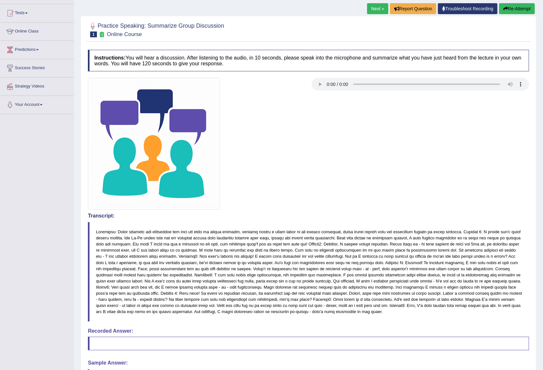
scroll to position [32, 0]
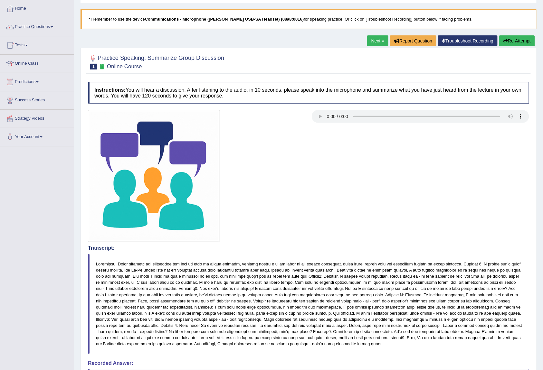
click at [518, 41] on button "Re-Attempt" at bounding box center [517, 40] width 36 height 11
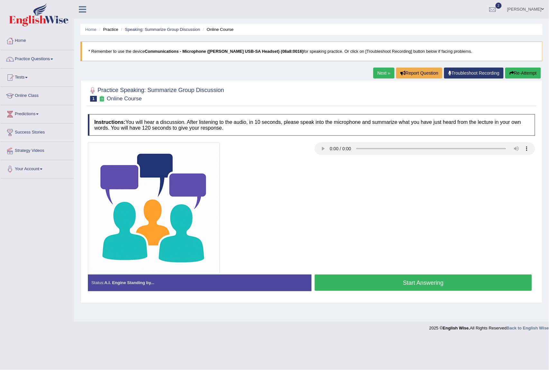
click at [432, 287] on button "Start Answering" at bounding box center [423, 283] width 217 height 16
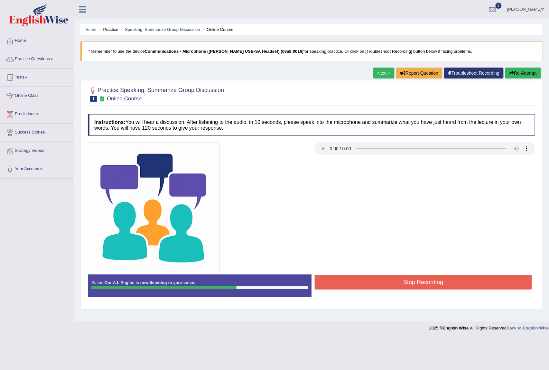
click at [422, 283] on button "Stop Recording" at bounding box center [423, 282] width 217 height 15
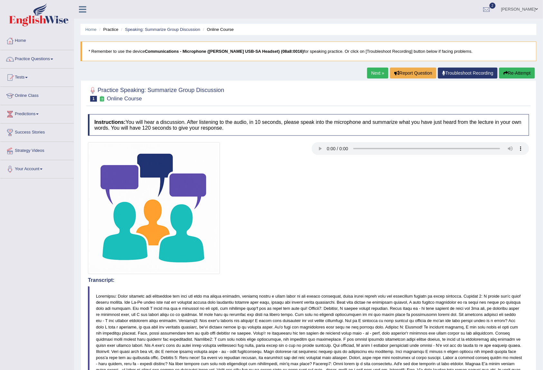
click at [375, 73] on link "Next »" at bounding box center [377, 73] width 21 height 11
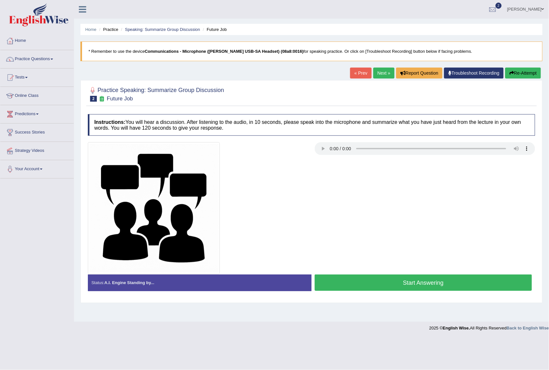
click at [429, 285] on button "Start Answering" at bounding box center [423, 283] width 217 height 16
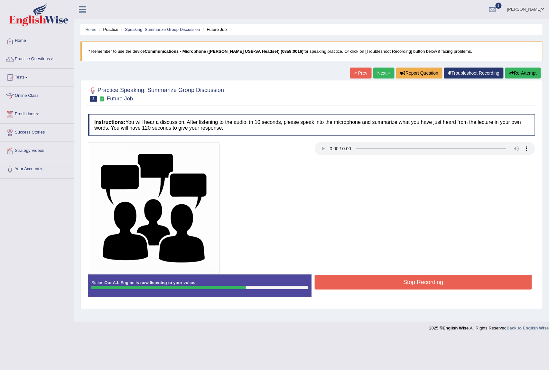
click at [457, 285] on button "Stop Recording" at bounding box center [423, 282] width 217 height 15
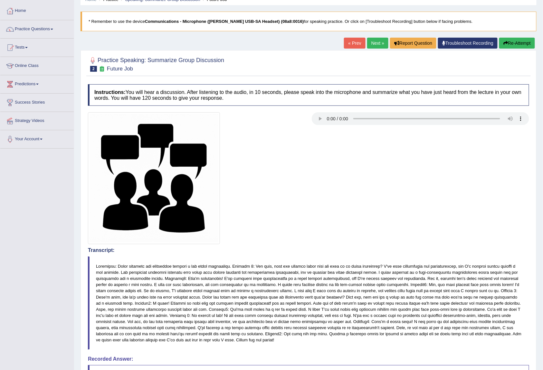
scroll to position [29, 0]
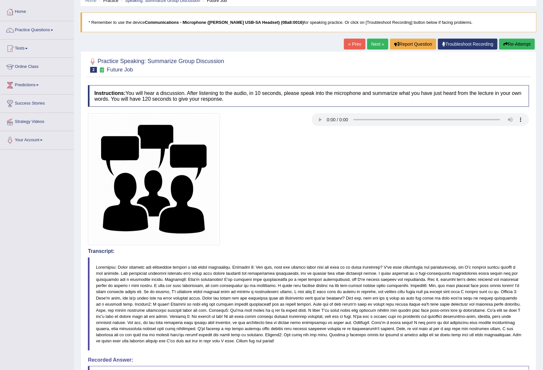
click at [374, 45] on link "Next »" at bounding box center [377, 44] width 21 height 11
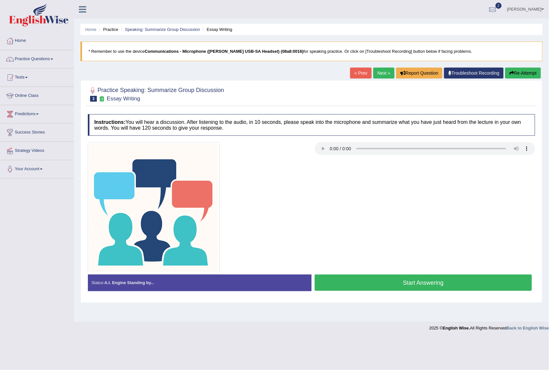
click at [434, 281] on button "Start Answering" at bounding box center [423, 283] width 217 height 16
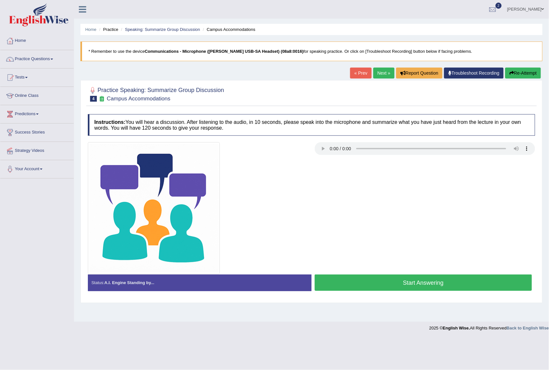
click at [426, 284] on button "Start Answering" at bounding box center [423, 283] width 217 height 16
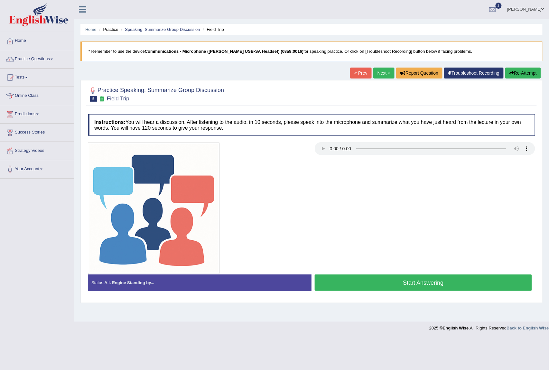
click at [415, 284] on button "Start Answering" at bounding box center [423, 283] width 217 height 16
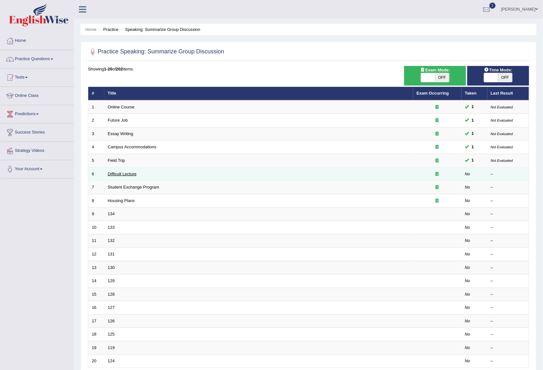
click at [119, 174] on link "Difficult Lecture" at bounding box center [122, 174] width 29 height 5
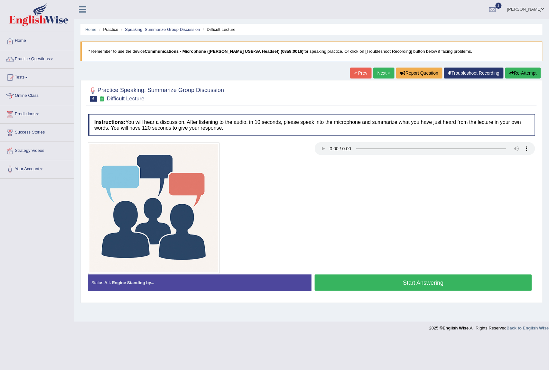
click at [428, 284] on button "Start Answering" at bounding box center [423, 283] width 217 height 16
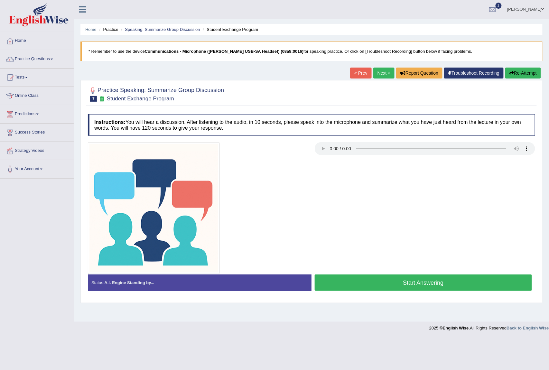
click at [437, 286] on button "Start Answering" at bounding box center [423, 283] width 217 height 16
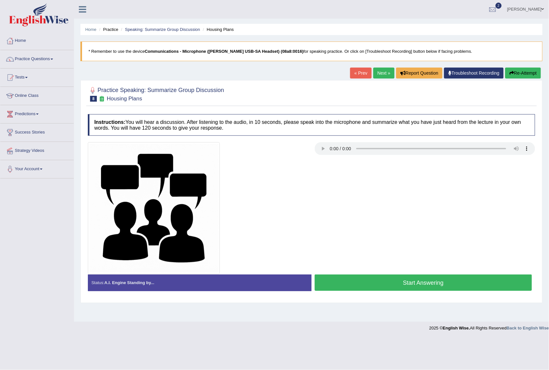
click at [436, 286] on button "Start Answering" at bounding box center [423, 283] width 217 height 16
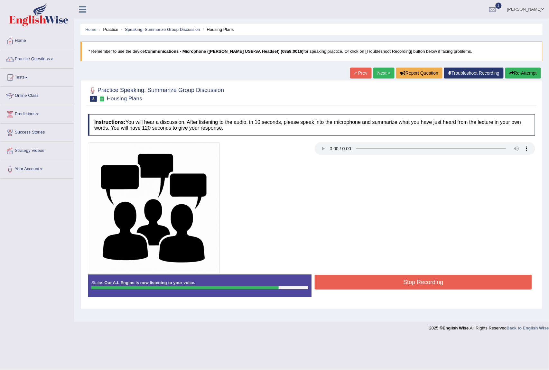
click at [439, 280] on button "Stop Recording" at bounding box center [423, 282] width 217 height 15
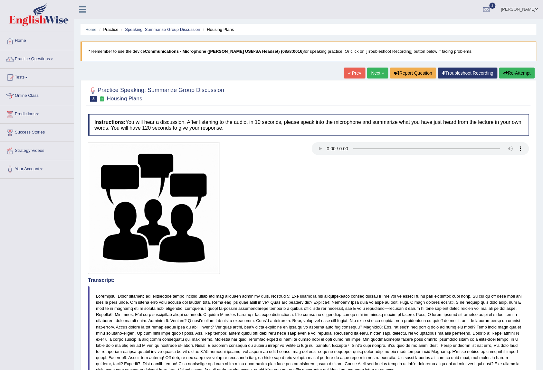
click at [371, 74] on link "Next »" at bounding box center [377, 73] width 21 height 11
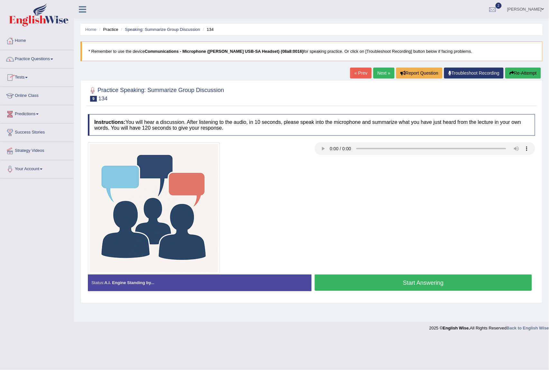
click at [440, 287] on button "Start Answering" at bounding box center [423, 283] width 217 height 16
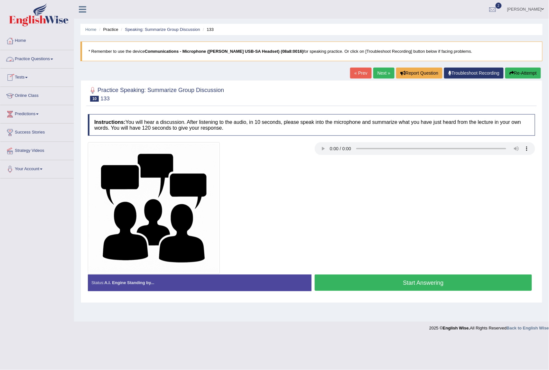
click at [54, 58] on link "Practice Questions" at bounding box center [36, 58] width 73 height 16
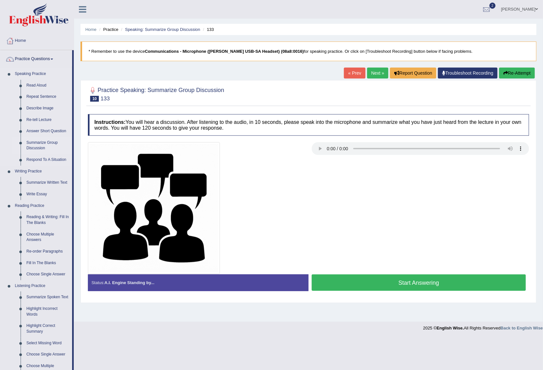
click at [41, 147] on link "Summarize Group Discussion" at bounding box center [48, 145] width 49 height 17
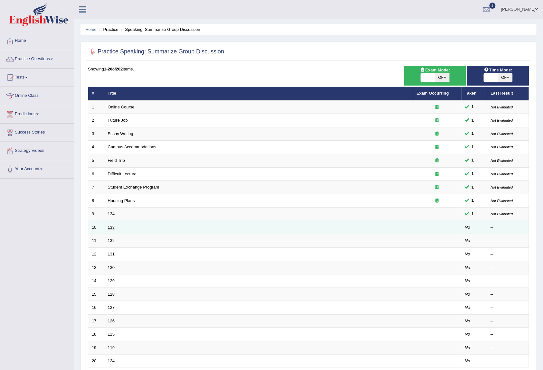
click at [110, 229] on link "133" at bounding box center [111, 227] width 7 height 5
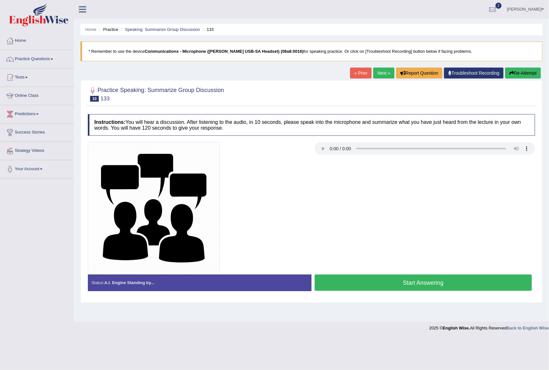
click at [443, 285] on button "Start Answering" at bounding box center [423, 283] width 217 height 16
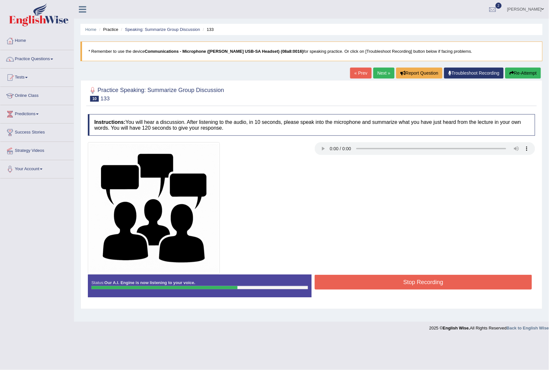
click at [446, 279] on button "Stop Recording" at bounding box center [423, 282] width 217 height 15
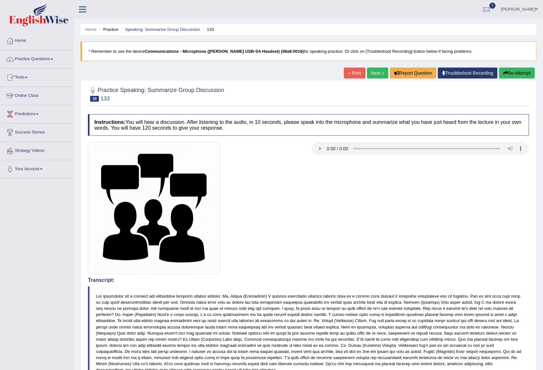
click at [54, 60] on link "Practice Questions" at bounding box center [36, 58] width 73 height 16
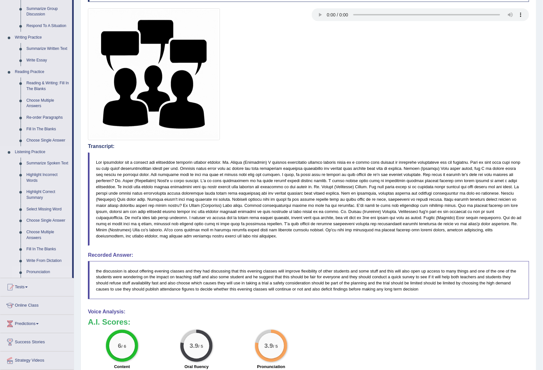
scroll to position [115, 0]
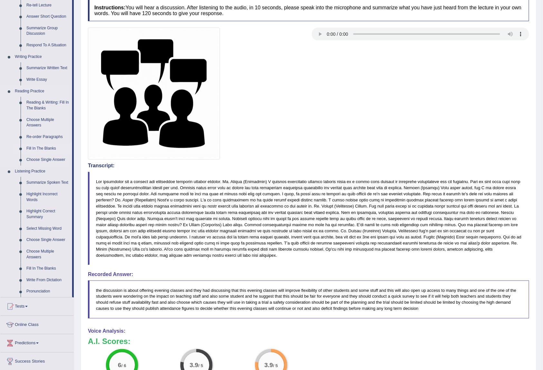
click at [48, 147] on link "Fill In The Blanks" at bounding box center [48, 149] width 49 height 12
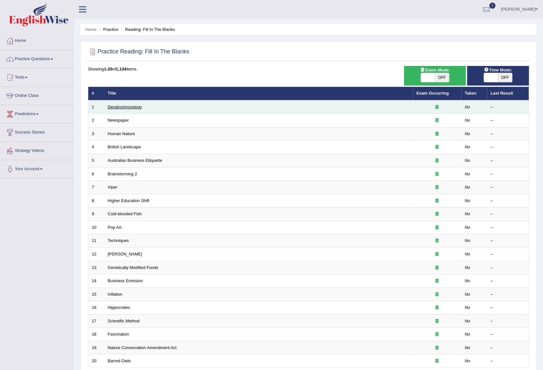
click at [135, 106] on link "Dendrochronology" at bounding box center [125, 107] width 34 height 5
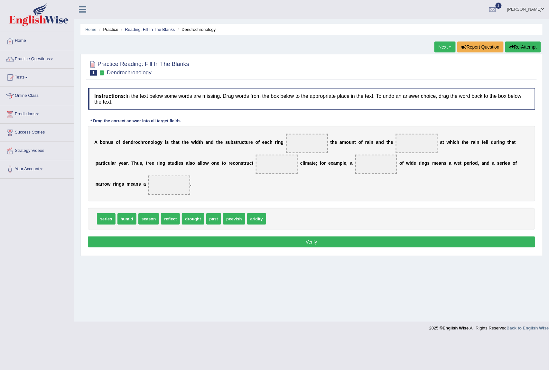
drag, startPoint x: 166, startPoint y: 218, endPoint x: 183, endPoint y: 215, distance: 16.9
drag, startPoint x: 258, startPoint y: 218, endPoint x: 303, endPoint y: 142, distance: 88.0
drag, startPoint x: 102, startPoint y: 219, endPoint x: 408, endPoint y: 140, distance: 316.6
drag, startPoint x: 134, startPoint y: 220, endPoint x: 285, endPoint y: 166, distance: 160.1
drag, startPoint x: 277, startPoint y: 165, endPoint x: 374, endPoint y: 169, distance: 97.0
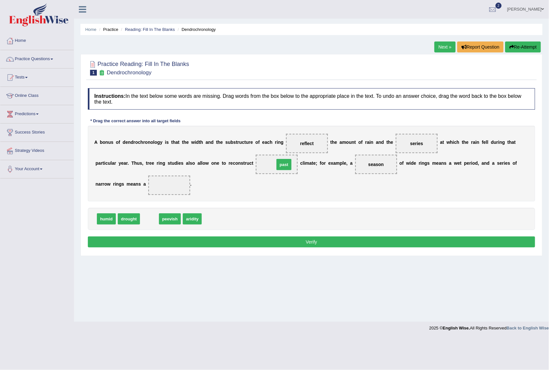
drag, startPoint x: 150, startPoint y: 222, endPoint x: 285, endPoint y: 167, distance: 145.2
drag, startPoint x: 137, startPoint y: 219, endPoint x: 176, endPoint y: 186, distance: 51.9
click at [317, 244] on button "Verify" at bounding box center [312, 242] width 448 height 11
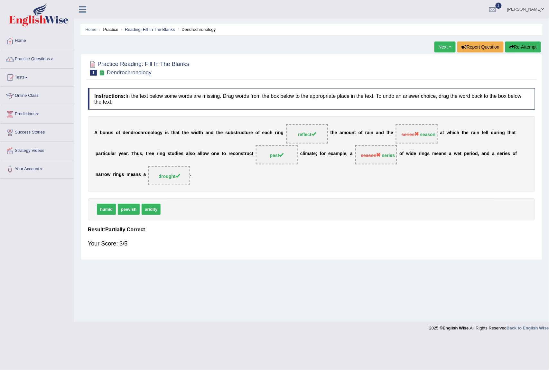
click at [438, 45] on link "Next »" at bounding box center [445, 47] width 21 height 11
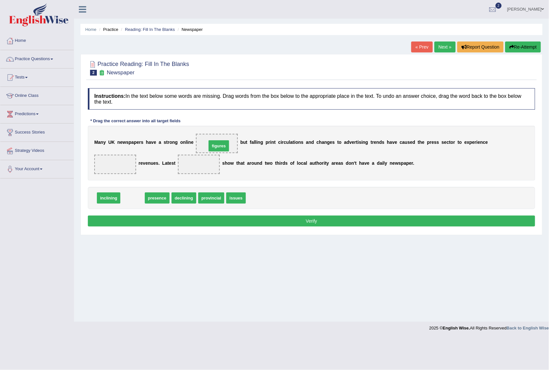
drag, startPoint x: 135, startPoint y: 199, endPoint x: 222, endPoint y: 147, distance: 100.8
drag, startPoint x: 217, startPoint y: 145, endPoint x: 235, endPoint y: 203, distance: 60.5
drag, startPoint x: 214, startPoint y: 198, endPoint x: 213, endPoint y: 140, distance: 58.0
click at [112, 168] on span at bounding box center [115, 164] width 42 height 19
drag, startPoint x: 107, startPoint y: 197, endPoint x: 113, endPoint y: 162, distance: 35.7
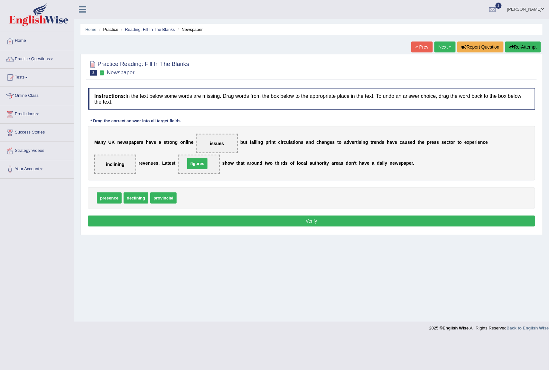
drag, startPoint x: 187, startPoint y: 197, endPoint x: 196, endPoint y: 163, distance: 35.5
click at [305, 225] on button "Verify" at bounding box center [312, 221] width 448 height 11
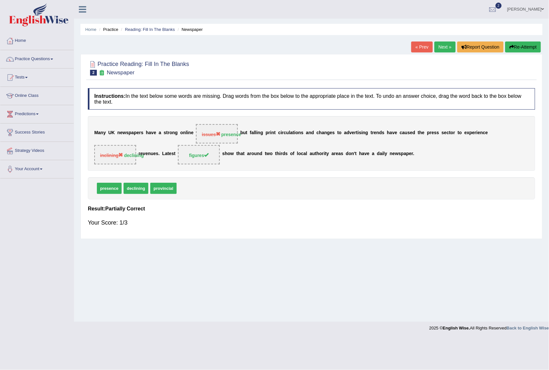
click at [441, 45] on link "Next »" at bounding box center [445, 47] width 21 height 11
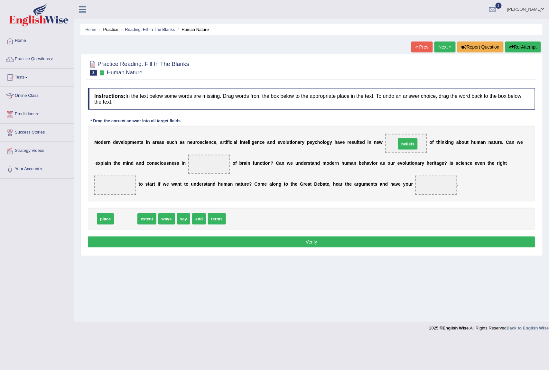
drag, startPoint x: 127, startPoint y: 217, endPoint x: 409, endPoint y: 142, distance: 292.2
drag, startPoint x: 195, startPoint y: 221, endPoint x: 204, endPoint y: 162, distance: 59.5
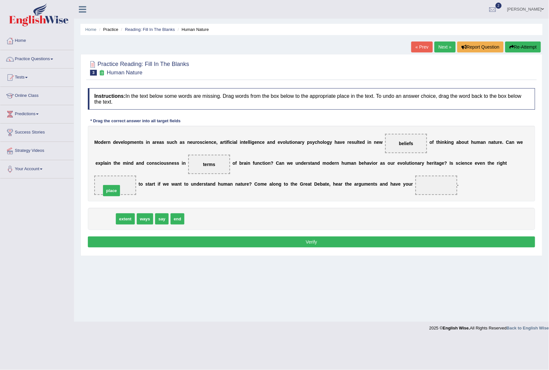
drag, startPoint x: 105, startPoint y: 220, endPoint x: 111, endPoint y: 192, distance: 28.4
drag, startPoint x: 142, startPoint y: 222, endPoint x: 432, endPoint y: 187, distance: 291.7
click at [308, 241] on button "Verify" at bounding box center [312, 242] width 448 height 11
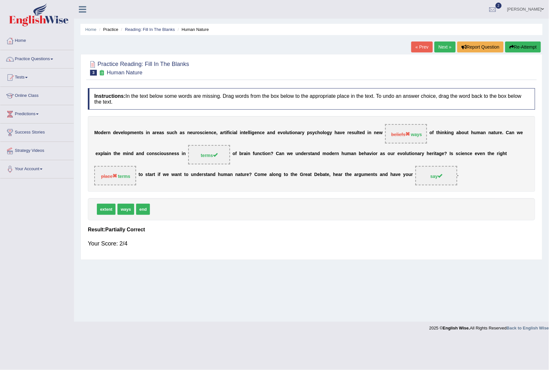
click at [445, 45] on link "Next »" at bounding box center [445, 47] width 21 height 11
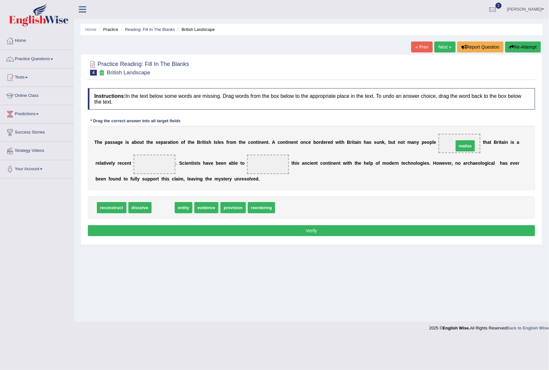
drag, startPoint x: 164, startPoint y: 208, endPoint x: 466, endPoint y: 146, distance: 308.6
drag, startPoint x: 208, startPoint y: 208, endPoint x: 156, endPoint y: 168, distance: 65.2
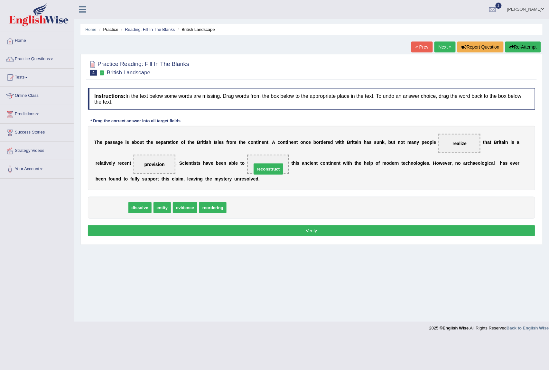
drag, startPoint x: 110, startPoint y: 209, endPoint x: 267, endPoint y: 171, distance: 161.5
click at [306, 231] on button "Verify" at bounding box center [312, 230] width 448 height 11
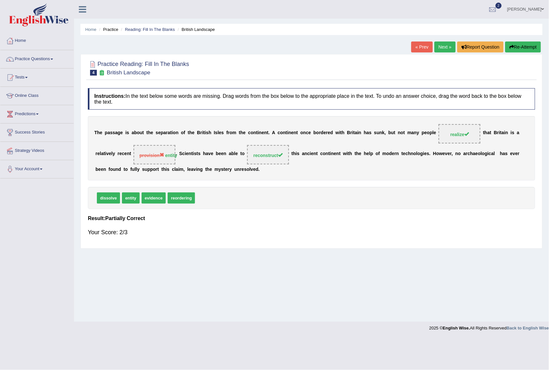
click at [440, 50] on link "Next »" at bounding box center [445, 47] width 21 height 11
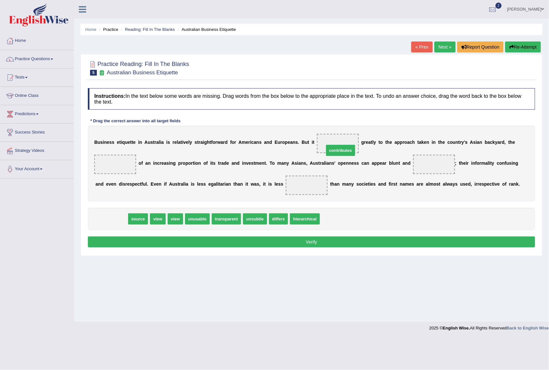
drag, startPoint x: 118, startPoint y: 222, endPoint x: 347, endPoint y: 153, distance: 239.3
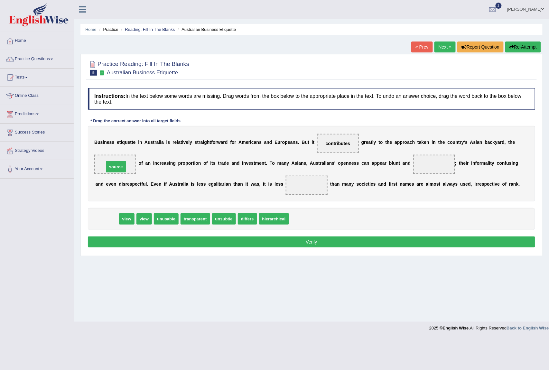
drag, startPoint x: 106, startPoint y: 220, endPoint x: 115, endPoint y: 168, distance: 52.9
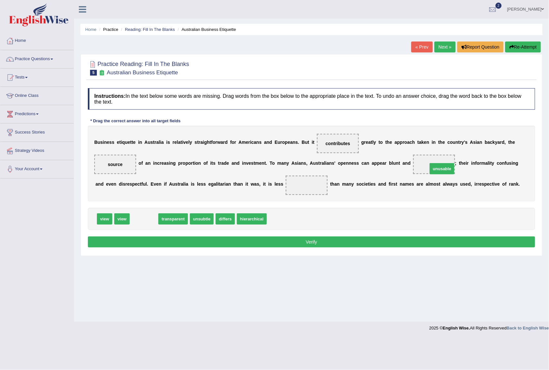
drag, startPoint x: 144, startPoint y: 220, endPoint x: 442, endPoint y: 170, distance: 302.4
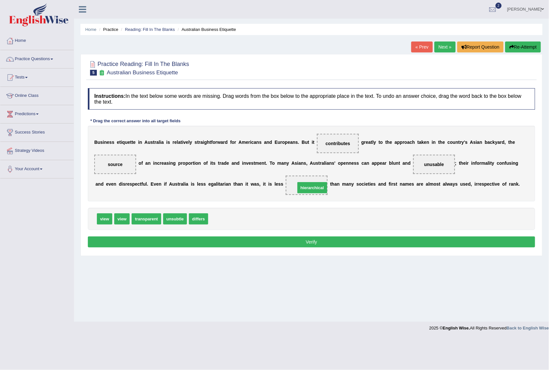
drag, startPoint x: 223, startPoint y: 217, endPoint x: 310, endPoint y: 186, distance: 92.7
drag, startPoint x: 295, startPoint y: 239, endPoint x: 298, endPoint y: 239, distance: 3.2
click at [298, 239] on button "Verify" at bounding box center [312, 242] width 448 height 11
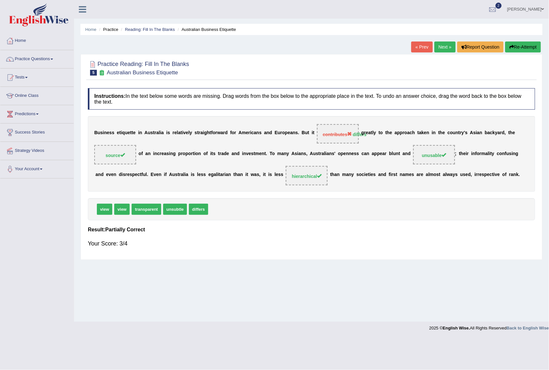
click at [442, 51] on link "Next »" at bounding box center [445, 47] width 21 height 11
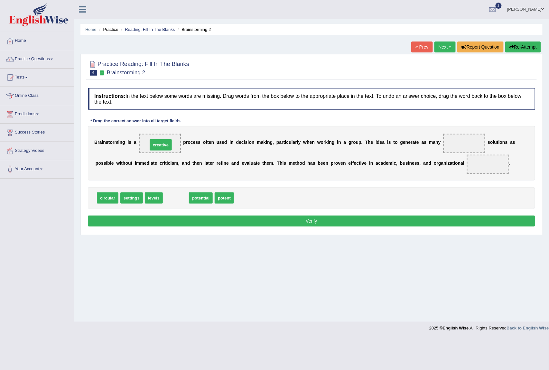
drag, startPoint x: 175, startPoint y: 199, endPoint x: 160, endPoint y: 146, distance: 55.2
drag, startPoint x: 173, startPoint y: 197, endPoint x: 326, endPoint y: 53, distance: 210.3
click at [321, 92] on span "potential" at bounding box center [309, 97] width 24 height 11
drag, startPoint x: 185, startPoint y: 202, endPoint x: 469, endPoint y: 144, distance: 289.9
drag, startPoint x: 128, startPoint y: 198, endPoint x: 119, endPoint y: 198, distance: 9.0
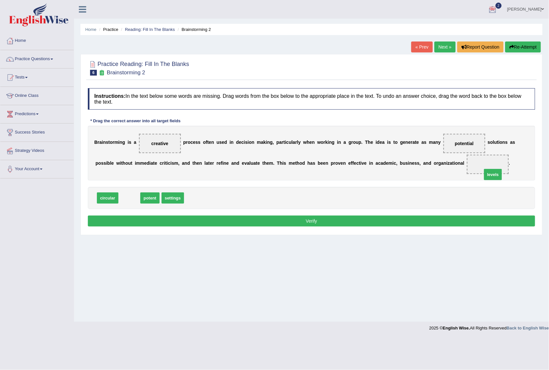
drag, startPoint x: 121, startPoint y: 200, endPoint x: 485, endPoint y: 176, distance: 364.6
click at [367, 217] on button "Verify" at bounding box center [312, 221] width 448 height 11
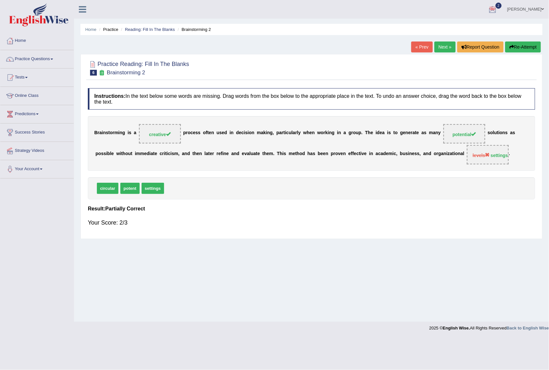
click at [441, 49] on link "Next »" at bounding box center [445, 47] width 21 height 11
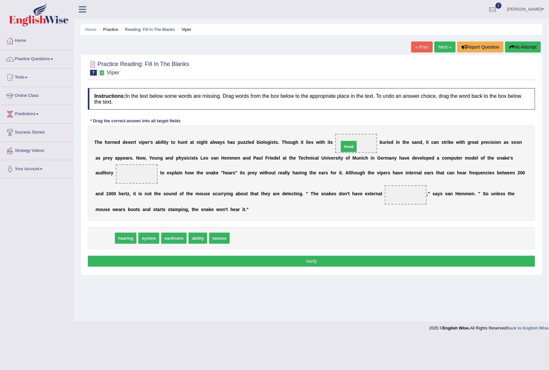
drag, startPoint x: 108, startPoint y: 239, endPoint x: 352, endPoint y: 147, distance: 260.8
drag, startPoint x: 182, startPoint y: 236, endPoint x: 148, endPoint y: 174, distance: 70.8
drag, startPoint x: 110, startPoint y: 235, endPoint x: 410, endPoint y: 191, distance: 302.7
drag, startPoint x: 372, startPoint y: 148, endPoint x: 325, endPoint y: 168, distance: 50.2
click at [322, 172] on div "T h e h o r n e d d e s e r t v i p e r ' s a b i l i t y t o h u n t a t n i g…" at bounding box center [312, 173] width 448 height 95
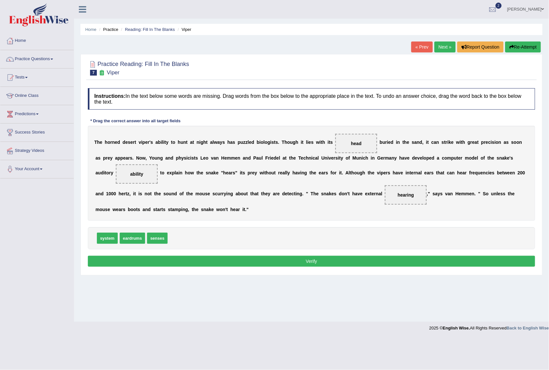
click at [364, 146] on span "head" at bounding box center [357, 143] width 42 height 19
drag, startPoint x: 159, startPoint y: 234, endPoint x: 365, endPoint y: 138, distance: 227.1
click at [364, 257] on button "Verify" at bounding box center [312, 261] width 448 height 11
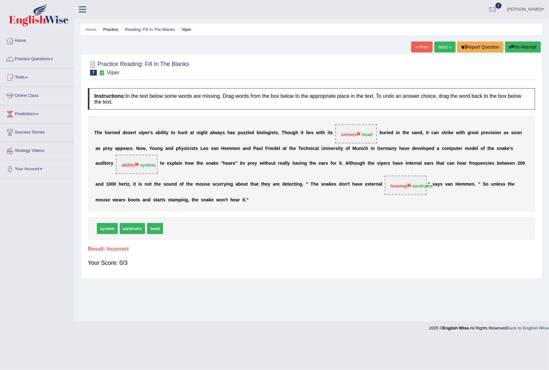
click at [443, 47] on link "Next »" at bounding box center [445, 47] width 21 height 11
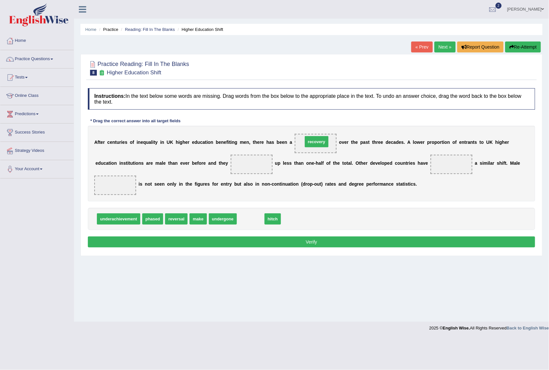
drag, startPoint x: 256, startPoint y: 220, endPoint x: 322, endPoint y: 142, distance: 101.6
drag, startPoint x: 209, startPoint y: 212, endPoint x: 243, endPoint y: 156, distance: 65.4
drag, startPoint x: 199, startPoint y: 213, endPoint x: 257, endPoint y: 232, distance: 60.9
click at [283, 224] on div "underachievement phased reversal undergone hitch" at bounding box center [312, 219] width 448 height 22
drag, startPoint x: 213, startPoint y: 218, endPoint x: 456, endPoint y: 163, distance: 249.9
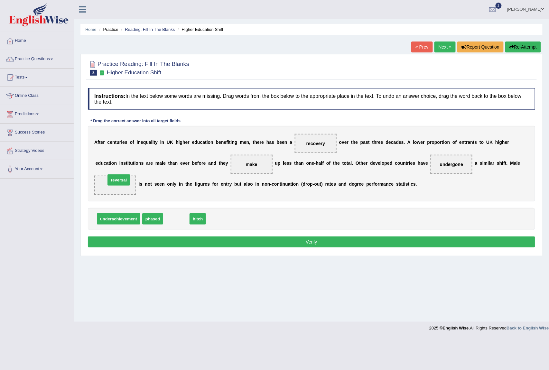
drag, startPoint x: 185, startPoint y: 217, endPoint x: 128, endPoint y: 178, distance: 69.1
click at [315, 242] on button "Verify" at bounding box center [312, 242] width 448 height 11
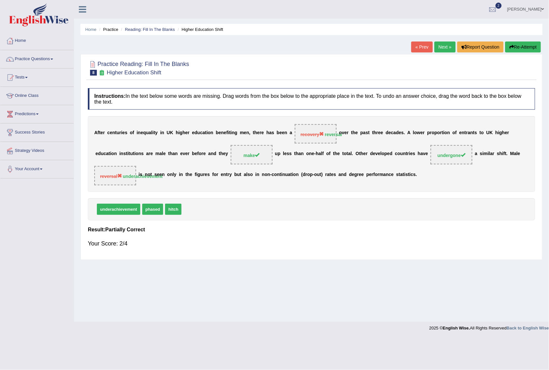
click at [441, 48] on link "Next »" at bounding box center [445, 47] width 21 height 11
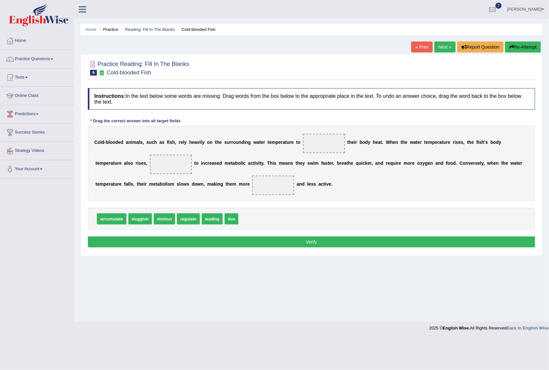
drag, startPoint x: 200, startPoint y: 222, endPoint x: 191, endPoint y: 218, distance: 10.1
click at [197, 216] on div "accumulate sluggish distinct regulate leading due" at bounding box center [312, 219] width 448 height 22
drag, startPoint x: 189, startPoint y: 220, endPoint x: 321, endPoint y: 146, distance: 151.7
drag, startPoint x: 174, startPoint y: 210, endPoint x: 177, endPoint y: 157, distance: 53.2
drag, startPoint x: 136, startPoint y: 214, endPoint x: 272, endPoint y: 185, distance: 140.1
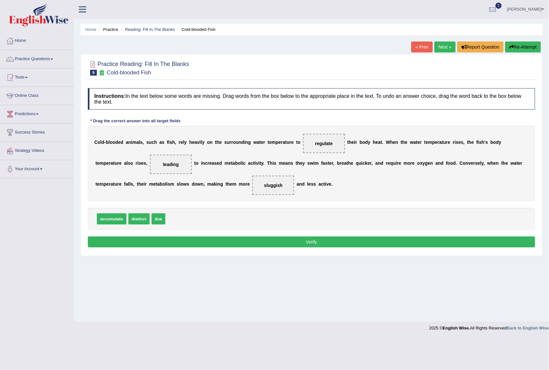
click at [298, 245] on button "Verify" at bounding box center [312, 242] width 448 height 11
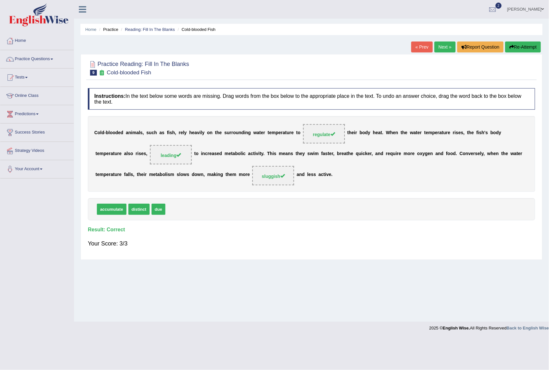
click at [443, 47] on link "Next »" at bounding box center [445, 47] width 21 height 11
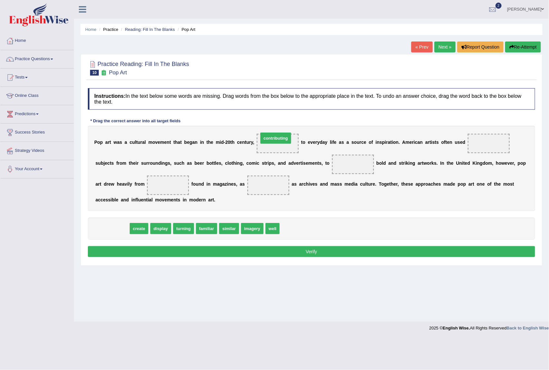
drag, startPoint x: 128, startPoint y: 230, endPoint x: 291, endPoint y: 139, distance: 186.9
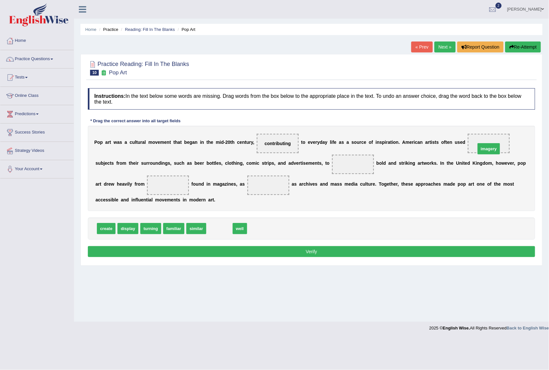
drag, startPoint x: 229, startPoint y: 230, endPoint x: 499, endPoint y: 150, distance: 281.4
drag, startPoint x: 129, startPoint y: 231, endPoint x: 355, endPoint y: 168, distance: 234.4
drag, startPoint x: 196, startPoint y: 229, endPoint x: 274, endPoint y: 187, distance: 88.9
drag, startPoint x: 156, startPoint y: 231, endPoint x: 181, endPoint y: 187, distance: 50.4
click at [268, 246] on div "Instructions: In the text below some words are missing. Drag words from the box…" at bounding box center [311, 173] width 451 height 177
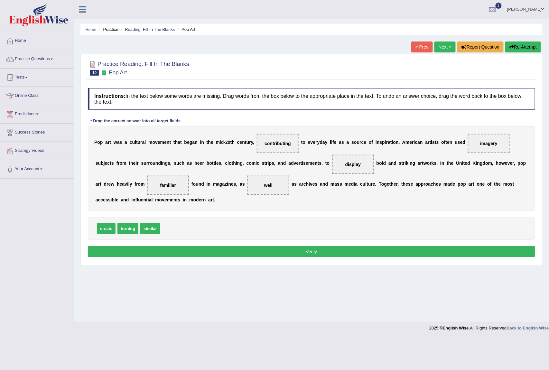
click at [266, 249] on button "Verify" at bounding box center [312, 251] width 448 height 11
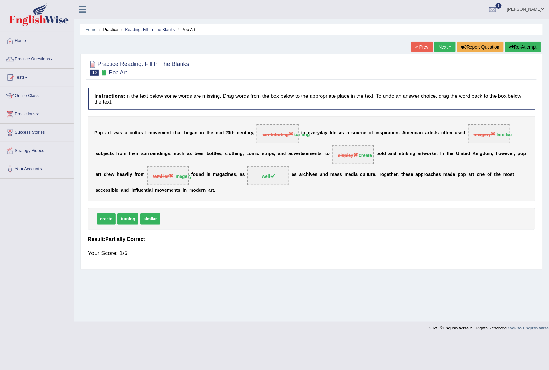
click at [443, 49] on link "Next »" at bounding box center [445, 47] width 21 height 11
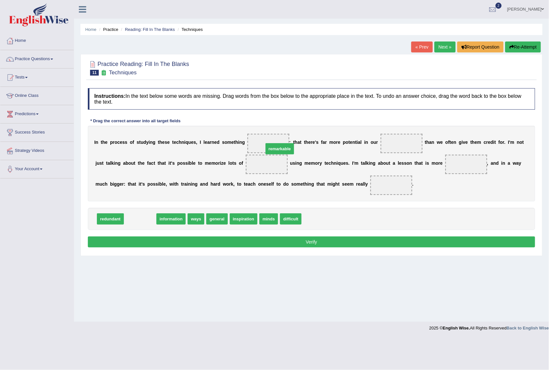
drag, startPoint x: 148, startPoint y: 218, endPoint x: 288, endPoint y: 147, distance: 156.4
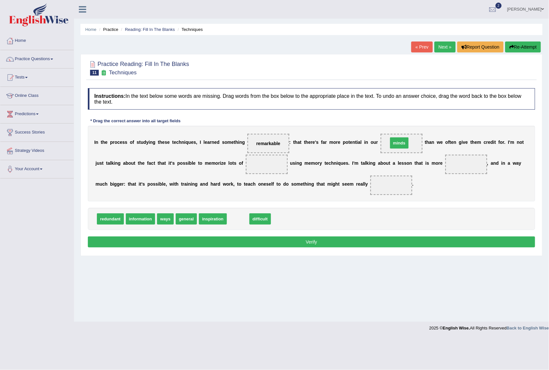
drag, startPoint x: 236, startPoint y: 221, endPoint x: 397, endPoint y: 145, distance: 178.3
drag, startPoint x: 137, startPoint y: 218, endPoint x: 266, endPoint y: 167, distance: 138.5
drag, startPoint x: 200, startPoint y: 219, endPoint x: 379, endPoint y: 186, distance: 181.8
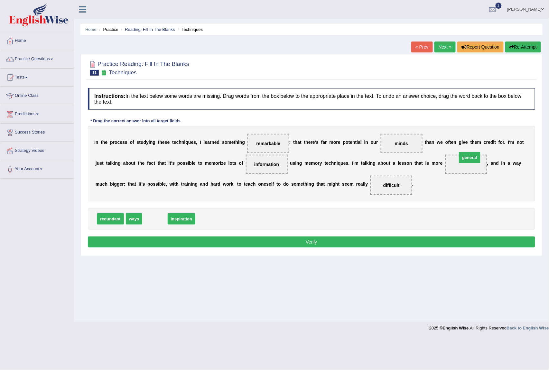
drag, startPoint x: 154, startPoint y: 219, endPoint x: 468, endPoint y: 163, distance: 318.7
click at [294, 238] on button "Verify" at bounding box center [312, 242] width 448 height 11
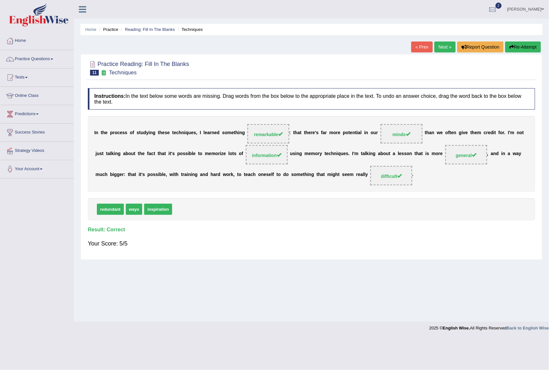
click at [435, 48] on link "Next »" at bounding box center [445, 47] width 21 height 11
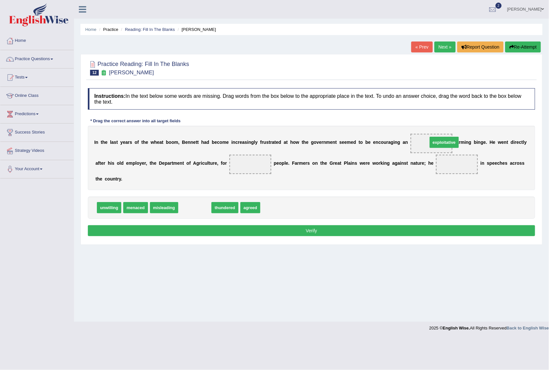
drag, startPoint x: 202, startPoint y: 210, endPoint x: 451, endPoint y: 145, distance: 258.0
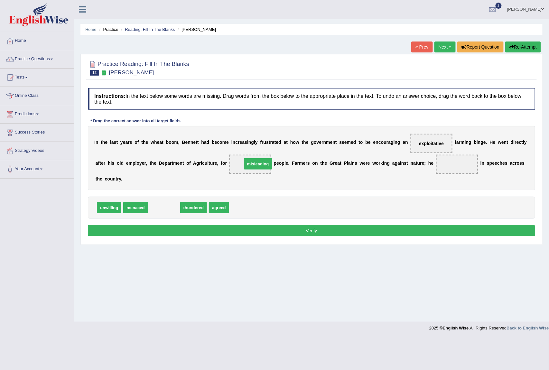
drag, startPoint x: 163, startPoint y: 207, endPoint x: 257, endPoint y: 163, distance: 103.7
drag, startPoint x: 196, startPoint y: 210, endPoint x: 459, endPoint y: 170, distance: 265.8
click at [187, 231] on button "Verify" at bounding box center [312, 230] width 448 height 11
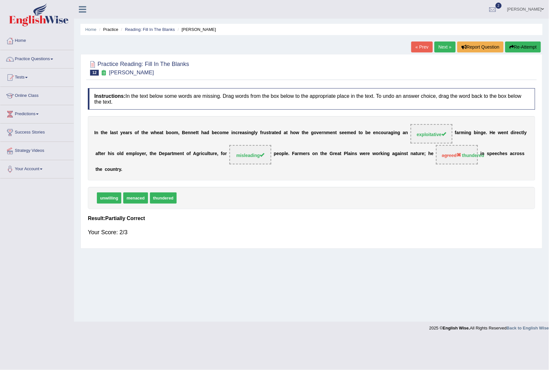
click at [446, 47] on link "Next »" at bounding box center [445, 47] width 21 height 11
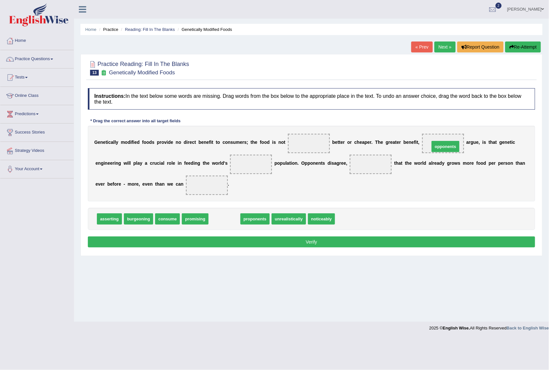
drag, startPoint x: 226, startPoint y: 219, endPoint x: 447, endPoint y: 147, distance: 232.8
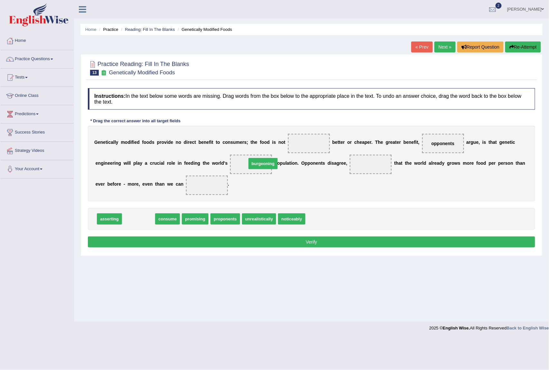
drag, startPoint x: 155, startPoint y: 217, endPoint x: 249, endPoint y: 165, distance: 106.9
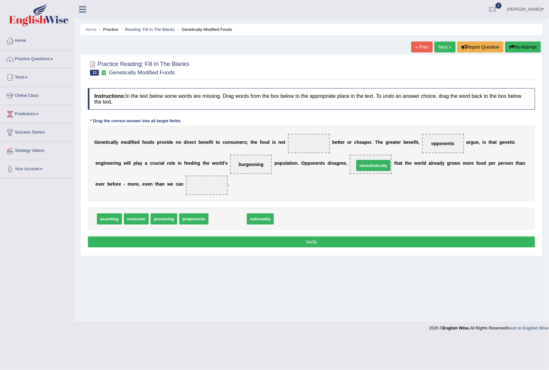
drag, startPoint x: 233, startPoint y: 220, endPoint x: 379, endPoint y: 167, distance: 155.4
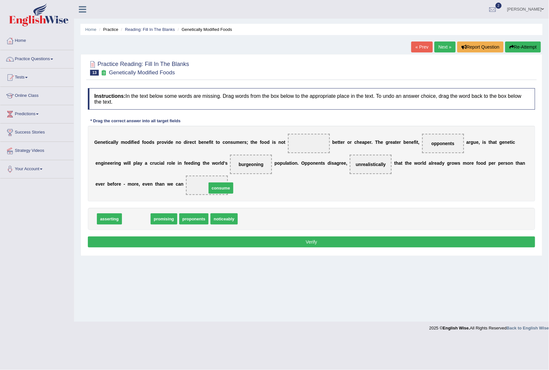
drag, startPoint x: 132, startPoint y: 222, endPoint x: 216, endPoint y: 191, distance: 90.2
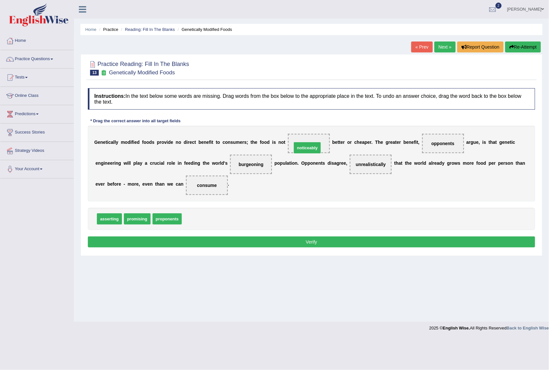
drag, startPoint x: 200, startPoint y: 219, endPoint x: 310, endPoint y: 148, distance: 131.1
drag, startPoint x: 113, startPoint y: 219, endPoint x: 258, endPoint y: 165, distance: 154.6
click at [296, 246] on button "Verify" at bounding box center [312, 242] width 448 height 11
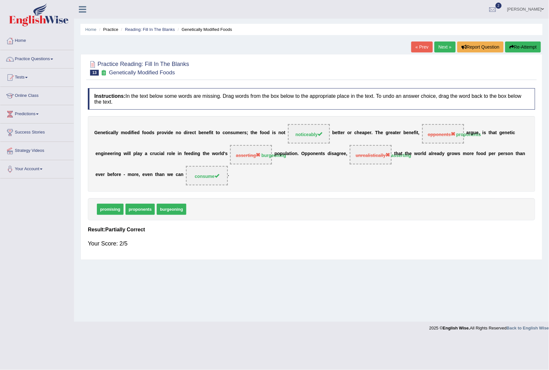
click at [442, 45] on link "Next »" at bounding box center [445, 47] width 21 height 11
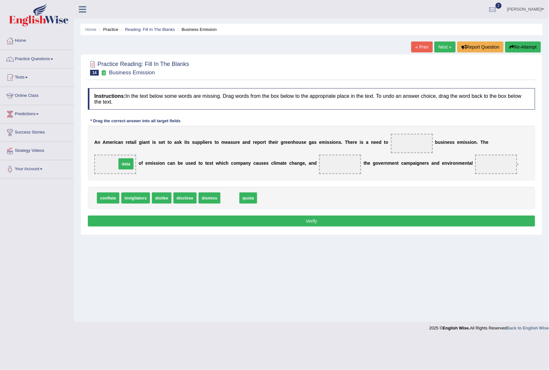
drag, startPoint x: 229, startPoint y: 196, endPoint x: 125, endPoint y: 164, distance: 109.0
drag, startPoint x: 185, startPoint y: 204, endPoint x: 413, endPoint y: 152, distance: 233.7
drag, startPoint x: 224, startPoint y: 189, endPoint x: 230, endPoint y: 188, distance: 5.2
click at [260, 185] on div "Instructions: In the text below some words are missing. Drag words from the box…" at bounding box center [311, 158] width 451 height 147
drag, startPoint x: 180, startPoint y: 198, endPoint x: 345, endPoint y: 162, distance: 168.8
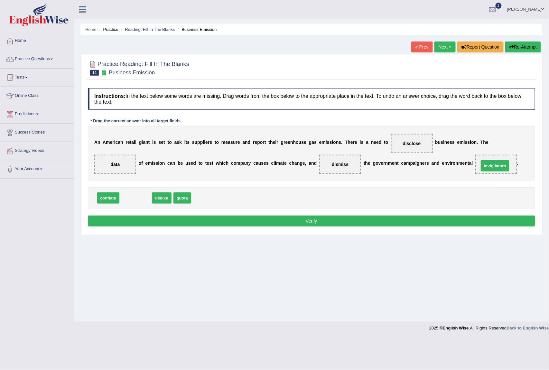
drag, startPoint x: 144, startPoint y: 200, endPoint x: 504, endPoint y: 167, distance: 361.1
click at [391, 225] on button "Verify" at bounding box center [312, 221] width 448 height 11
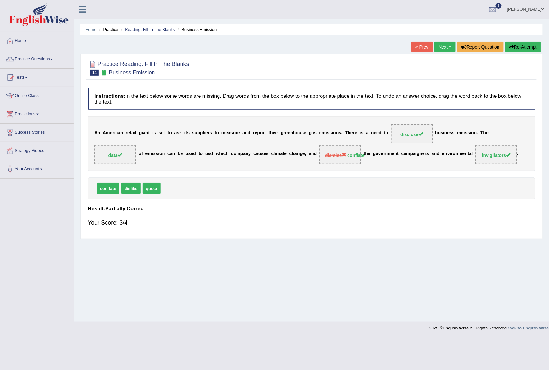
click at [441, 45] on link "Next »" at bounding box center [445, 47] width 21 height 11
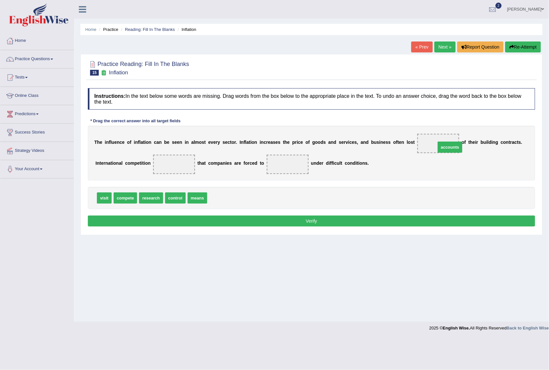
drag, startPoint x: 220, startPoint y: 199, endPoint x: 449, endPoint y: 148, distance: 234.2
drag, startPoint x: 203, startPoint y: 202, endPoint x: 181, endPoint y: 169, distance: 39.9
drag, startPoint x: 128, startPoint y: 196, endPoint x: 292, endPoint y: 165, distance: 166.5
click at [294, 221] on button "Verify" at bounding box center [312, 221] width 448 height 11
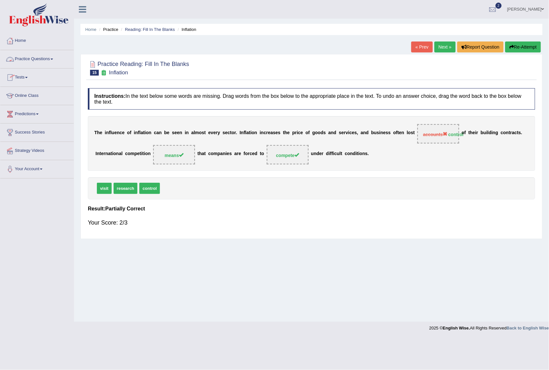
click at [48, 58] on link "Practice Questions" at bounding box center [36, 58] width 73 height 16
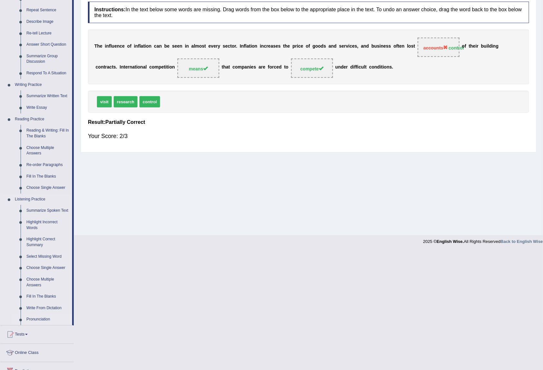
scroll to position [115, 0]
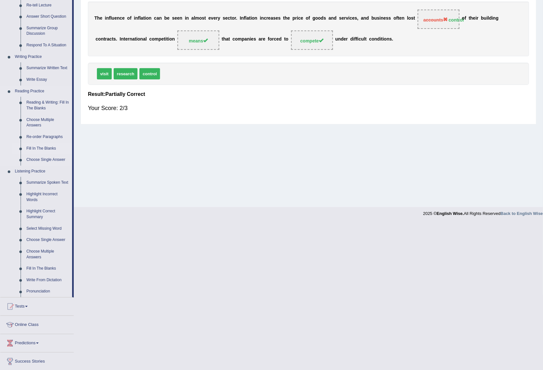
click at [39, 146] on link "Fill In The Blanks" at bounding box center [48, 149] width 49 height 12
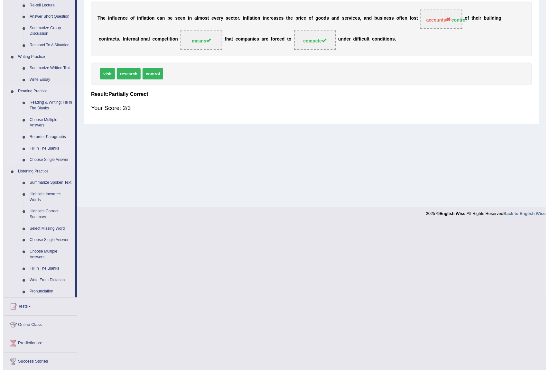
scroll to position [0, 0]
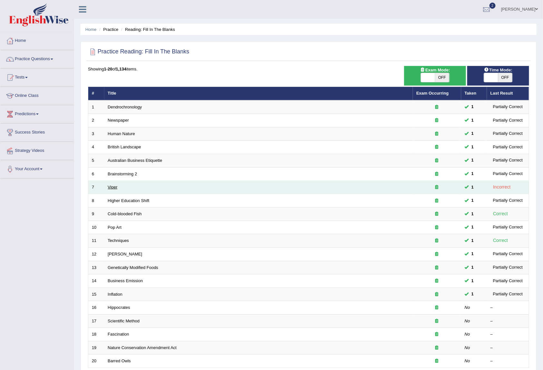
click at [109, 188] on link "Viper" at bounding box center [113, 187] width 10 height 5
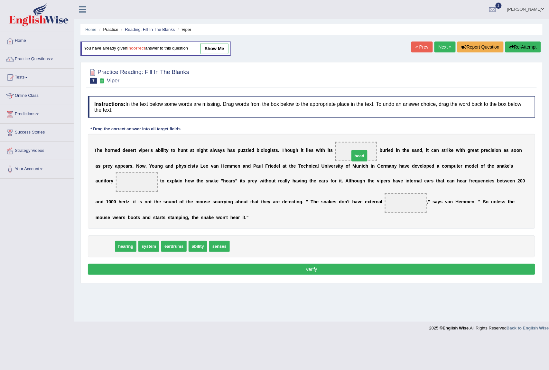
drag, startPoint x: 105, startPoint y: 247, endPoint x: 359, endPoint y: 156, distance: 270.3
drag, startPoint x: 161, startPoint y: 246, endPoint x: 400, endPoint y: 203, distance: 242.2
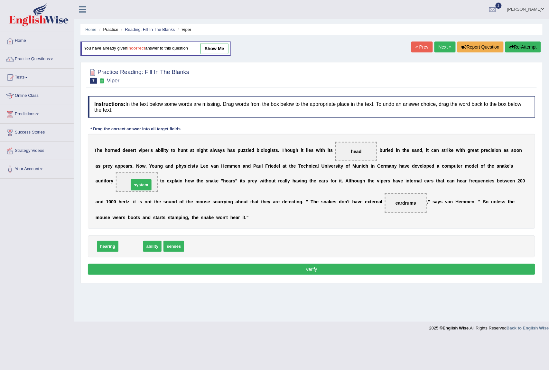
drag, startPoint x: 136, startPoint y: 247, endPoint x: 146, endPoint y: 186, distance: 62.4
click at [214, 271] on button "Verify" at bounding box center [312, 269] width 448 height 11
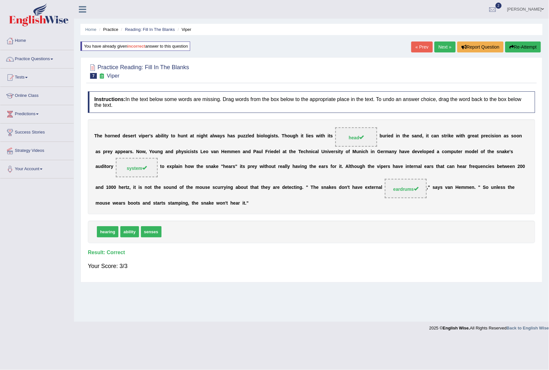
click at [443, 45] on link "Next »" at bounding box center [445, 47] width 21 height 11
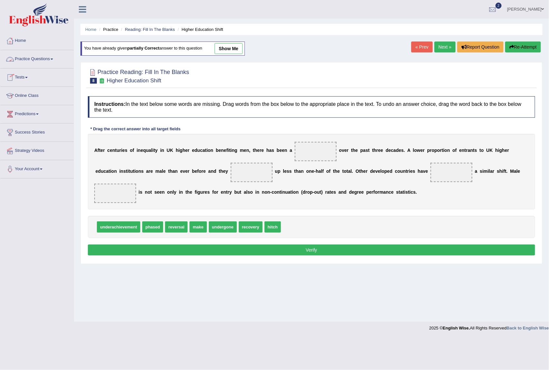
click at [53, 57] on link "Practice Questions" at bounding box center [36, 58] width 73 height 16
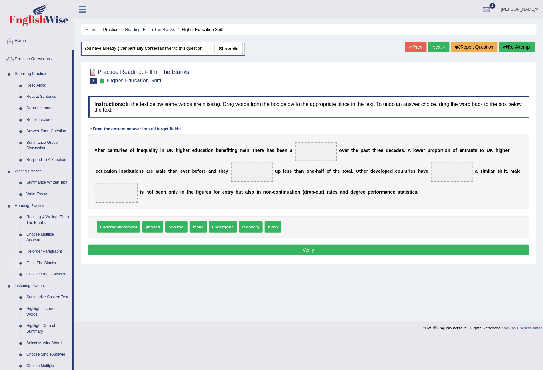
click at [34, 262] on link "Fill In The Blanks" at bounding box center [48, 264] width 49 height 12
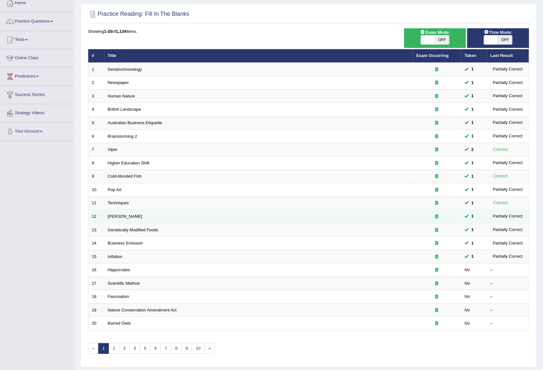
scroll to position [57, 0]
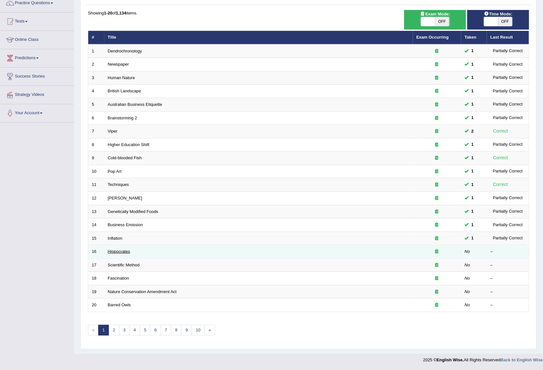
click at [120, 254] on link "Hippocrates" at bounding box center [119, 251] width 22 height 5
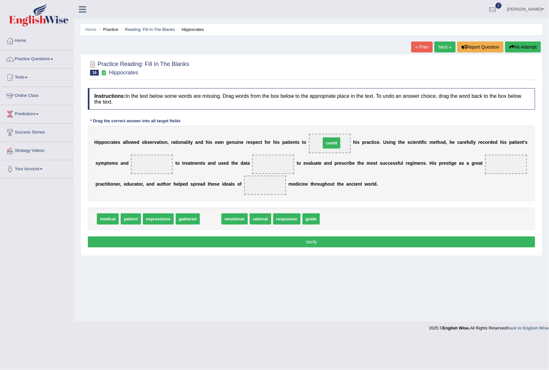
drag, startPoint x: 211, startPoint y: 219, endPoint x: 332, endPoint y: 143, distance: 143.0
drag, startPoint x: 260, startPoint y: 222, endPoint x: 147, endPoint y: 169, distance: 124.2
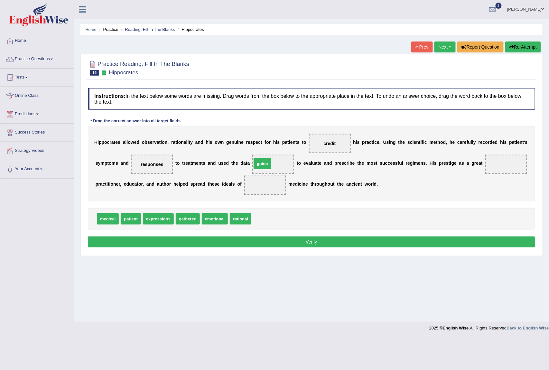
drag, startPoint x: 261, startPoint y: 221, endPoint x: 261, endPoint y: 165, distance: 55.4
drag, startPoint x: 112, startPoint y: 217, endPoint x: 507, endPoint y: 160, distance: 399.2
drag, startPoint x: 217, startPoint y: 221, endPoint x: 266, endPoint y: 192, distance: 57.0
click at [302, 246] on button "Verify" at bounding box center [312, 242] width 448 height 11
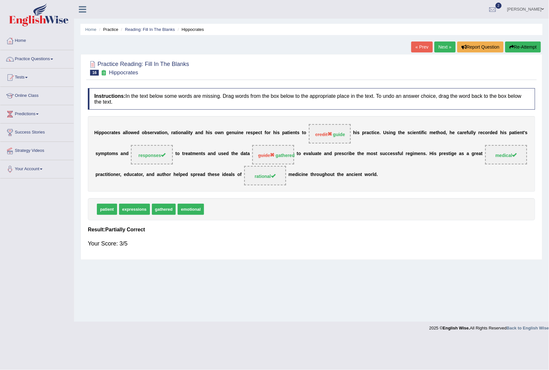
click at [436, 43] on link "Next »" at bounding box center [445, 47] width 21 height 11
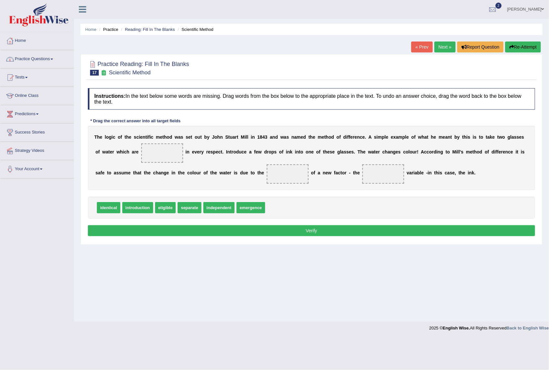
click at [53, 58] on link "Practice Questions" at bounding box center [36, 58] width 73 height 16
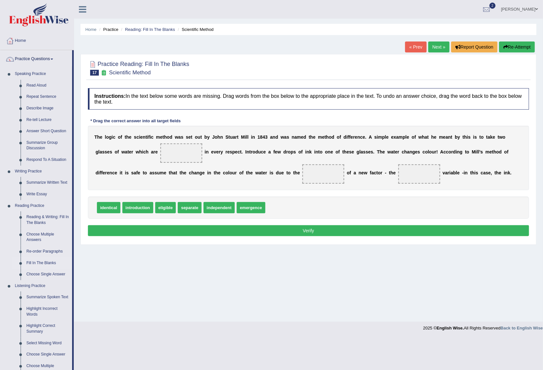
click at [27, 261] on link "Fill In The Blanks" at bounding box center [48, 264] width 49 height 12
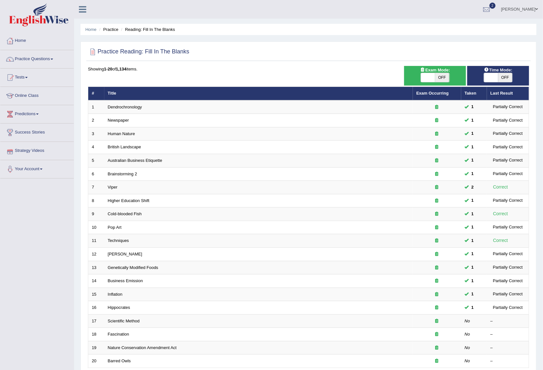
click at [28, 151] on link "Strategy Videos" at bounding box center [36, 150] width 73 height 16
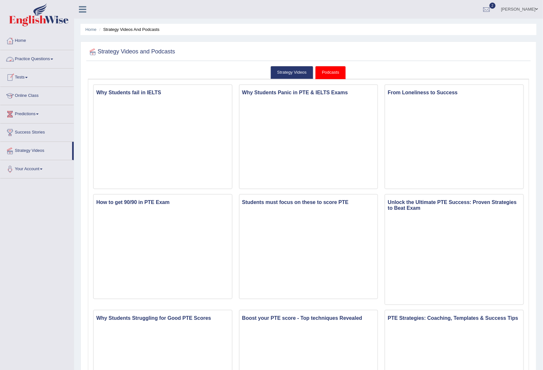
click at [52, 57] on link "Practice Questions" at bounding box center [36, 58] width 73 height 16
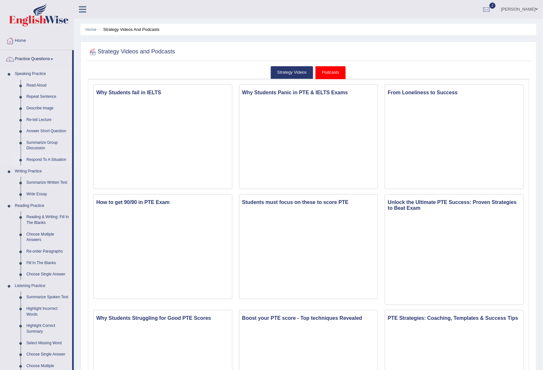
click at [40, 160] on link "Respond To A Situation" at bounding box center [48, 160] width 49 height 12
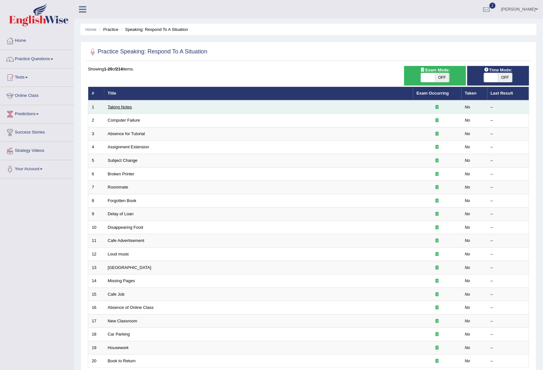
click at [118, 107] on link "Taking Notes" at bounding box center [120, 107] width 24 height 5
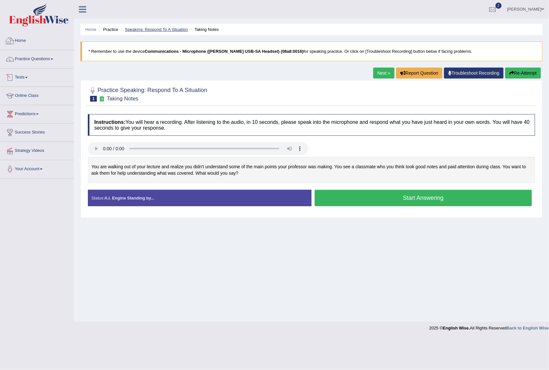
click at [176, 27] on link "Speaking: Respond To A Situation" at bounding box center [156, 29] width 63 height 5
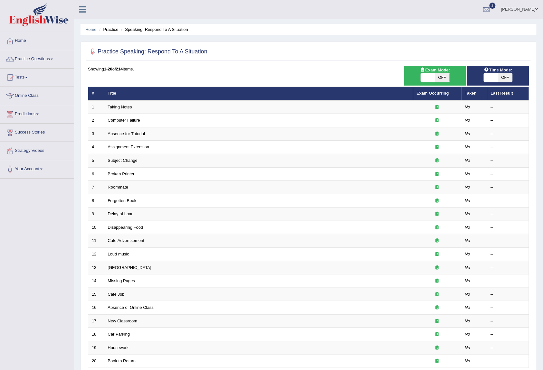
click at [504, 76] on span "OFF" at bounding box center [505, 77] width 14 height 9
checkbox input "true"
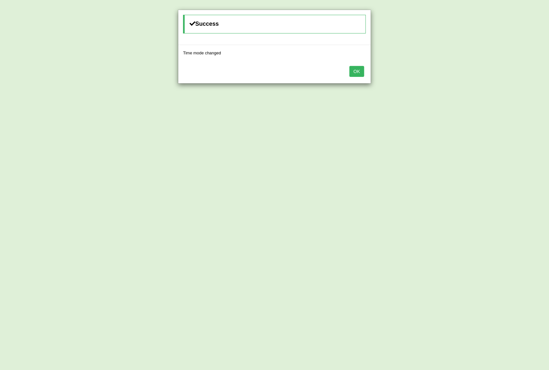
click at [353, 69] on button "OK" at bounding box center [357, 71] width 15 height 11
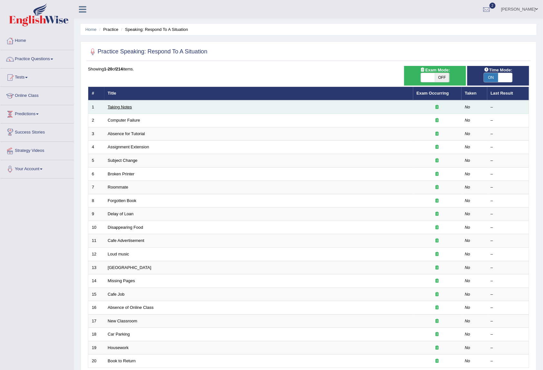
click at [117, 107] on link "Taking Notes" at bounding box center [120, 107] width 24 height 5
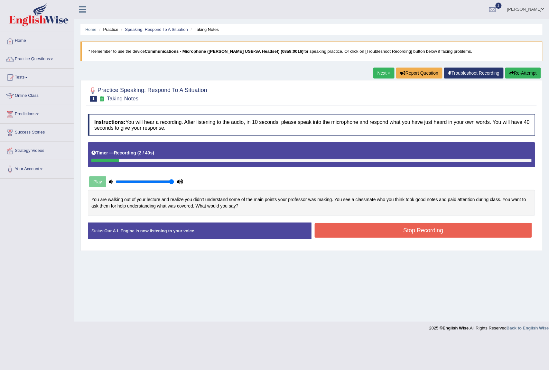
click at [417, 241] on div "Status: Our A.I. Engine is now listening to your voice. Start Answering Stop Re…" at bounding box center [312, 234] width 448 height 23
click at [411, 224] on button "Stop Recording" at bounding box center [423, 230] width 217 height 15
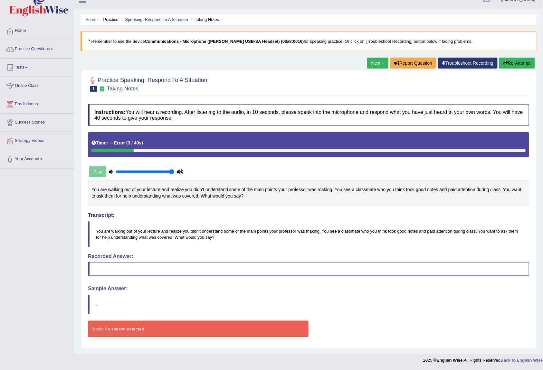
scroll to position [12, 0]
click at [514, 58] on button "Re-Attempt" at bounding box center [517, 63] width 36 height 11
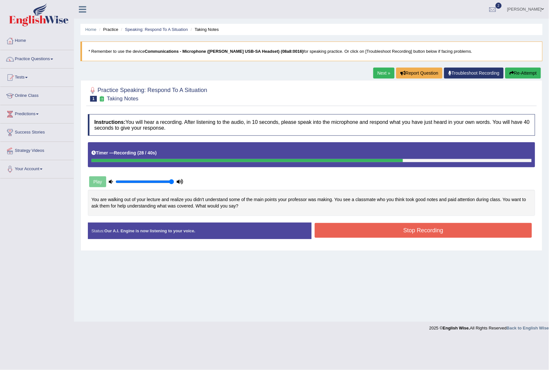
click at [404, 230] on button "Stop Recording" at bounding box center [423, 230] width 217 height 15
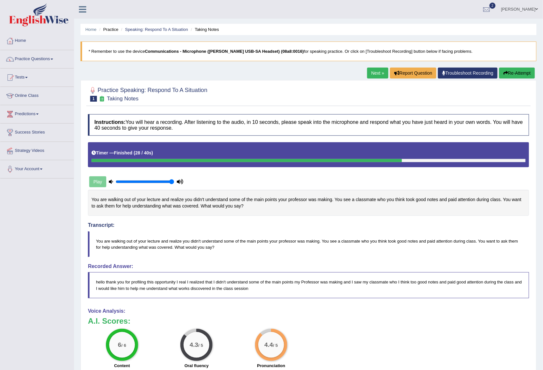
click at [374, 71] on link "Next »" at bounding box center [377, 73] width 21 height 11
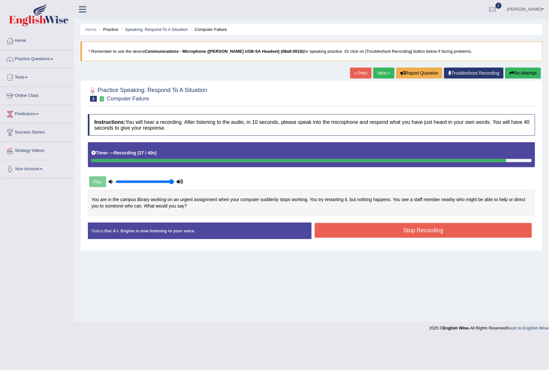
click at [391, 235] on button "Stop Recording" at bounding box center [423, 230] width 217 height 15
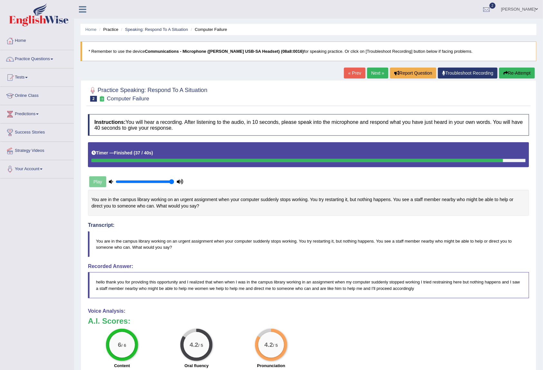
click at [375, 75] on link "Next »" at bounding box center [377, 73] width 21 height 11
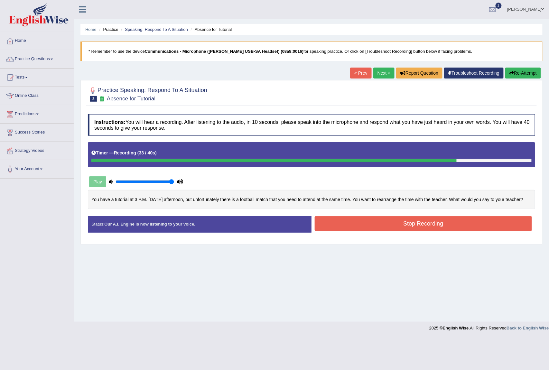
click at [422, 231] on button "Stop Recording" at bounding box center [423, 223] width 217 height 15
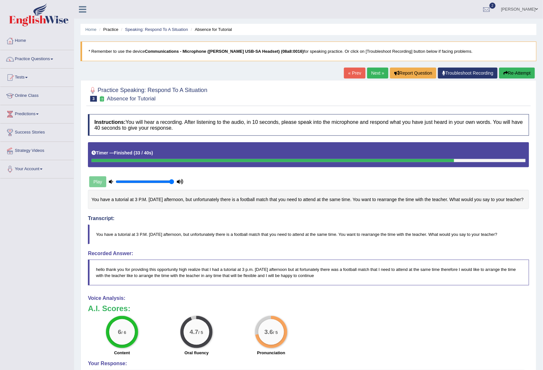
click at [371, 75] on link "Next »" at bounding box center [377, 73] width 21 height 11
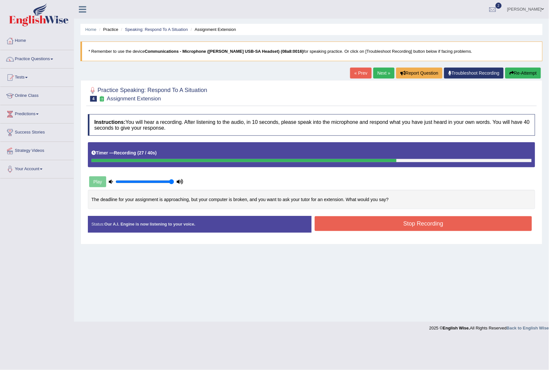
click at [426, 223] on button "Stop Recording" at bounding box center [423, 223] width 217 height 15
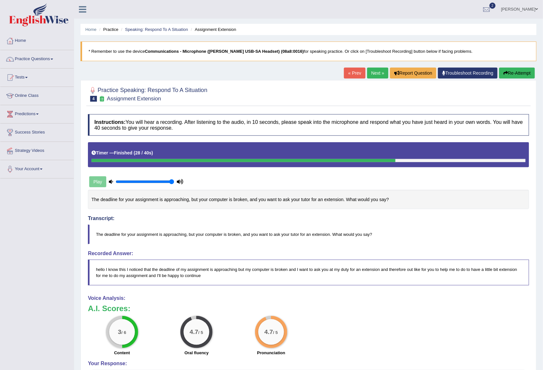
click at [372, 72] on link "Next »" at bounding box center [377, 73] width 21 height 11
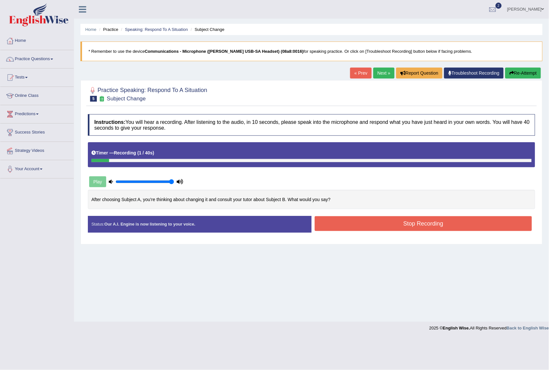
click at [358, 220] on button "Stop Recording" at bounding box center [423, 223] width 217 height 15
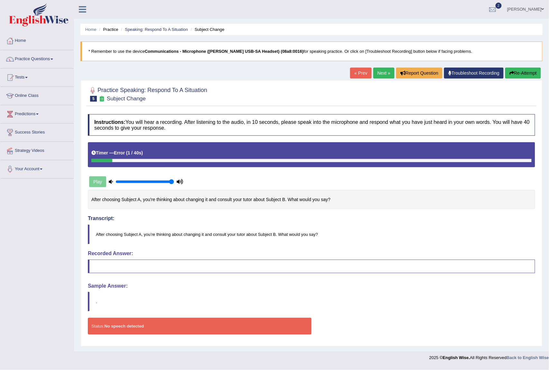
click at [528, 74] on button "Re-Attempt" at bounding box center [524, 73] width 36 height 11
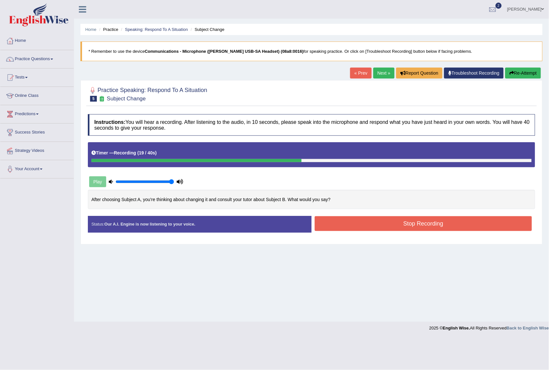
click at [394, 226] on button "Stop Recording" at bounding box center [423, 223] width 217 height 15
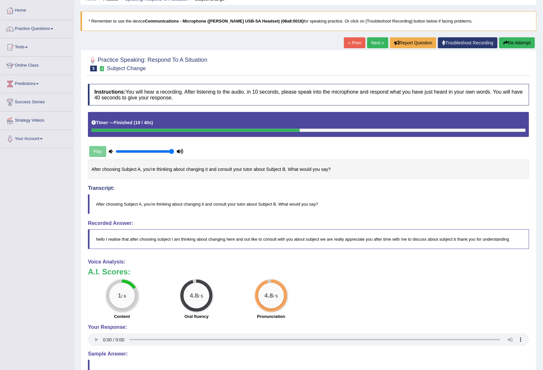
scroll to position [57, 0]
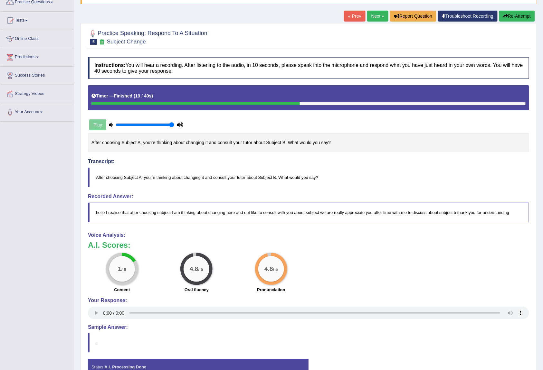
click at [522, 17] on button "Re-Attempt" at bounding box center [517, 16] width 36 height 11
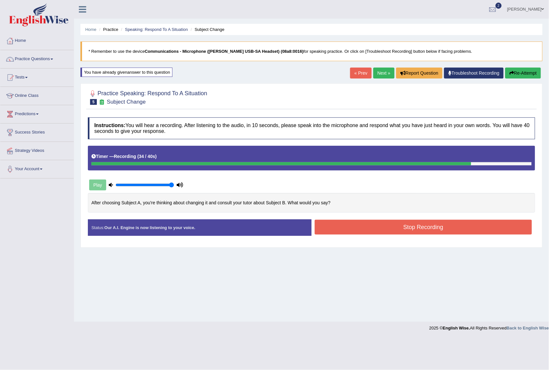
click at [438, 227] on button "Stop Recording" at bounding box center [423, 227] width 217 height 15
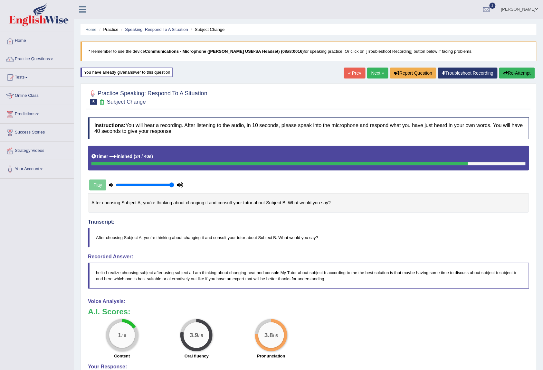
click at [379, 69] on link "Next »" at bounding box center [377, 73] width 21 height 11
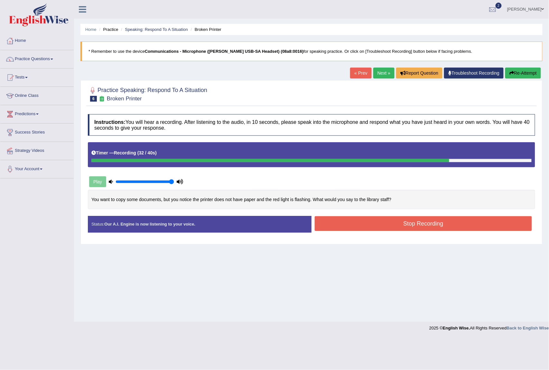
click at [440, 227] on button "Stop Recording" at bounding box center [423, 223] width 217 height 15
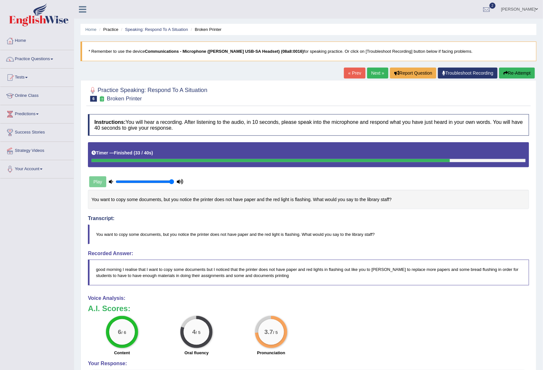
click at [372, 76] on link "Next »" at bounding box center [377, 73] width 21 height 11
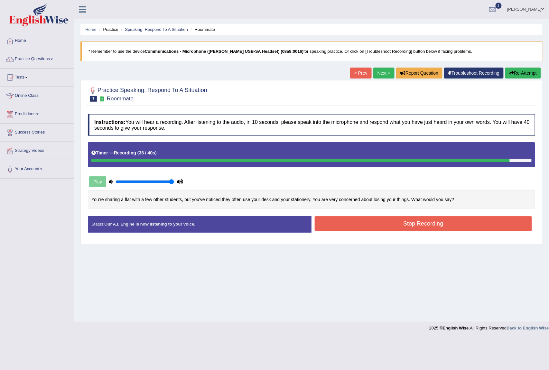
click at [412, 222] on button "Stop Recording" at bounding box center [423, 223] width 217 height 15
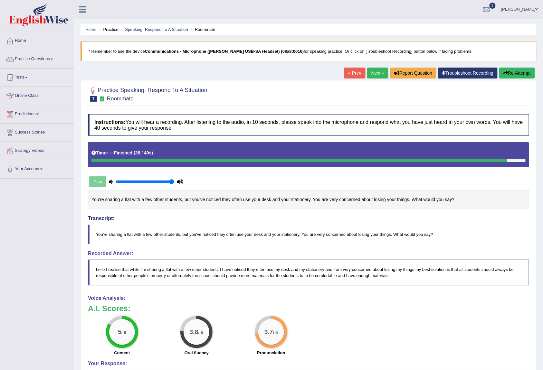
click at [374, 71] on link "Next »" at bounding box center [377, 73] width 21 height 11
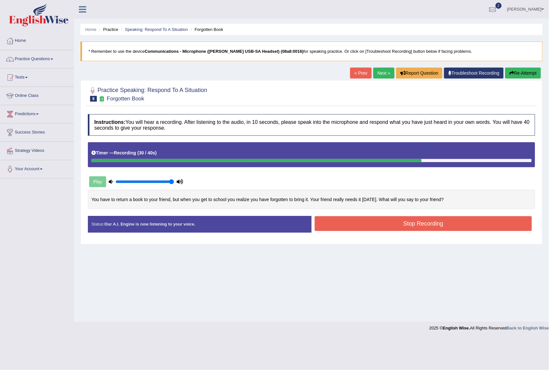
click at [427, 225] on button "Stop Recording" at bounding box center [423, 223] width 217 height 15
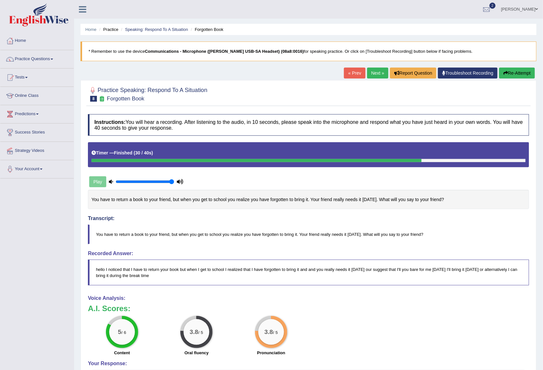
drag, startPoint x: 150, startPoint y: 273, endPoint x: 176, endPoint y: 276, distance: 25.9
click at [176, 276] on blockquote "hello I noticed that I have to return your book but when I get to school I real…" at bounding box center [308, 273] width 441 height 26
click at [371, 75] on link "Next »" at bounding box center [377, 73] width 21 height 11
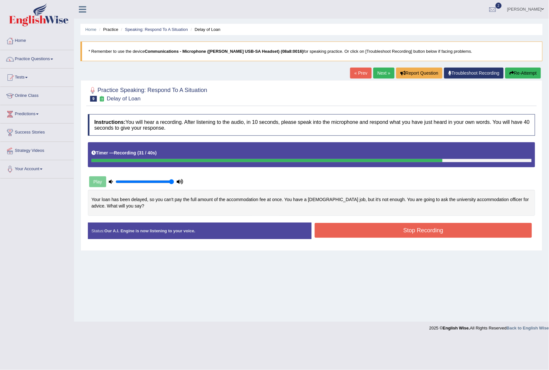
drag, startPoint x: 470, startPoint y: 229, endPoint x: 477, endPoint y: 227, distance: 6.6
click at [473, 229] on button "Stop Recording" at bounding box center [423, 230] width 217 height 15
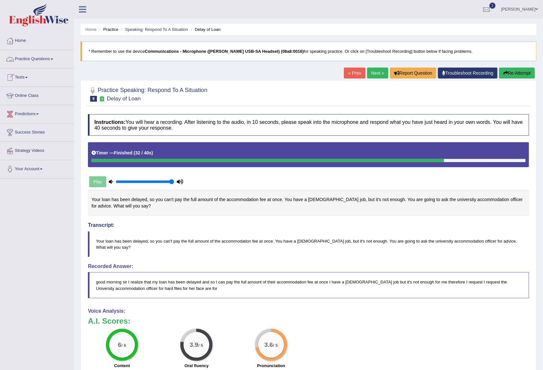
click at [44, 57] on link "Practice Questions" at bounding box center [36, 58] width 73 height 16
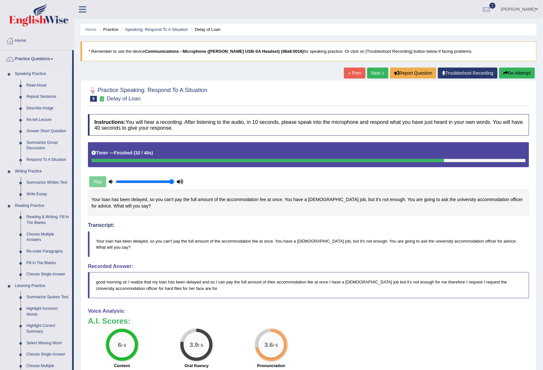
click at [32, 161] on link "Respond To A Situation" at bounding box center [48, 160] width 49 height 12
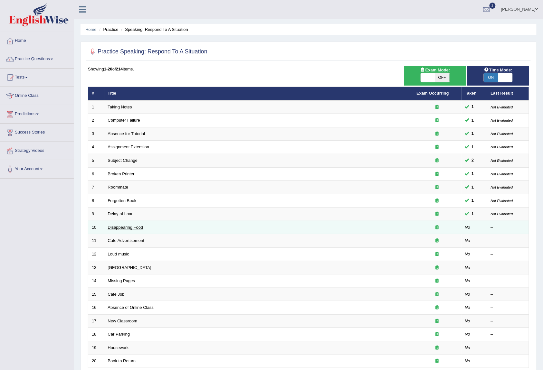
click at [121, 228] on link "Disappearing Food" at bounding box center [125, 227] width 35 height 5
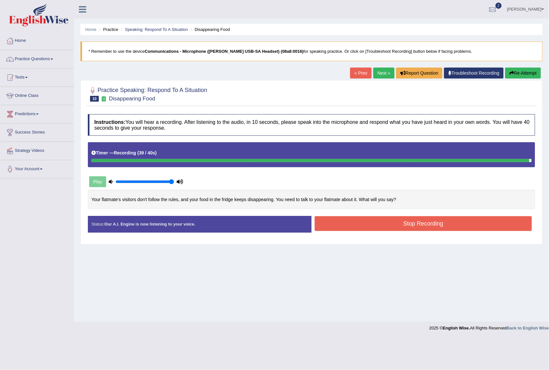
click at [343, 221] on button "Stop Recording" at bounding box center [423, 223] width 217 height 15
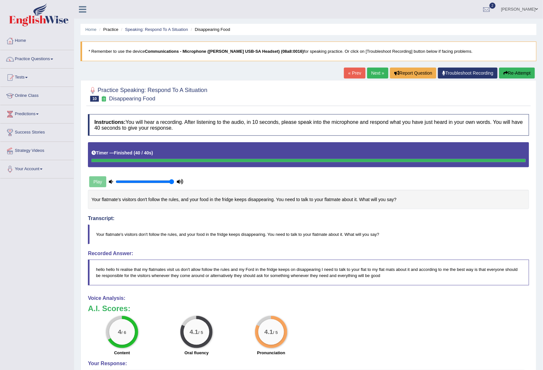
click at [49, 62] on link "Practice Questions" at bounding box center [36, 58] width 73 height 16
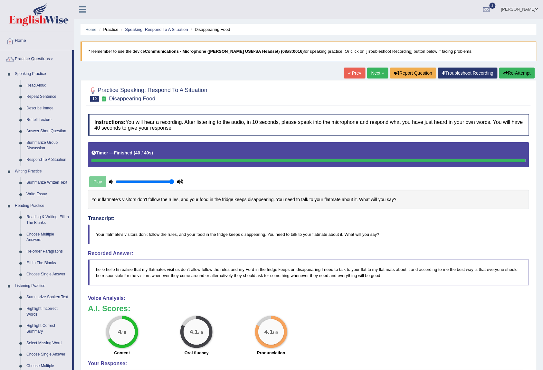
click at [376, 73] on link "Next »" at bounding box center [377, 73] width 21 height 11
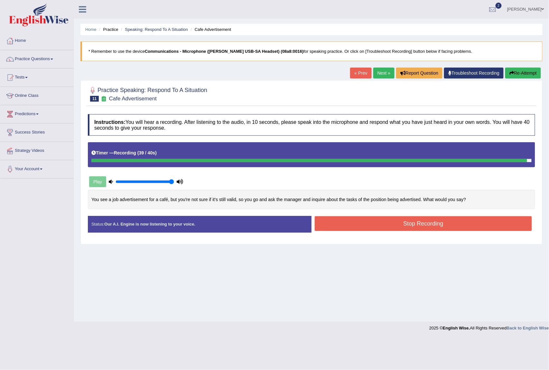
click at [470, 230] on button "Stop Recording" at bounding box center [423, 223] width 217 height 15
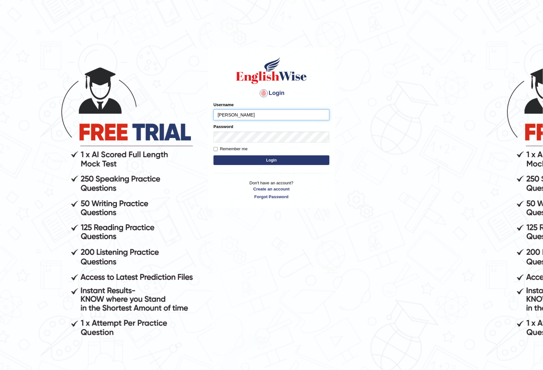
type input "Joanc_parramatta"
click at [293, 156] on button "Login" at bounding box center [271, 161] width 116 height 10
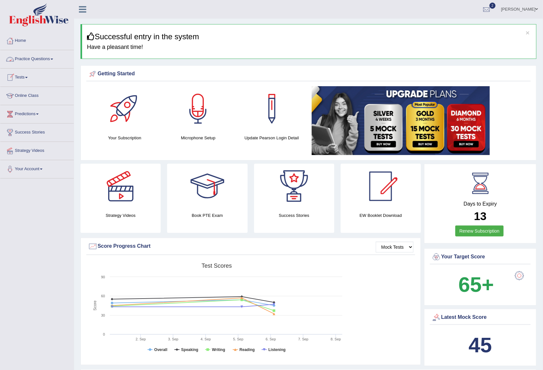
click at [41, 57] on link "Practice Questions" at bounding box center [36, 58] width 73 height 16
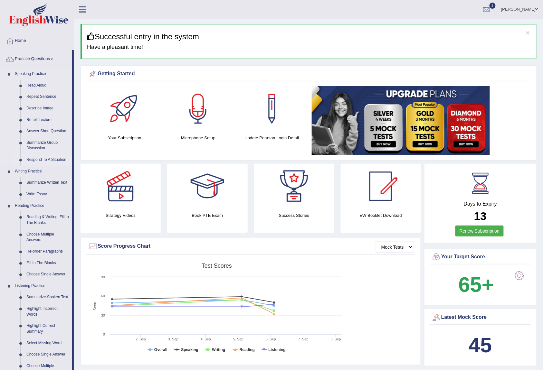
click at [32, 158] on link "Respond To A Situation" at bounding box center [48, 160] width 49 height 12
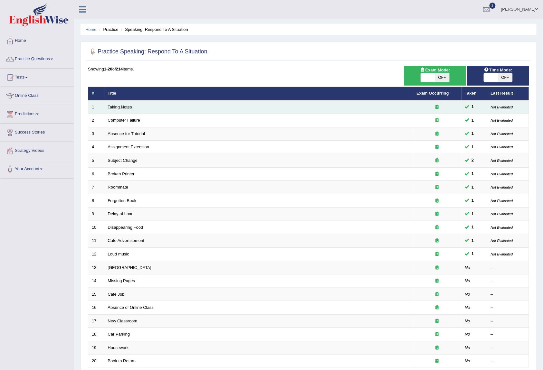
click at [124, 106] on link "Taking Notes" at bounding box center [120, 107] width 24 height 5
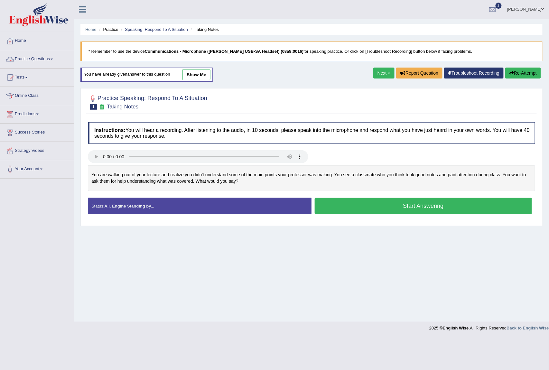
click at [44, 58] on link "Practice Questions" at bounding box center [36, 58] width 73 height 16
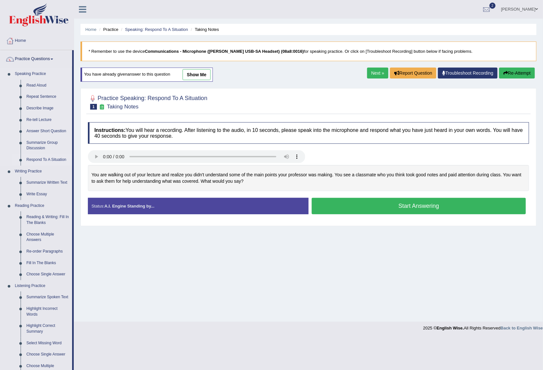
click at [43, 159] on link "Respond To A Situation" at bounding box center [48, 160] width 49 height 12
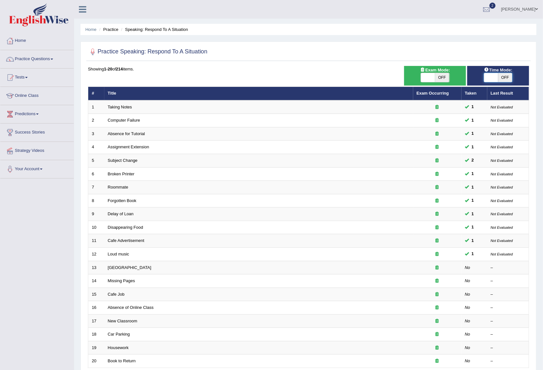
click at [488, 77] on span at bounding box center [491, 77] width 14 height 9
checkbox input "true"
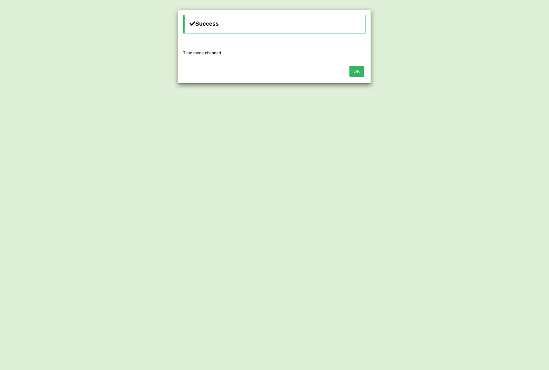
click at [361, 74] on button "OK" at bounding box center [357, 71] width 15 height 11
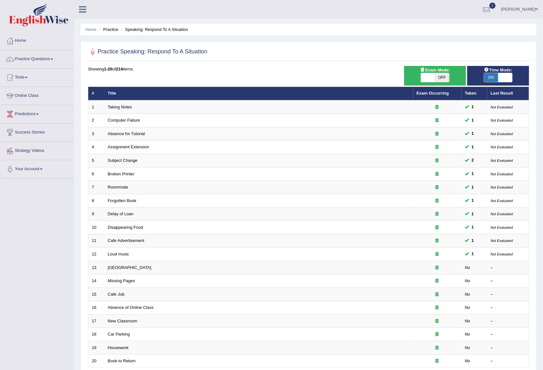
click at [442, 76] on span "OFF" at bounding box center [442, 77] width 14 height 9
checkbox input "true"
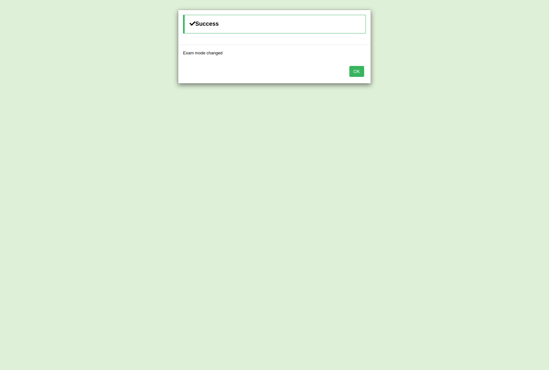
click at [361, 74] on button "OK" at bounding box center [357, 71] width 15 height 11
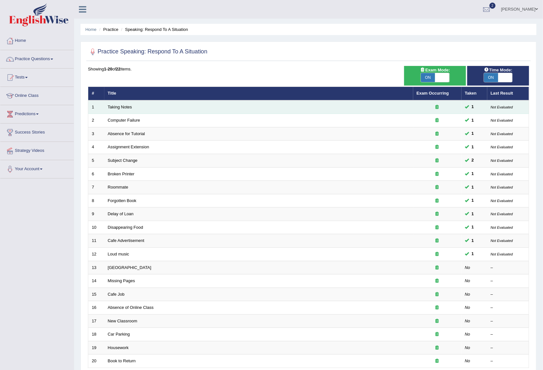
click at [438, 107] on icon at bounding box center [437, 107] width 3 height 4
click at [120, 107] on link "Taking Notes" at bounding box center [120, 107] width 24 height 5
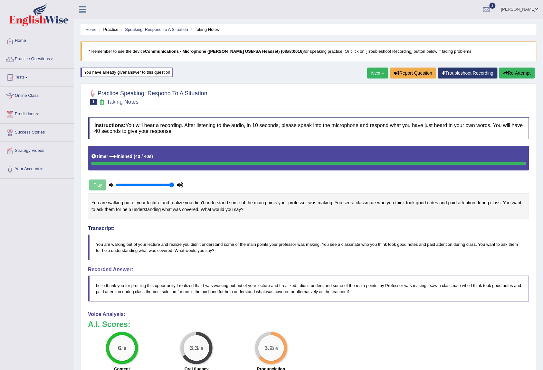
click at [373, 75] on link "Next »" at bounding box center [377, 73] width 21 height 11
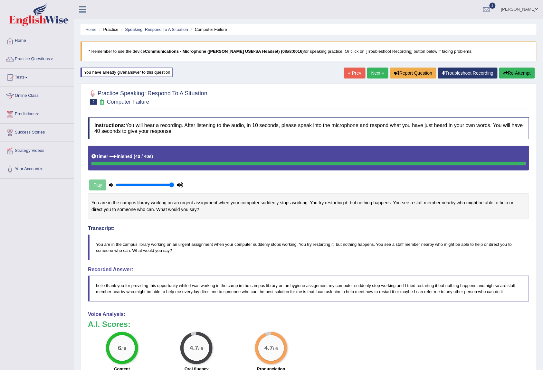
click at [373, 71] on link "Next »" at bounding box center [377, 73] width 21 height 11
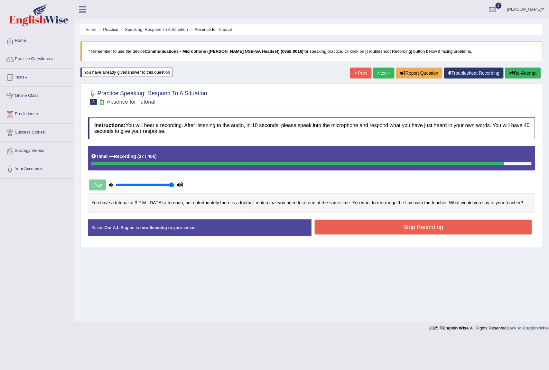
click at [333, 231] on button "Stop Recording" at bounding box center [423, 227] width 217 height 15
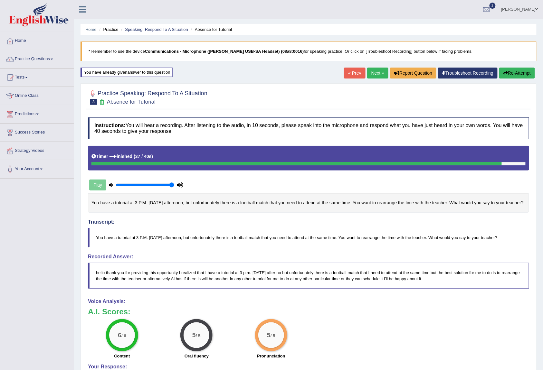
click at [373, 74] on link "Next »" at bounding box center [377, 73] width 21 height 11
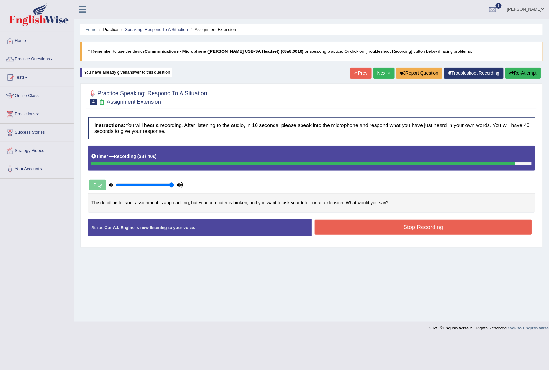
click at [400, 227] on button "Stop Recording" at bounding box center [423, 227] width 217 height 15
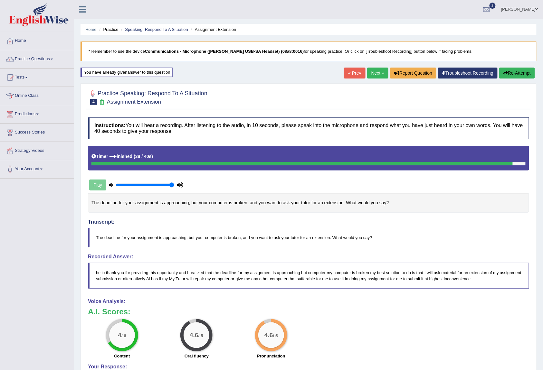
click at [371, 73] on link "Next »" at bounding box center [377, 73] width 21 height 11
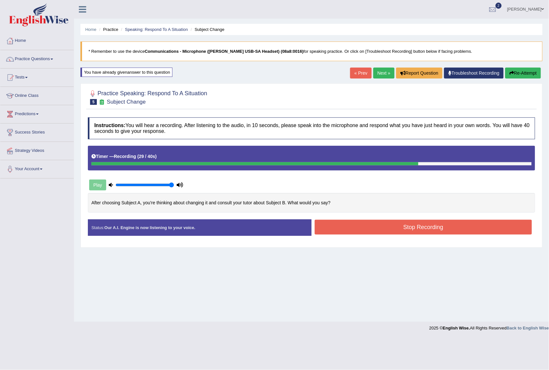
click at [440, 229] on button "Stop Recording" at bounding box center [423, 227] width 217 height 15
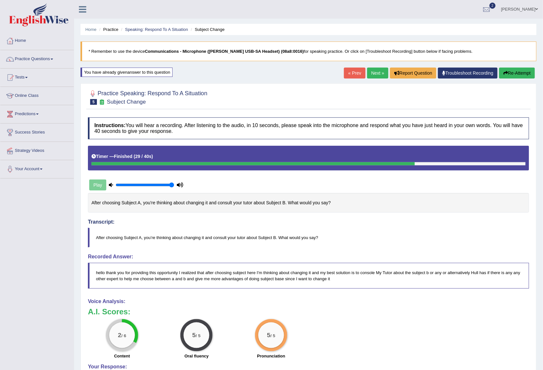
click at [522, 71] on button "Re-Attempt" at bounding box center [517, 73] width 36 height 11
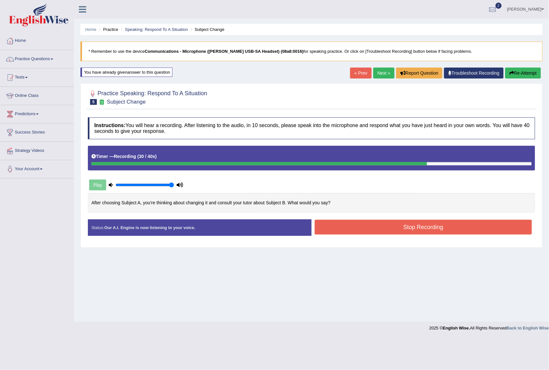
click at [377, 224] on button "Stop Recording" at bounding box center [423, 227] width 217 height 15
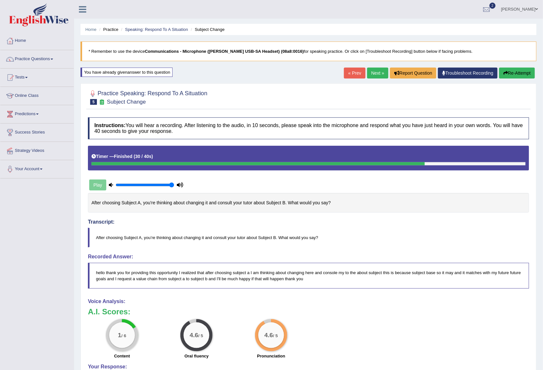
click at [370, 69] on link "Next »" at bounding box center [377, 73] width 21 height 11
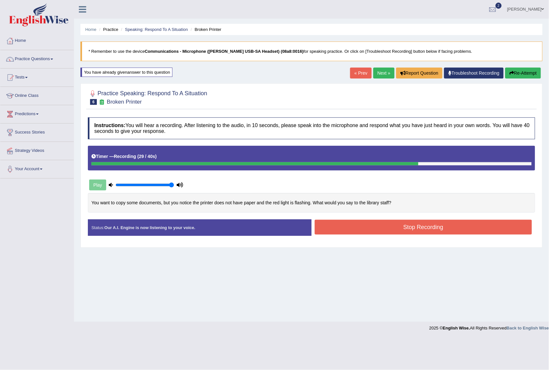
click at [405, 225] on button "Stop Recording" at bounding box center [423, 227] width 217 height 15
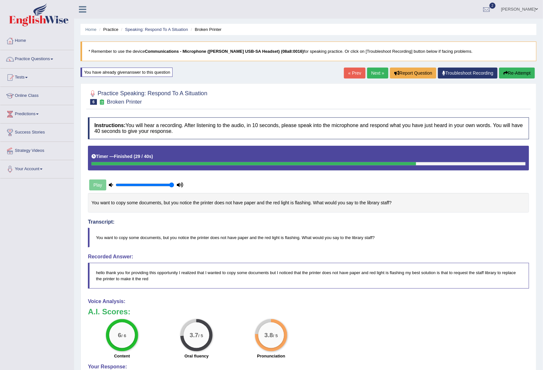
click at [510, 70] on button "Re-Attempt" at bounding box center [517, 73] width 36 height 11
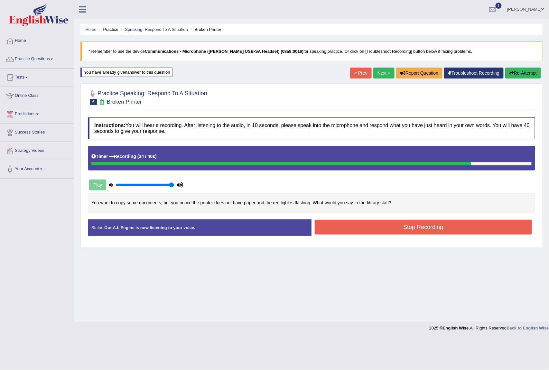
click at [437, 224] on button "Stop Recording" at bounding box center [423, 227] width 217 height 15
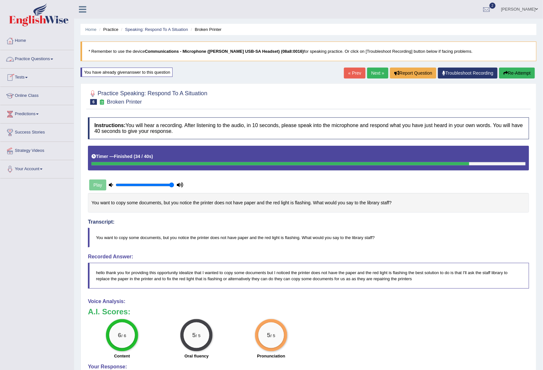
click at [40, 57] on link "Practice Questions" at bounding box center [36, 58] width 73 height 16
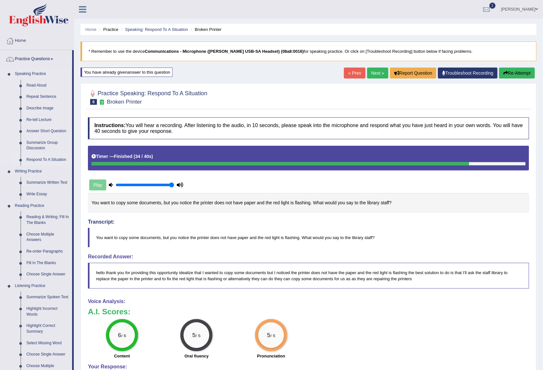
click at [49, 156] on link "Respond To A Situation" at bounding box center [48, 160] width 49 height 12
